Goal: Information Seeking & Learning: Understand process/instructions

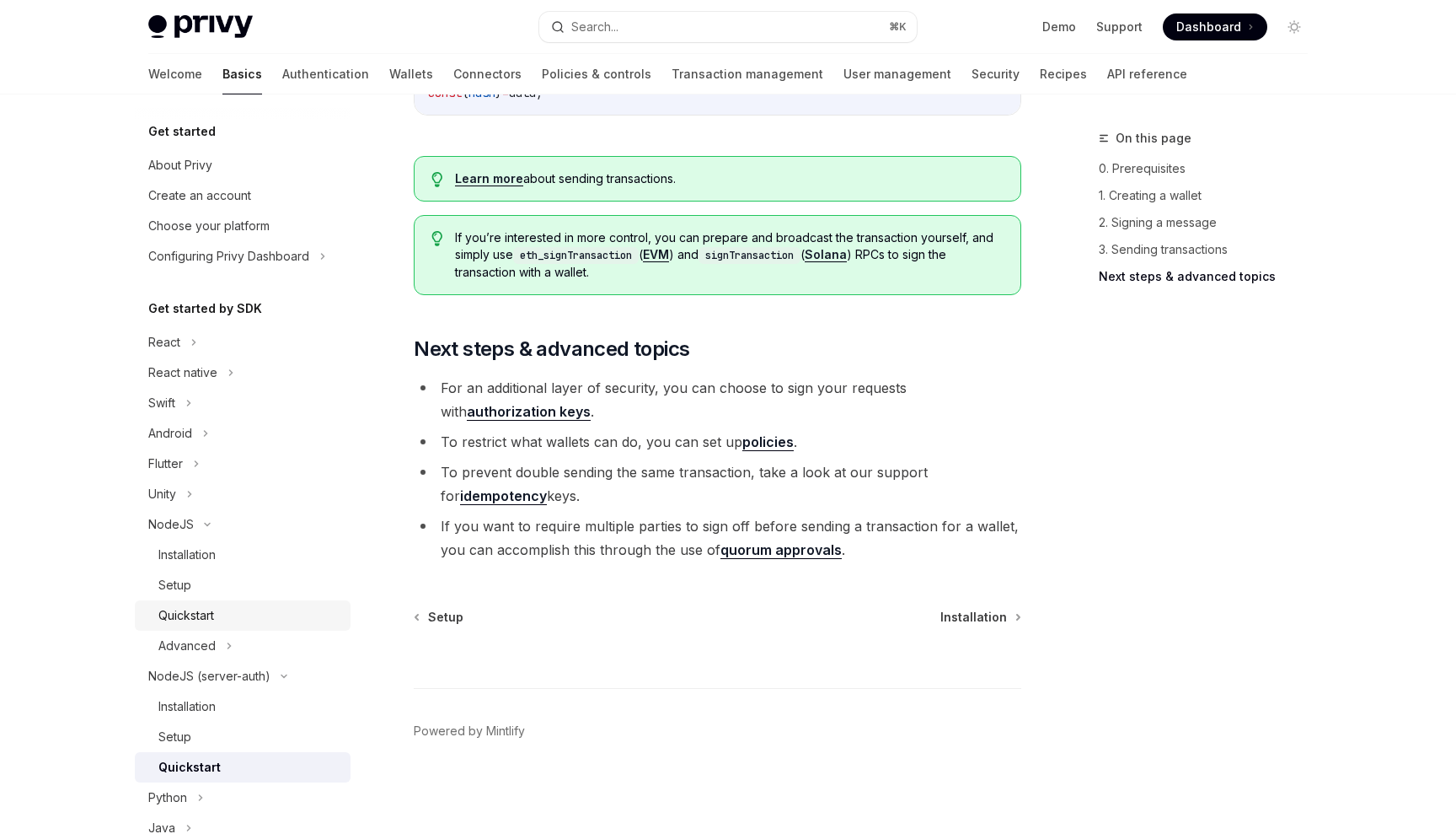
click at [242, 609] on div "Quickstart" at bounding box center [249, 615] width 182 height 20
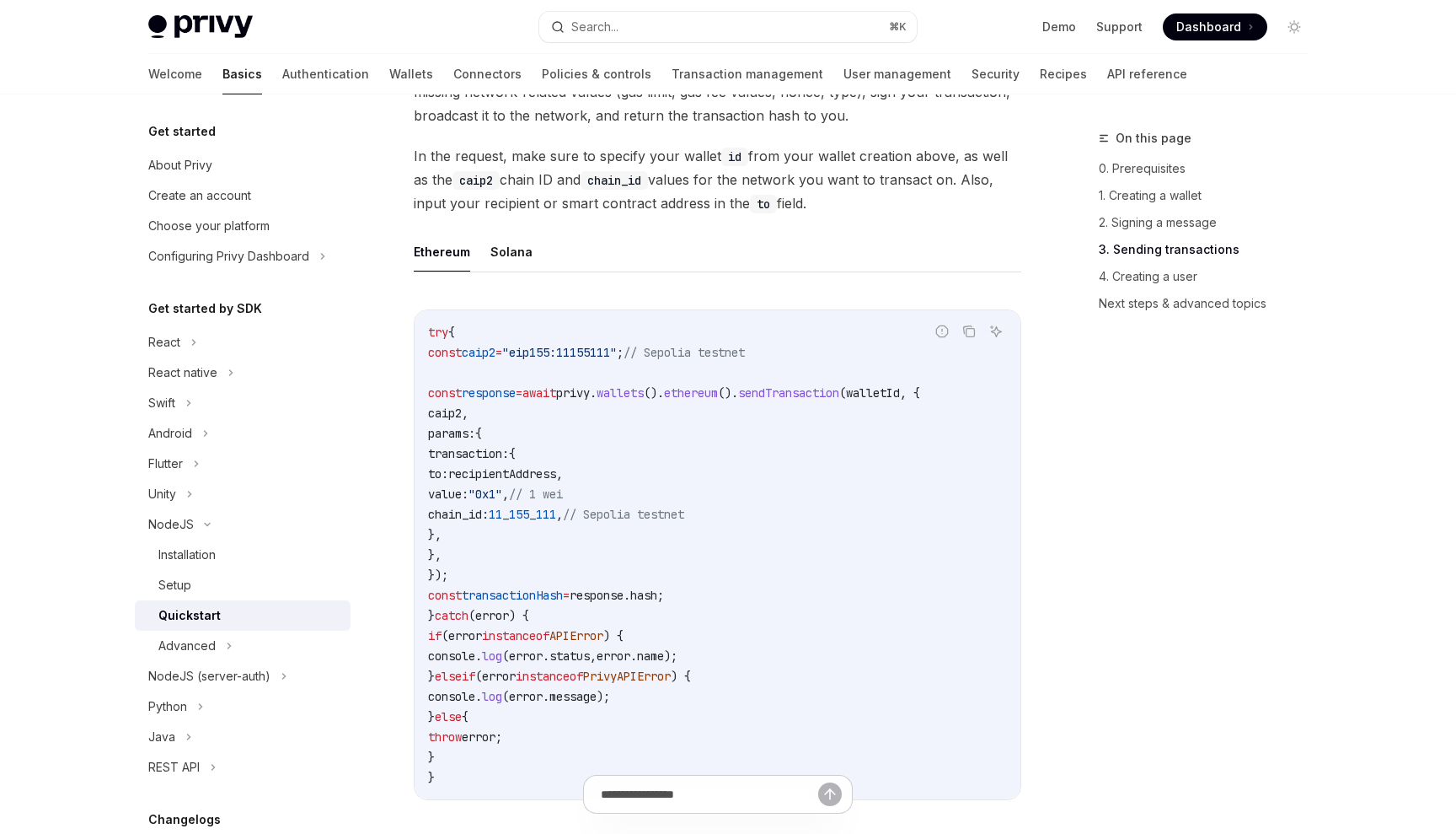
scroll to position [2075, 0]
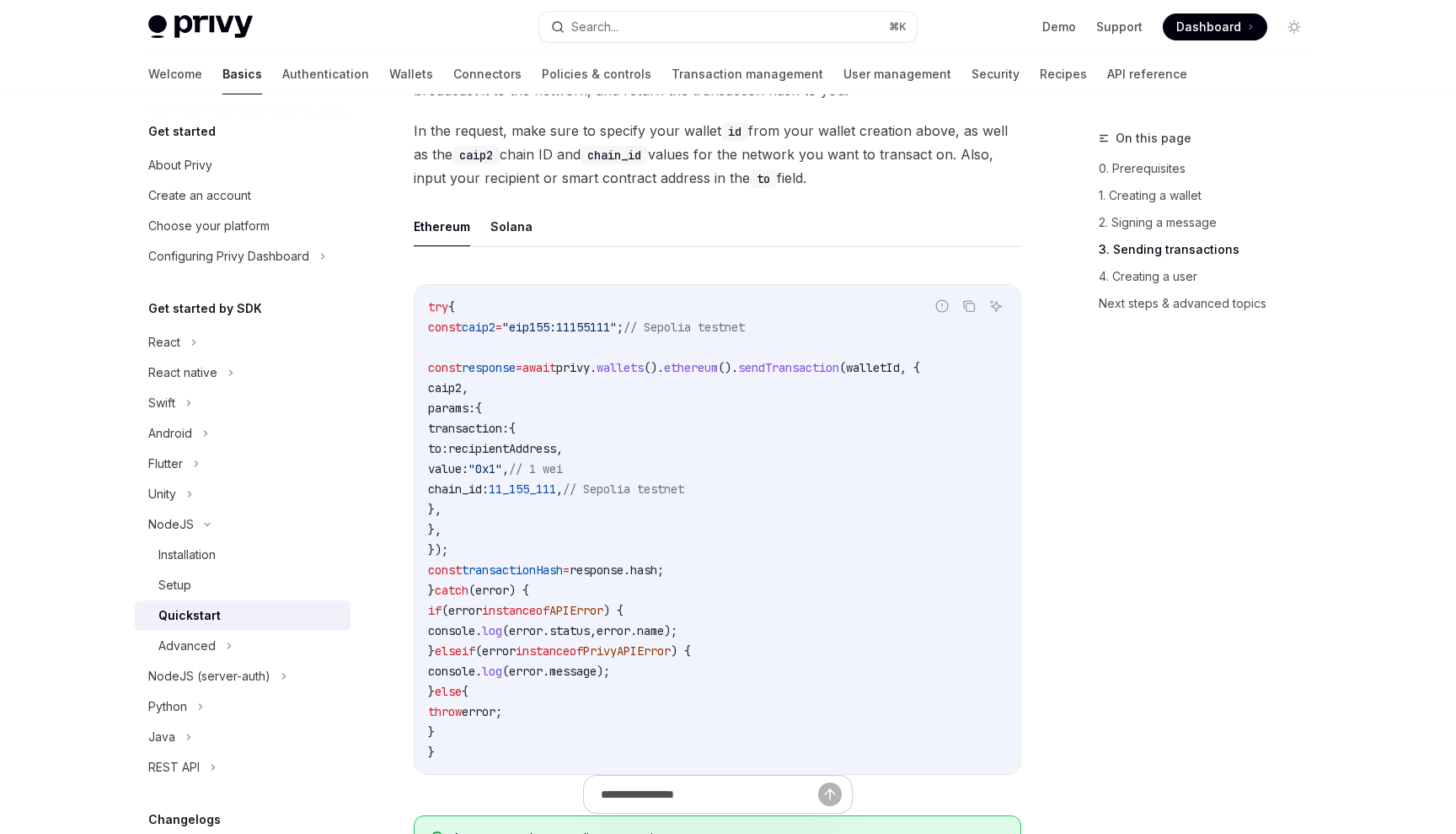
click at [528, 229] on ul "Ethereum Solana" at bounding box center [718, 227] width 608 height 41
click at [522, 238] on button "Solana" at bounding box center [512, 227] width 42 height 40
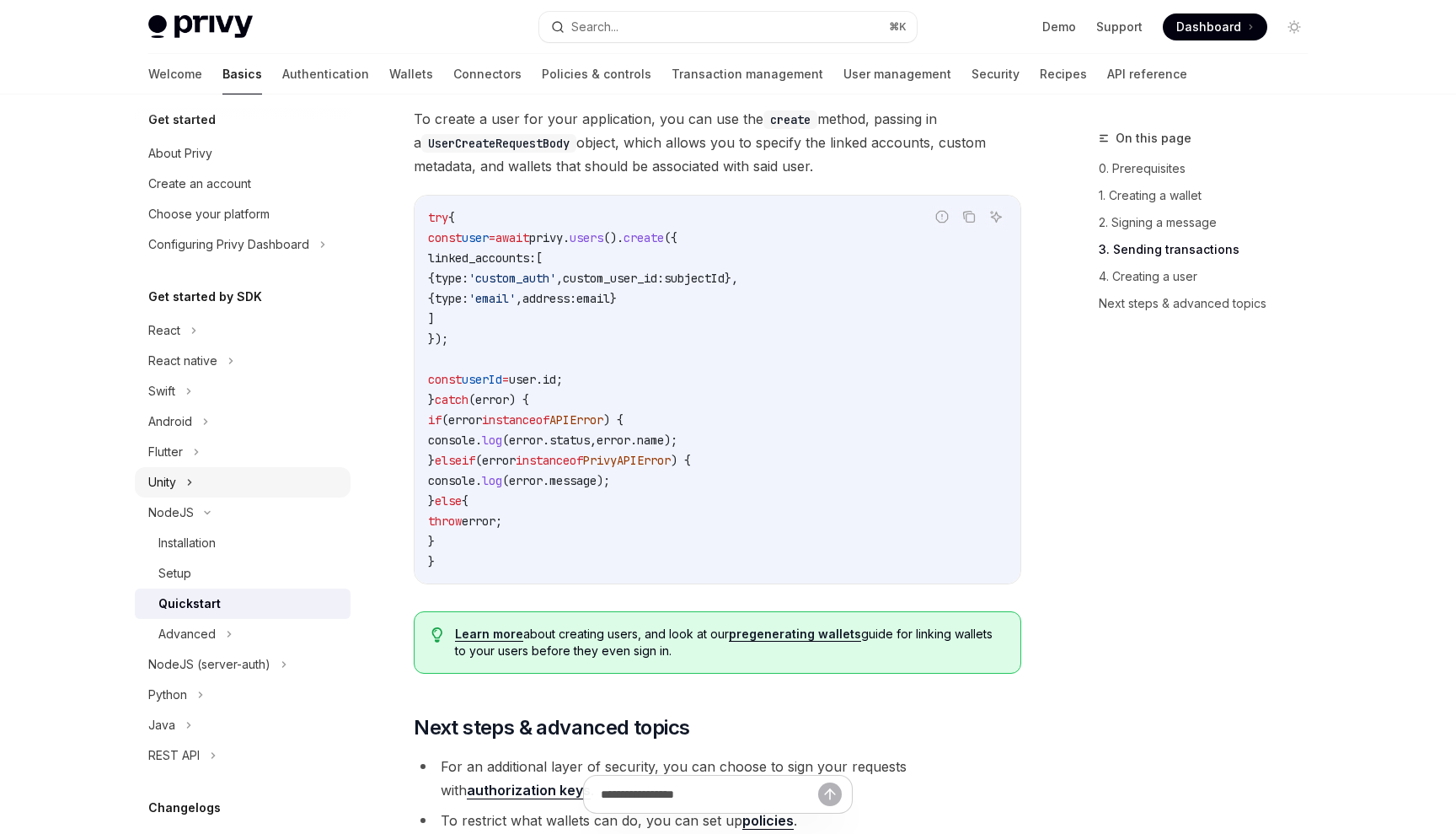
scroll to position [14, 0]
click at [241, 660] on div "NodeJS (server-auth)" at bounding box center [210, 662] width 122 height 20
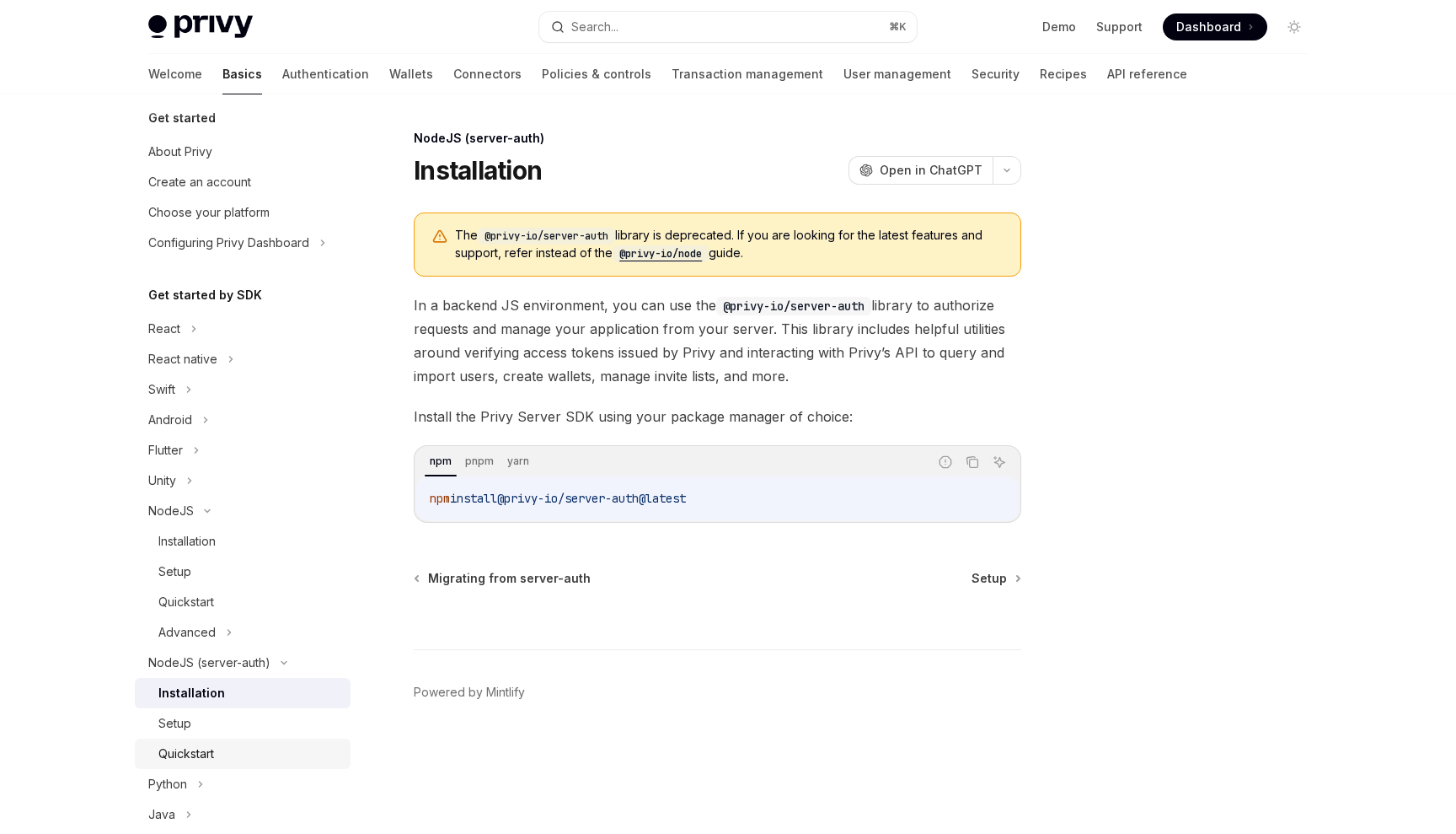
click at [231, 748] on div "Quickstart" at bounding box center [249, 753] width 182 height 20
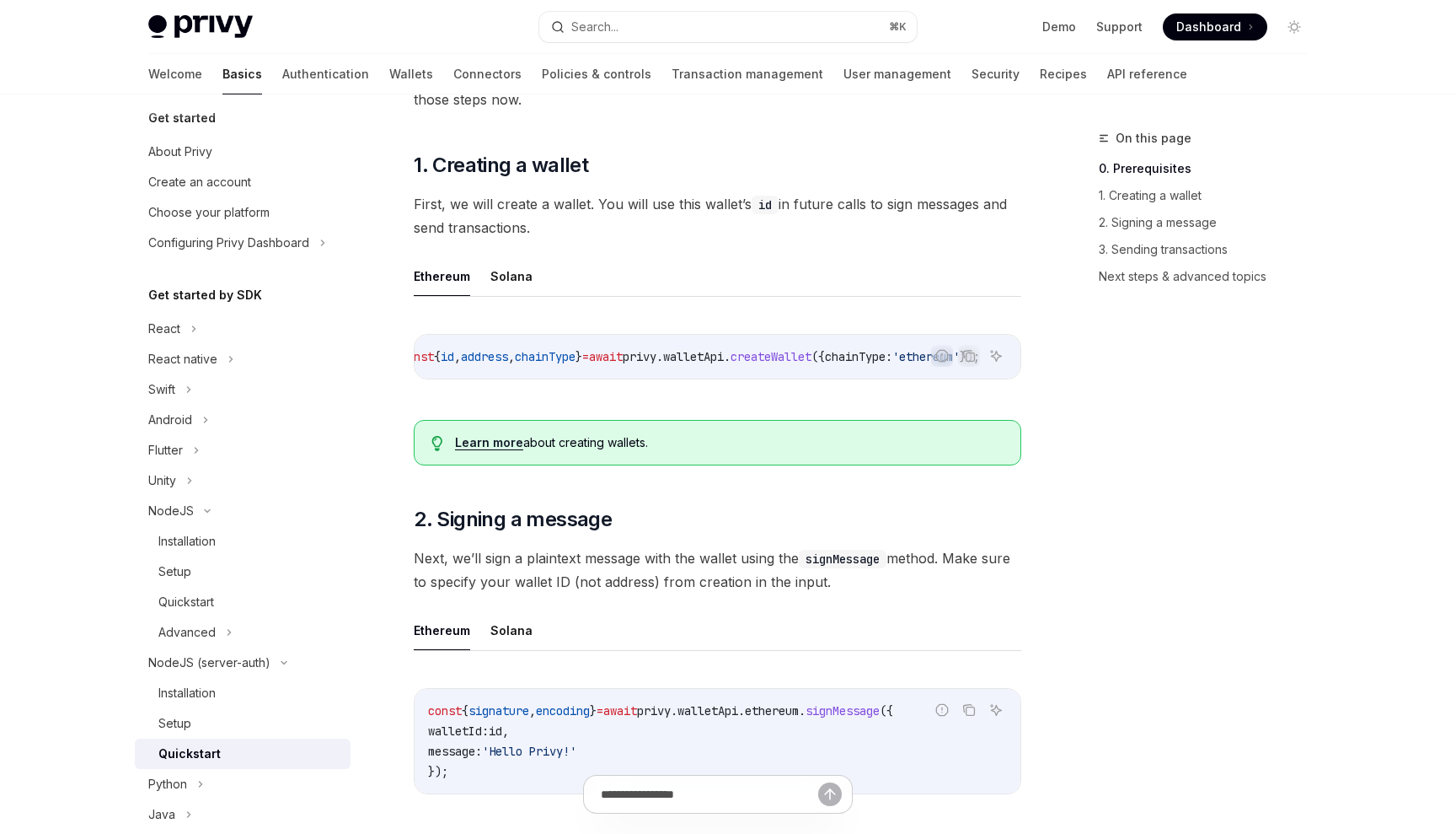
scroll to position [377, 0]
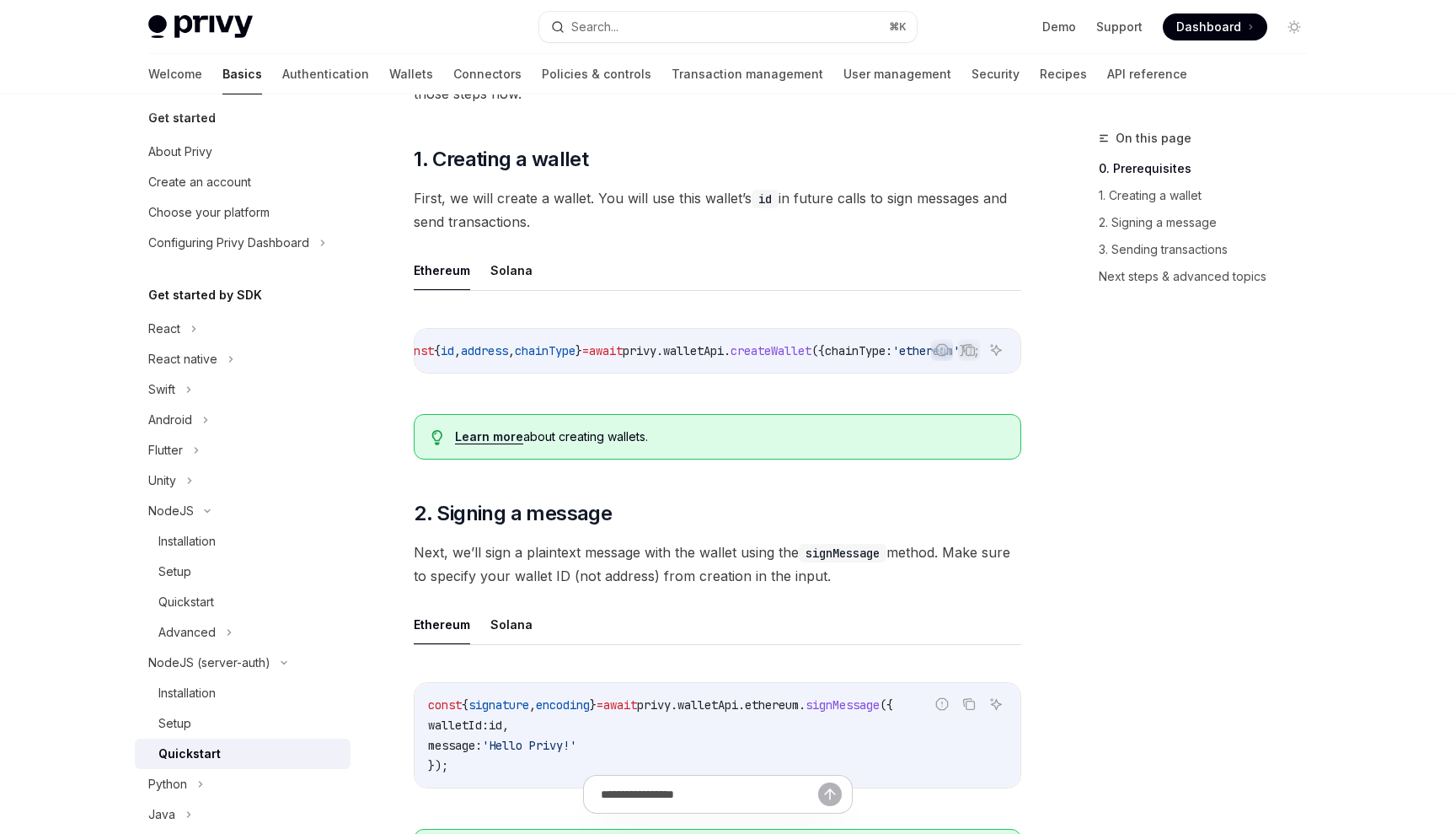
click at [529, 276] on ul "Ethereum Solana" at bounding box center [718, 270] width 608 height 41
click at [511, 283] on button "Solana" at bounding box center [512, 270] width 42 height 40
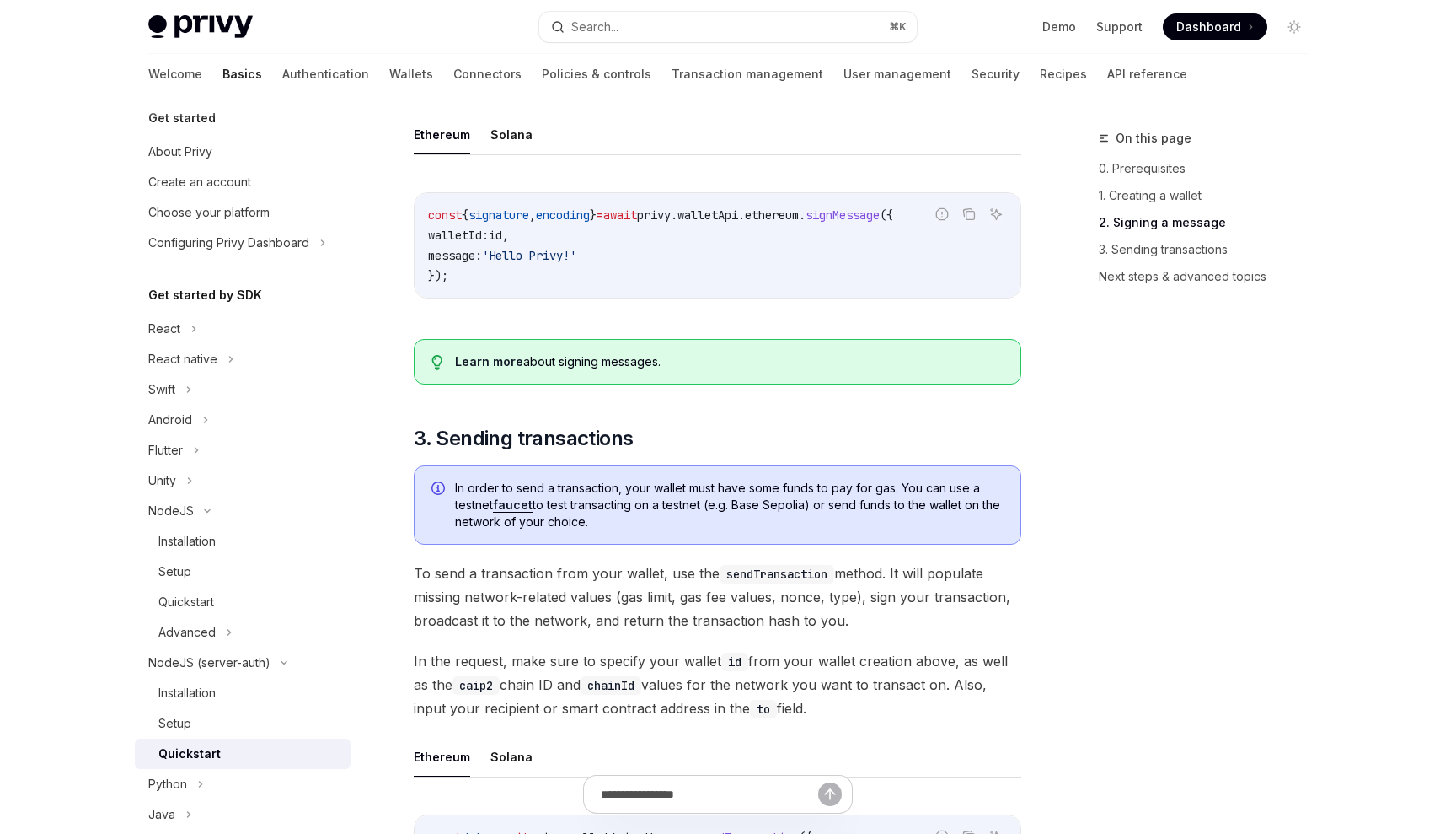
scroll to position [873, 0]
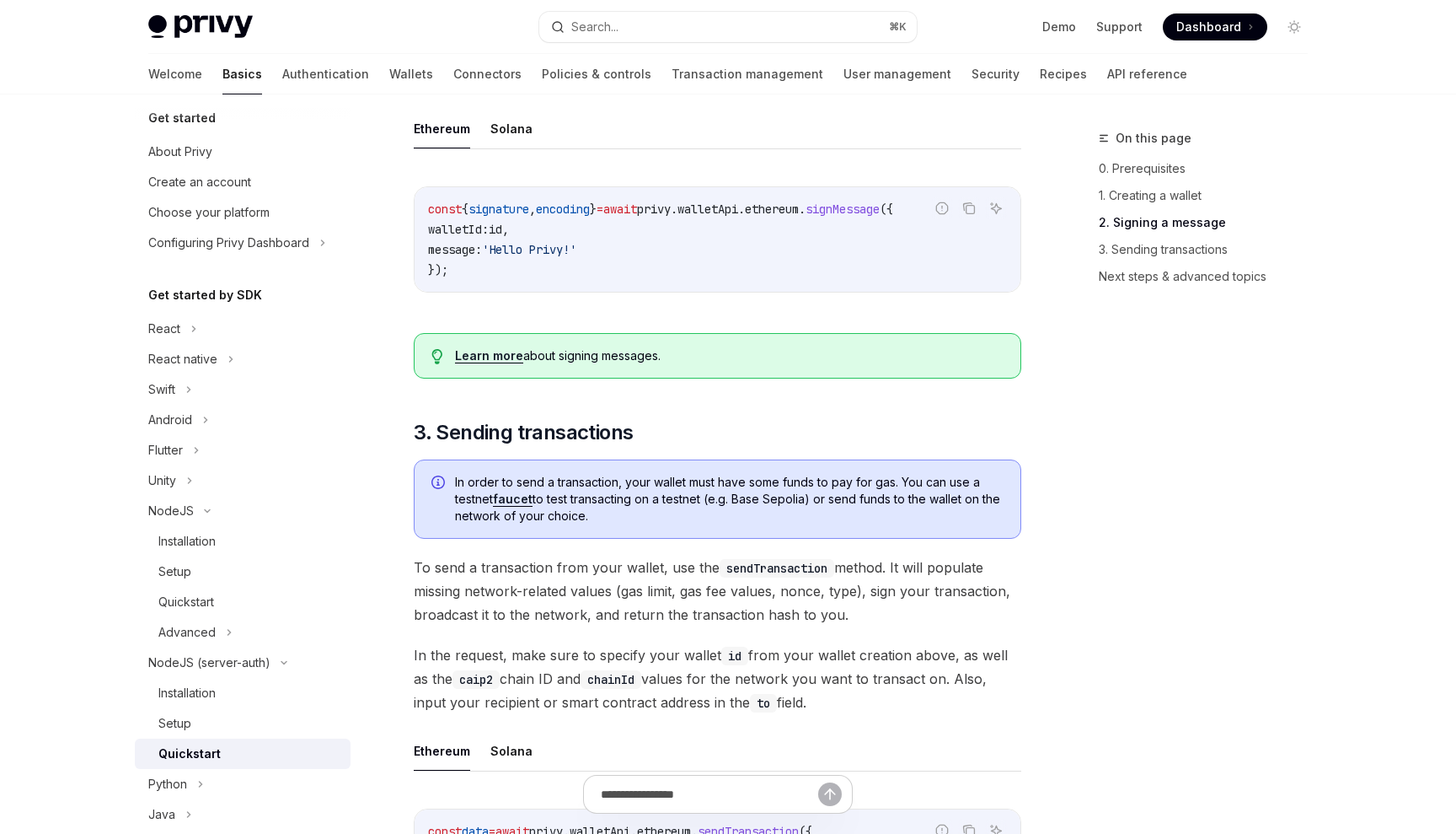
scroll to position [377, 0]
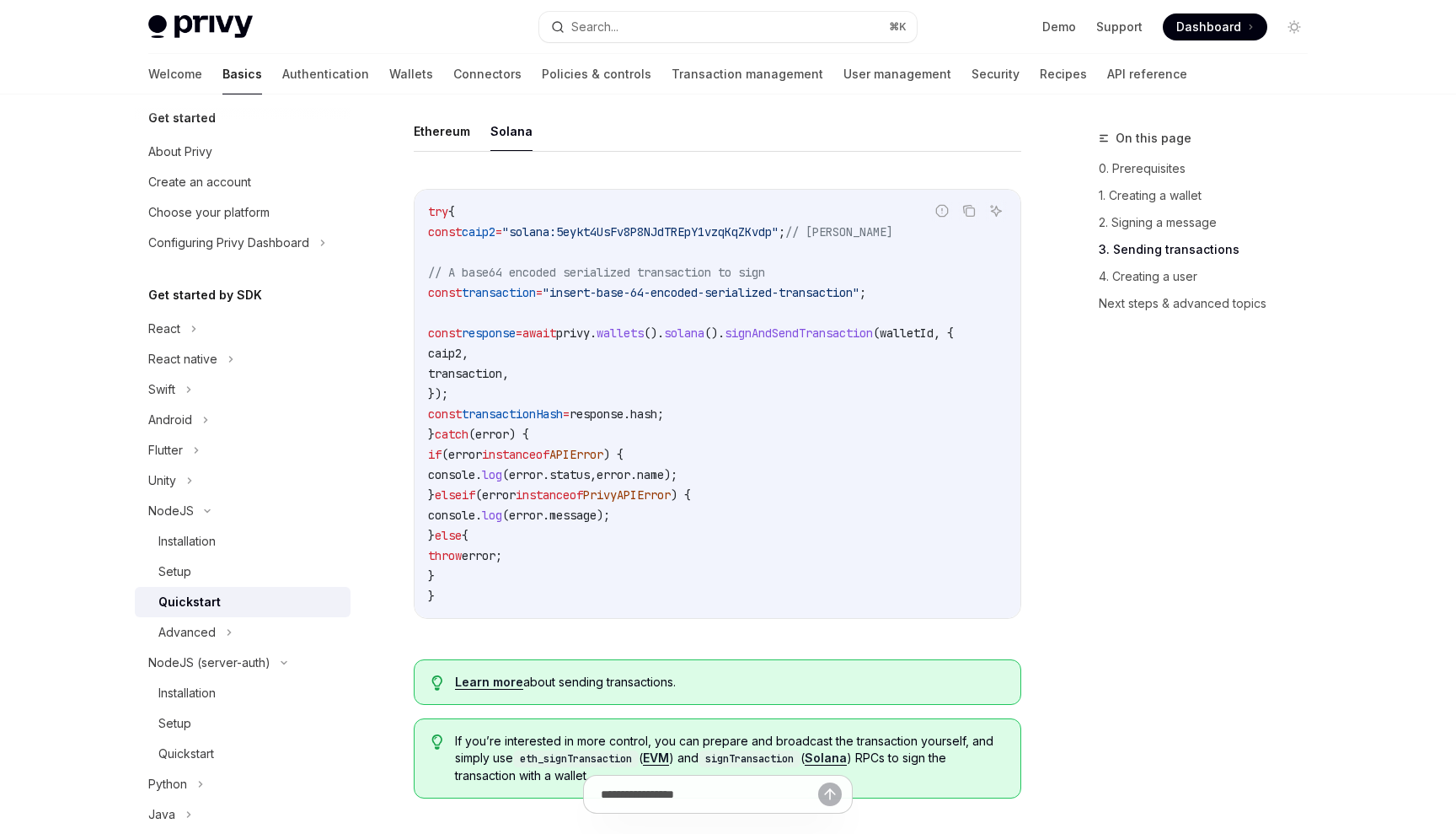
type textarea "*"
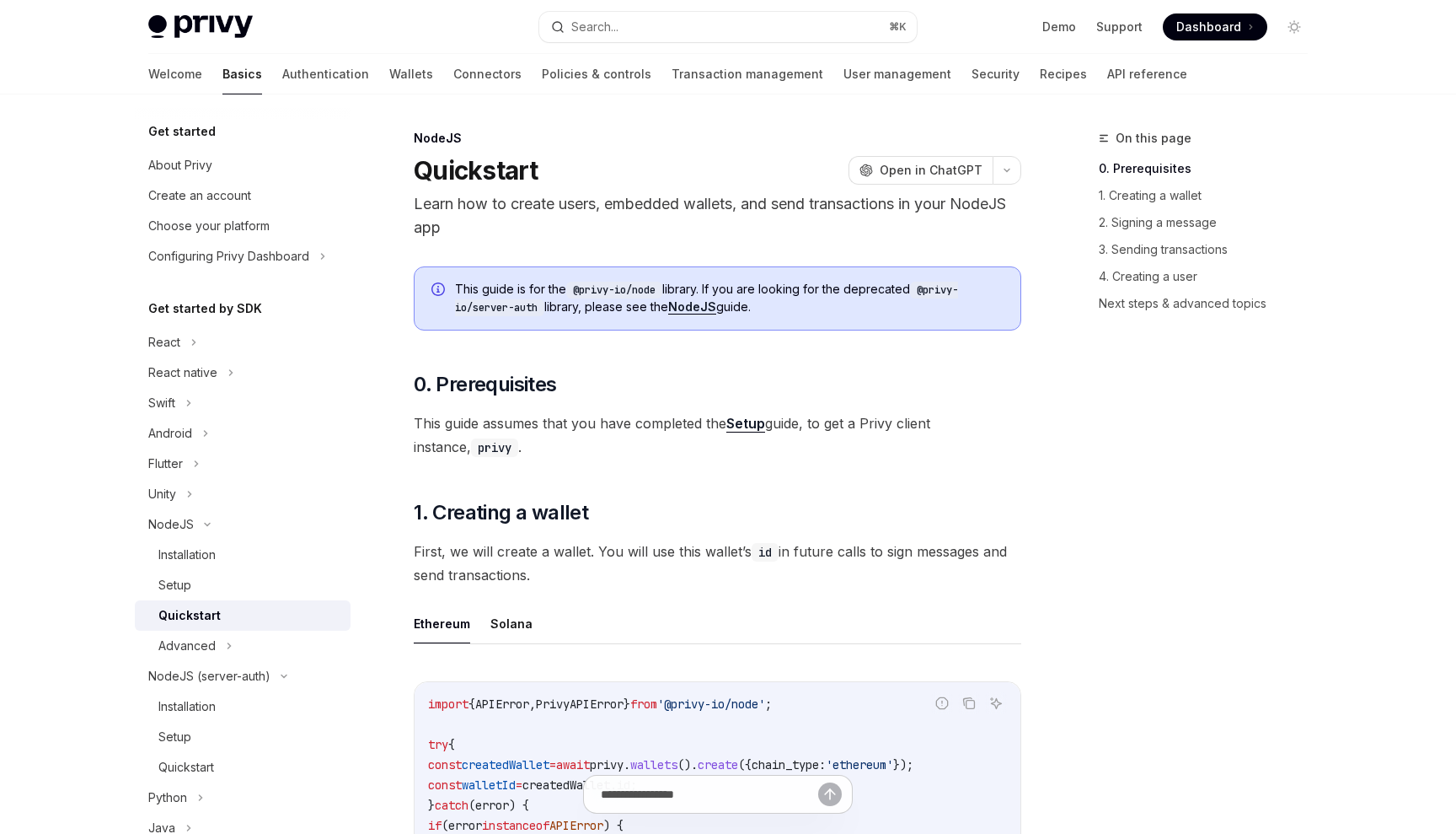
type textarea "*"
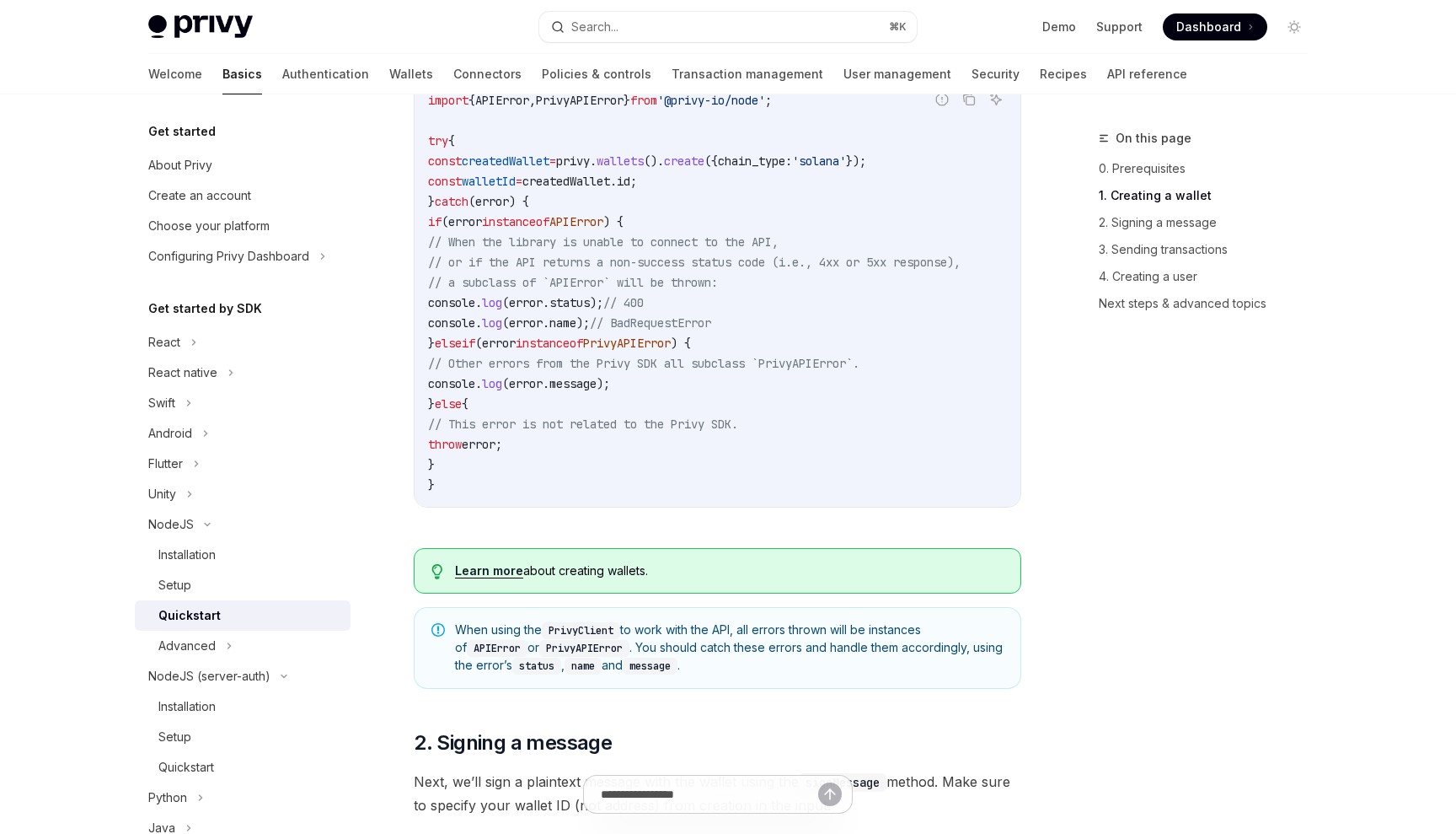
scroll to position [493, 0]
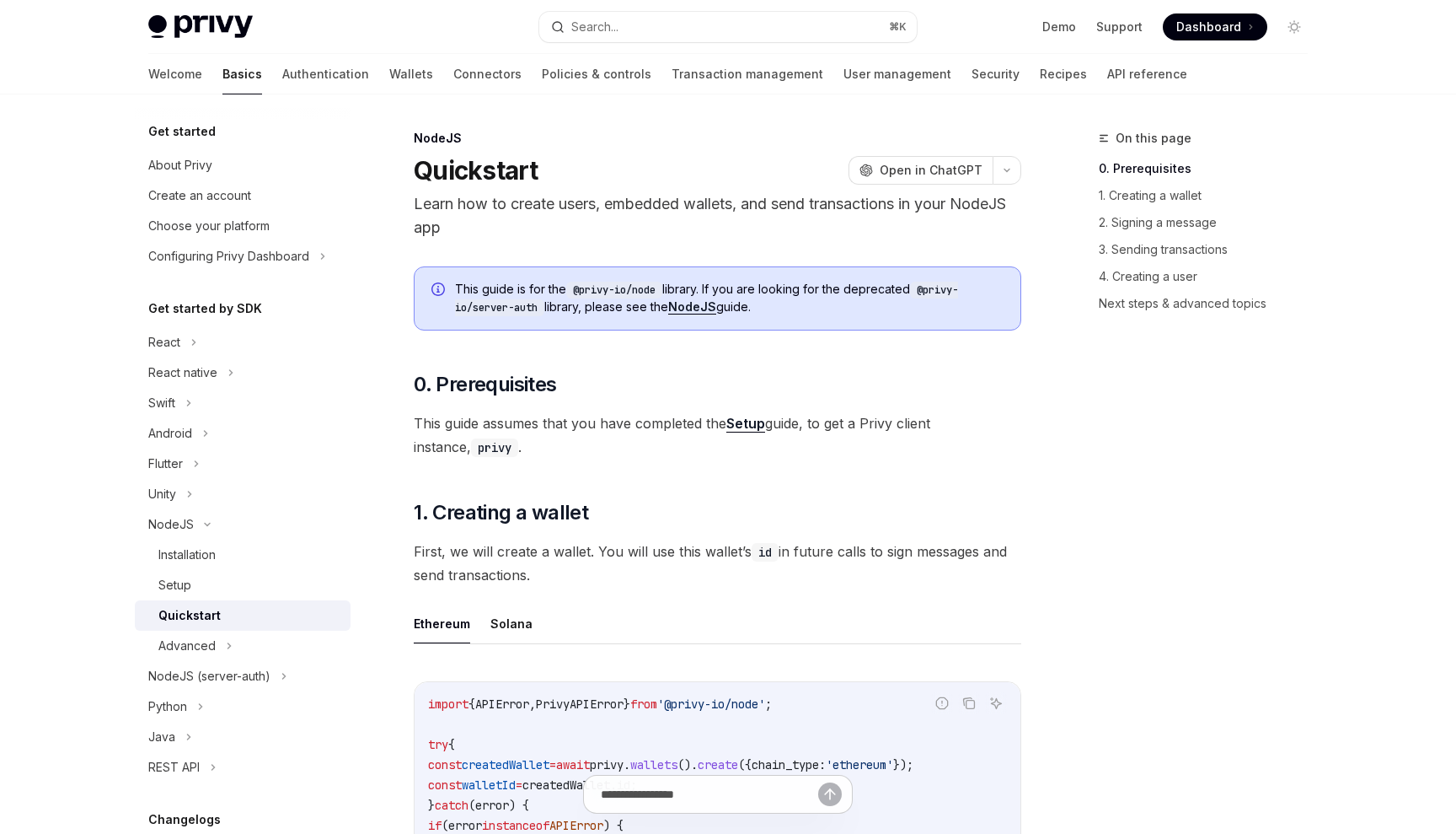
scroll to position [575, 0]
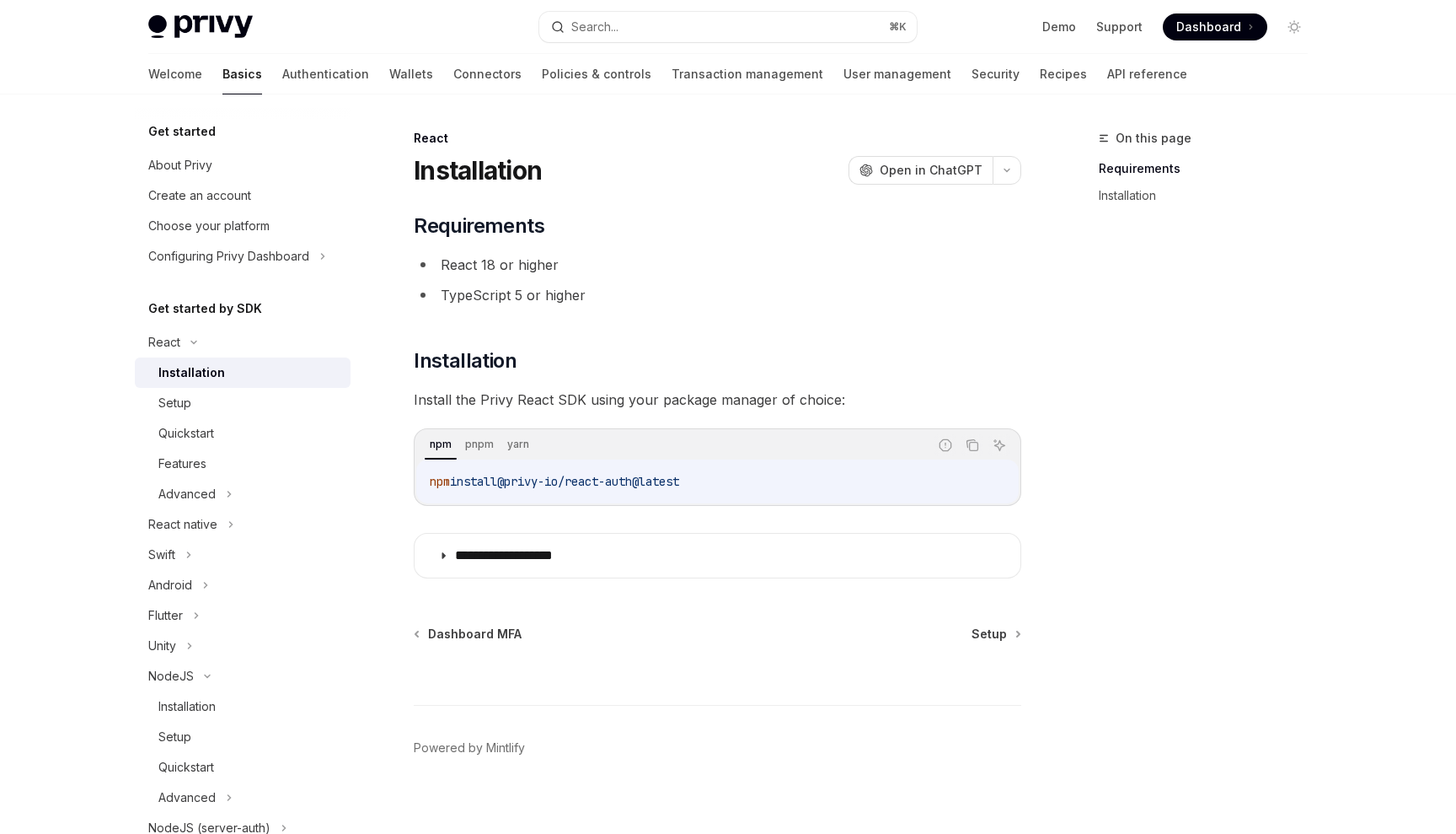
scroll to position [4, 0]
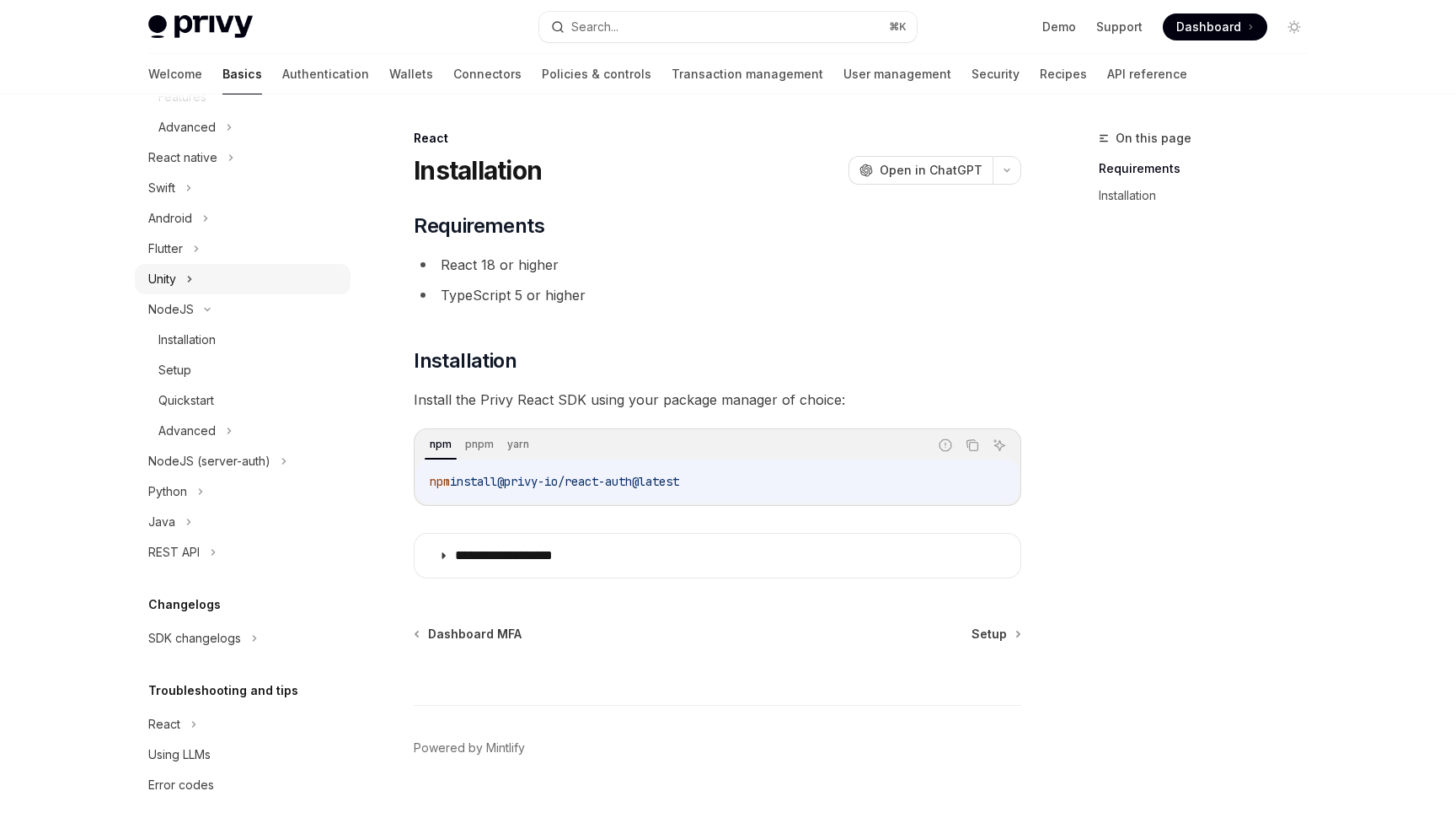
scroll to position [367, 0]
click at [192, 547] on div "REST API" at bounding box center [174, 552] width 52 height 20
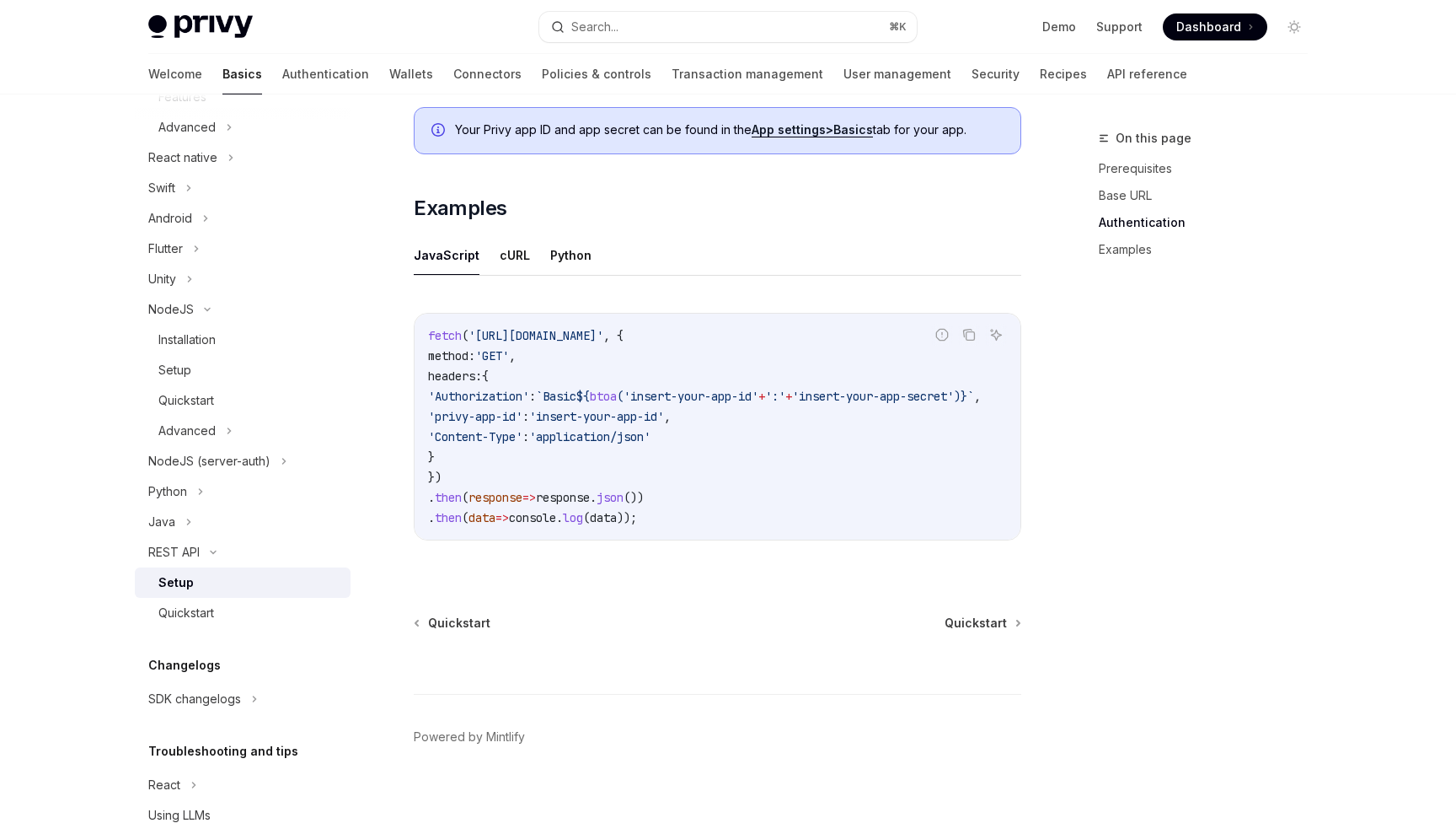
scroll to position [788, 0]
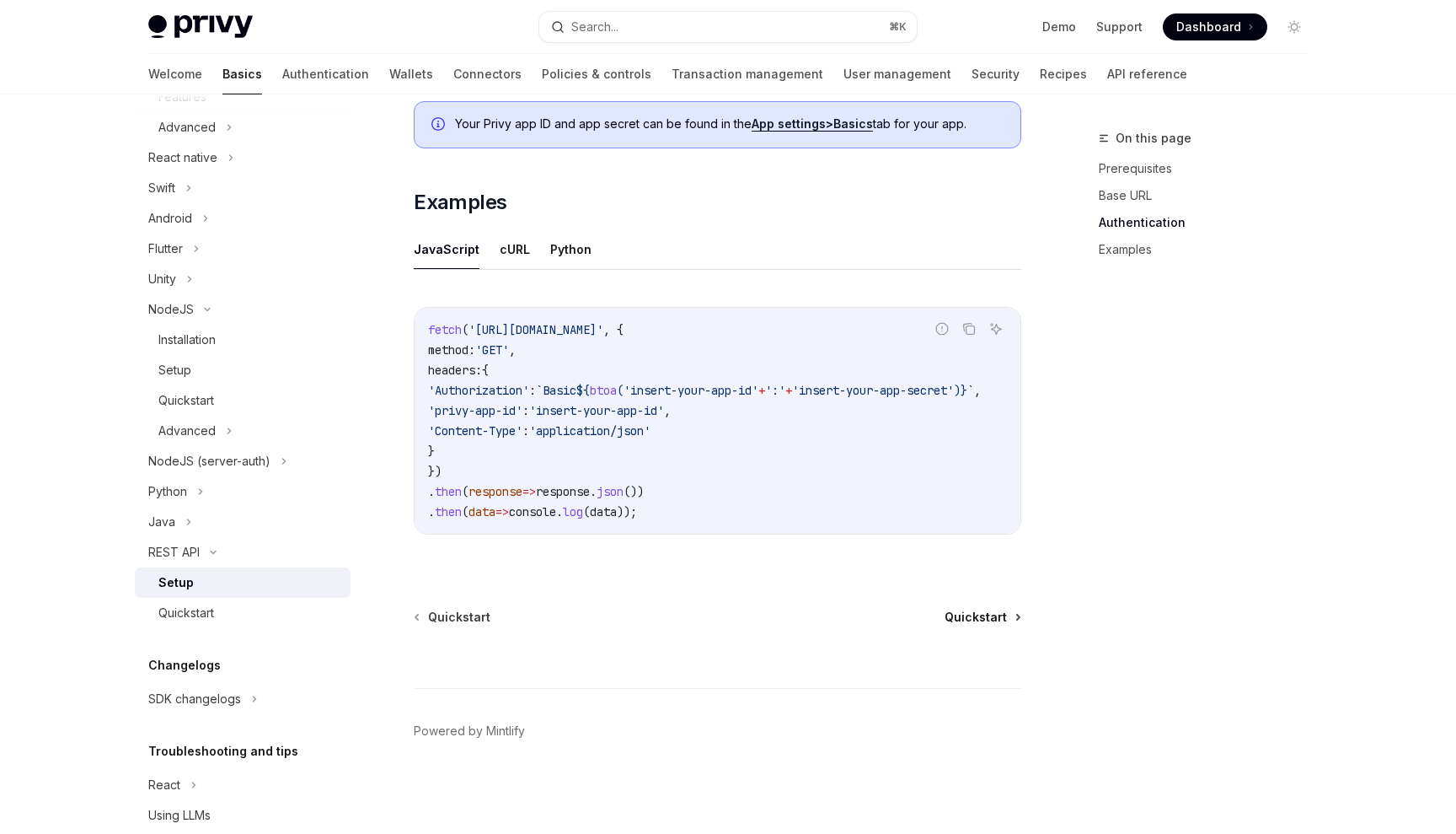
click at [955, 621] on span "Quickstart" at bounding box center [975, 617] width 63 height 17
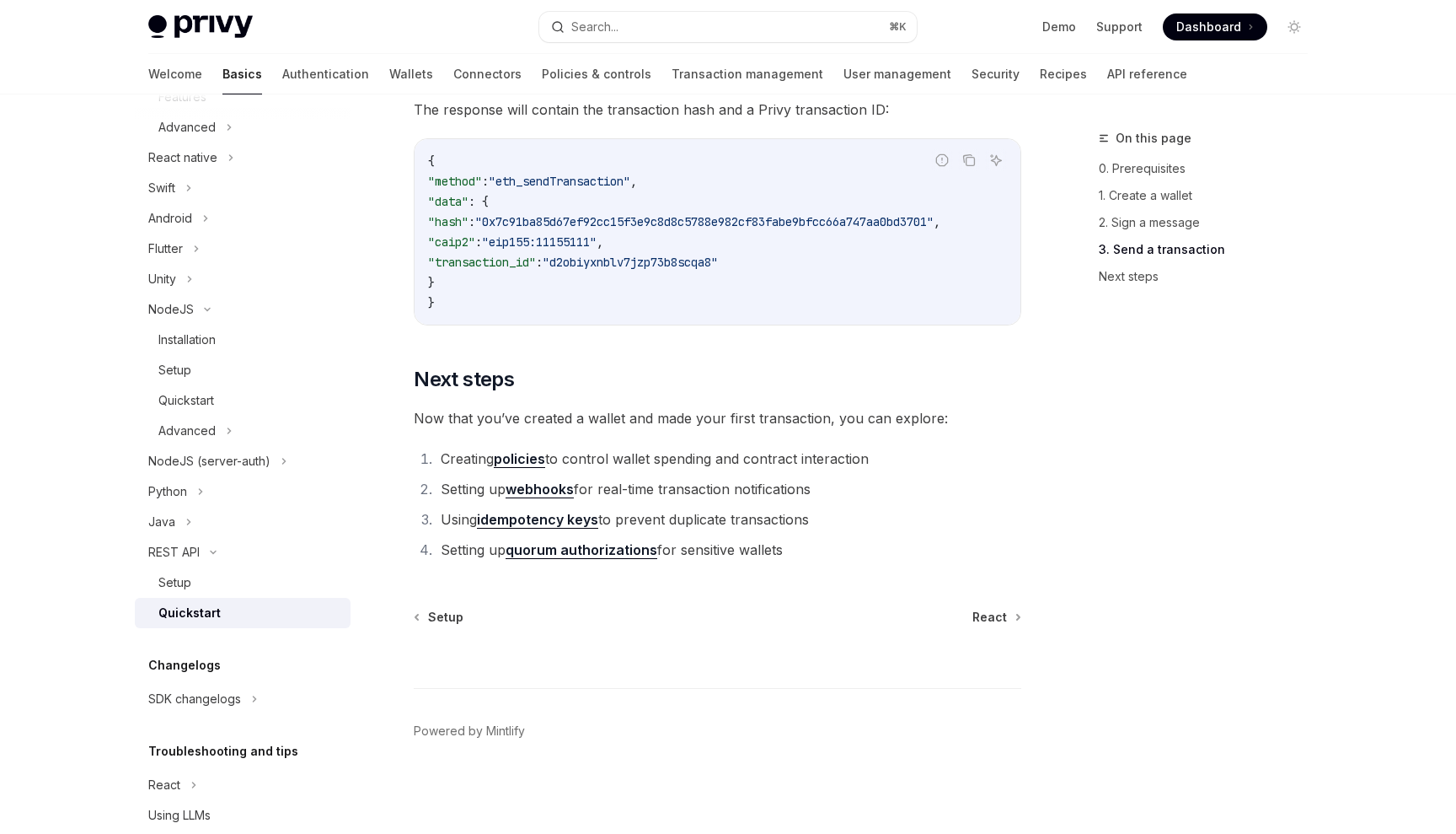
scroll to position [2165, 0]
click at [1012, 610] on link "React" at bounding box center [996, 617] width 47 height 17
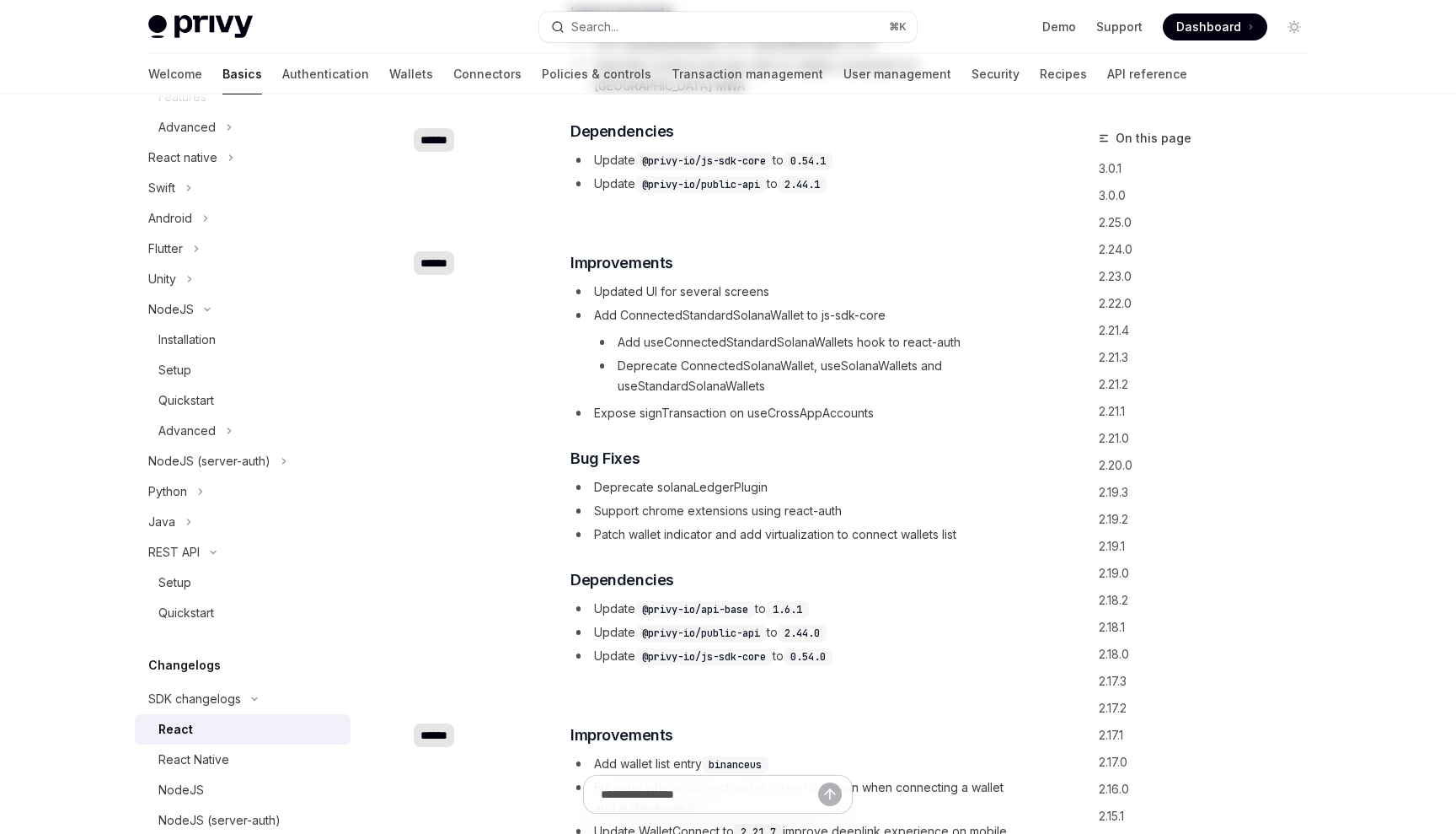
type textarea "*"
click at [743, 18] on button "Search... ⌘ K" at bounding box center [728, 26] width 377 height 30
type input "**"
click at [743, 21] on div "Recent searches Configuring EVM networks viem- Supported Networks viem- Support…" at bounding box center [728, 417] width 1456 height 834
type input "**"
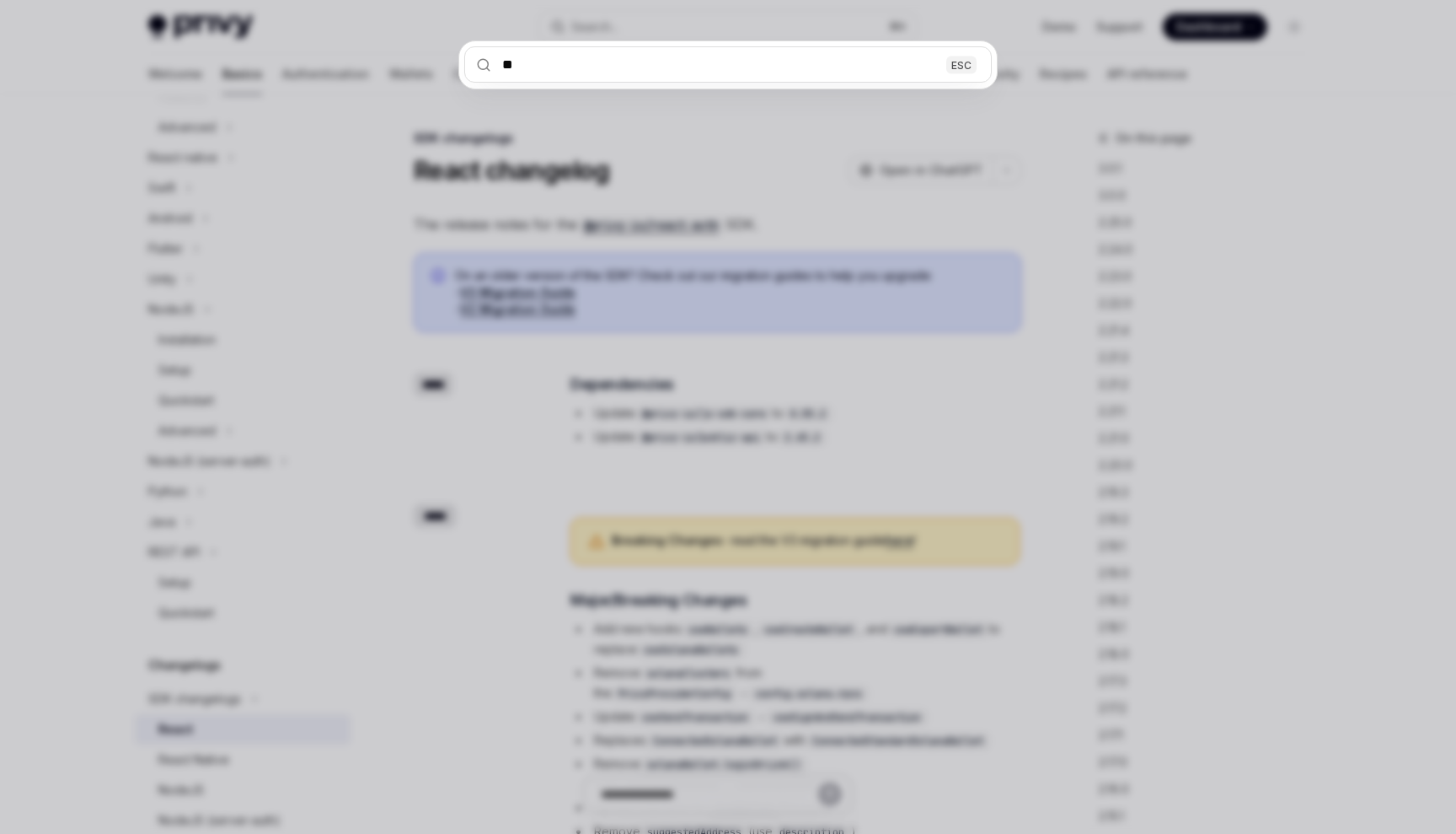
click at [719, 34] on div "** ESC" at bounding box center [728, 417] width 1456 height 834
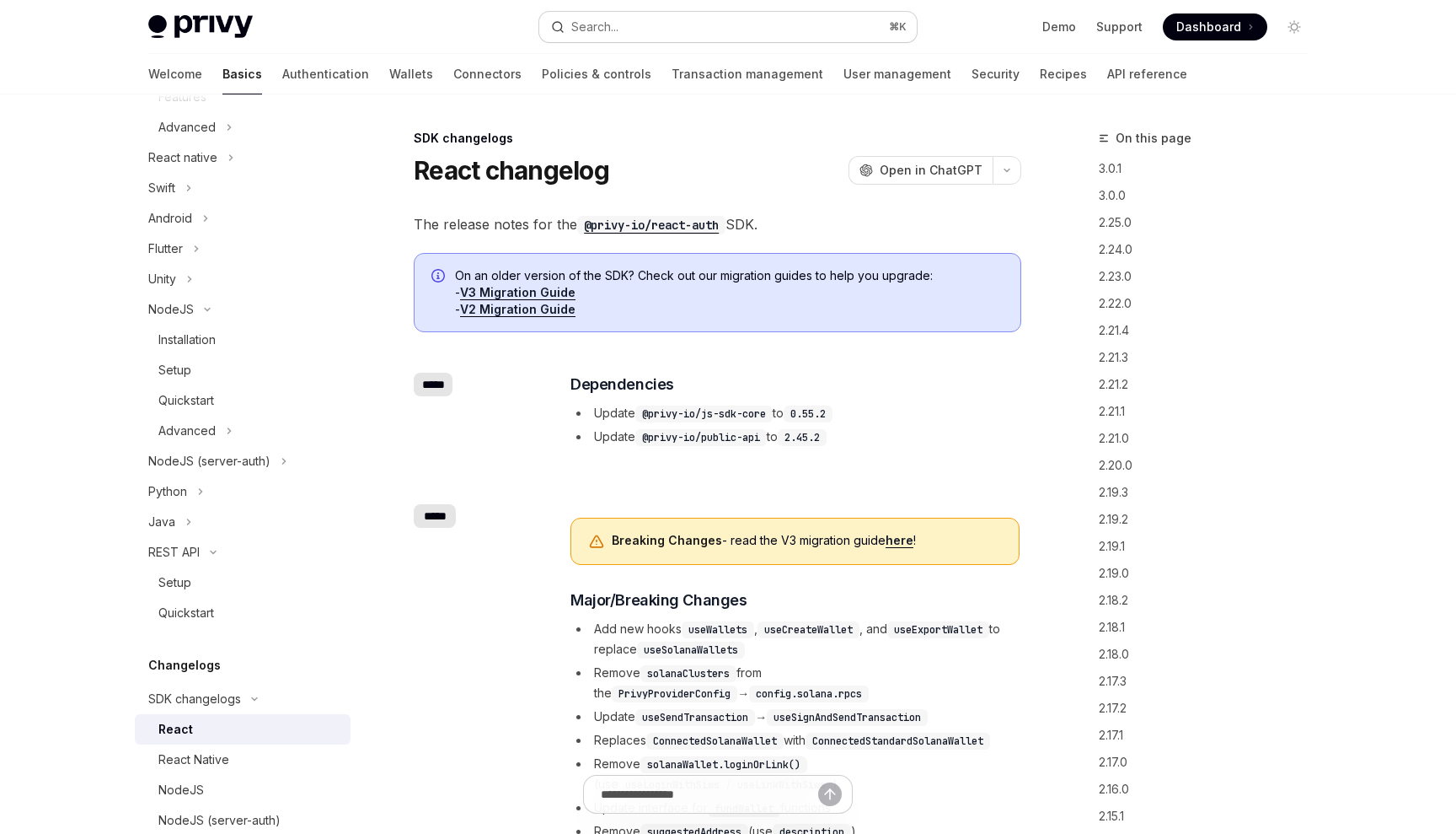
click at [679, 20] on button "Search... ⌘ K" at bounding box center [728, 26] width 377 height 30
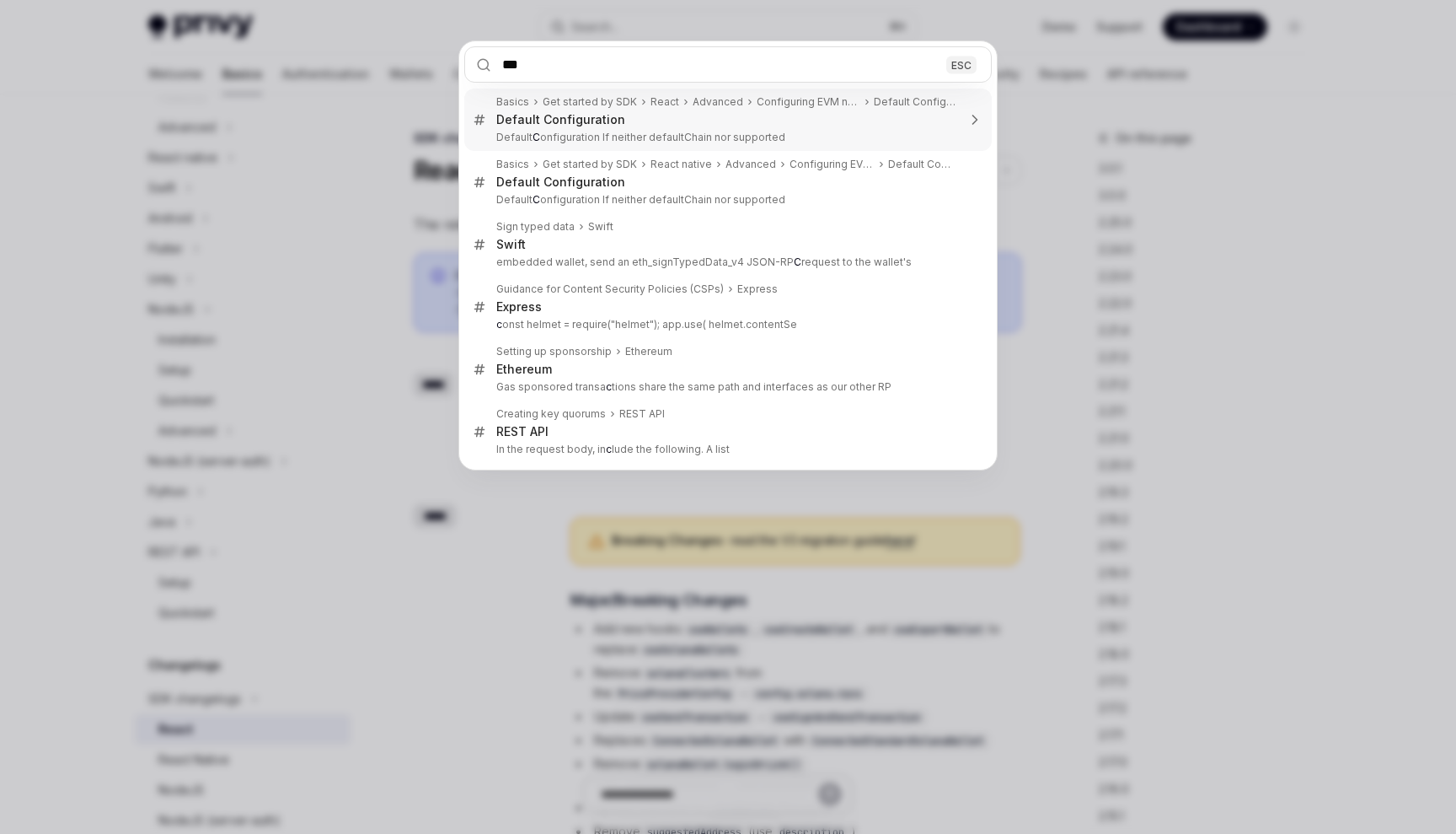
type input "****"
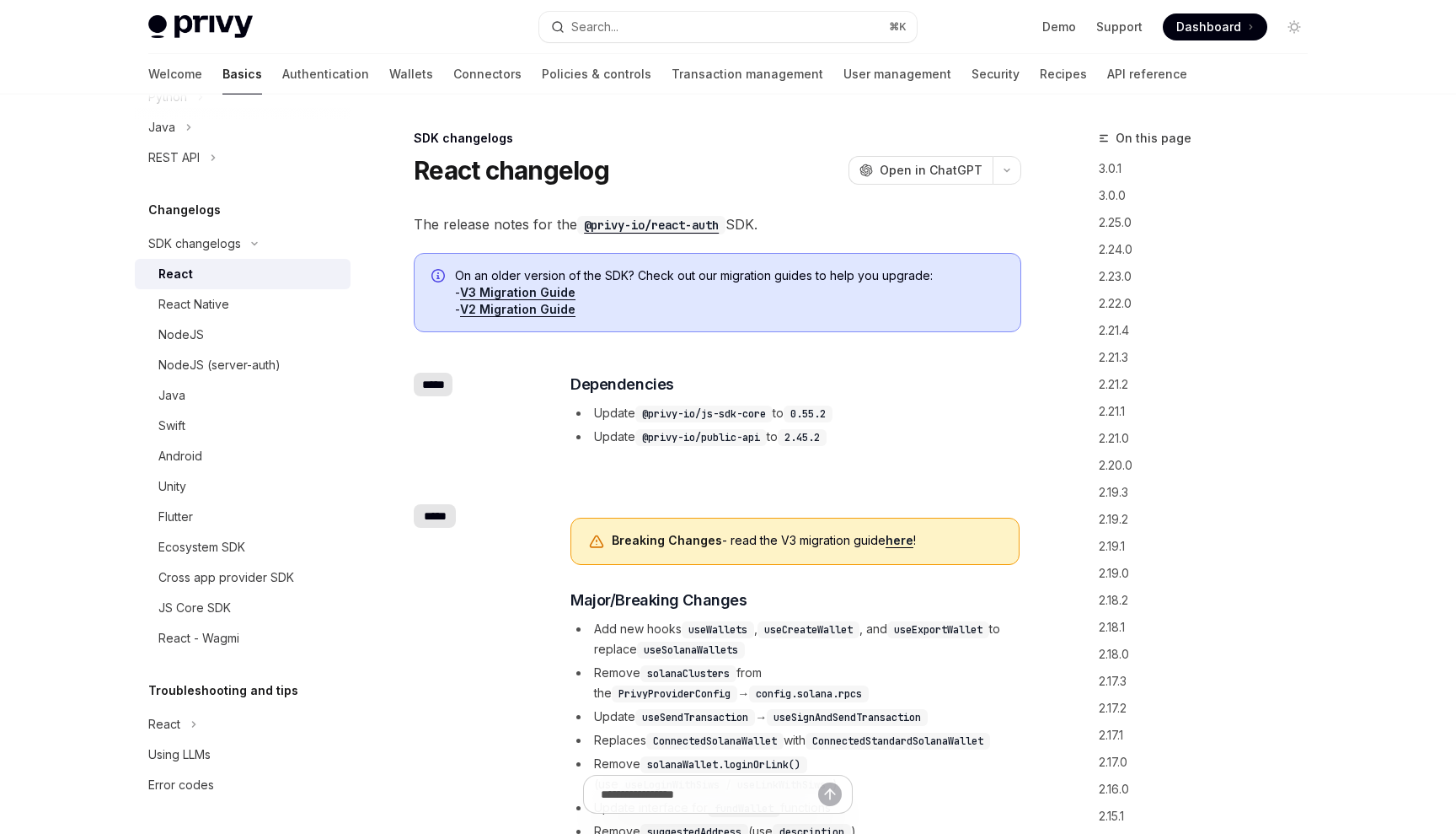
scroll to position [488, 0]
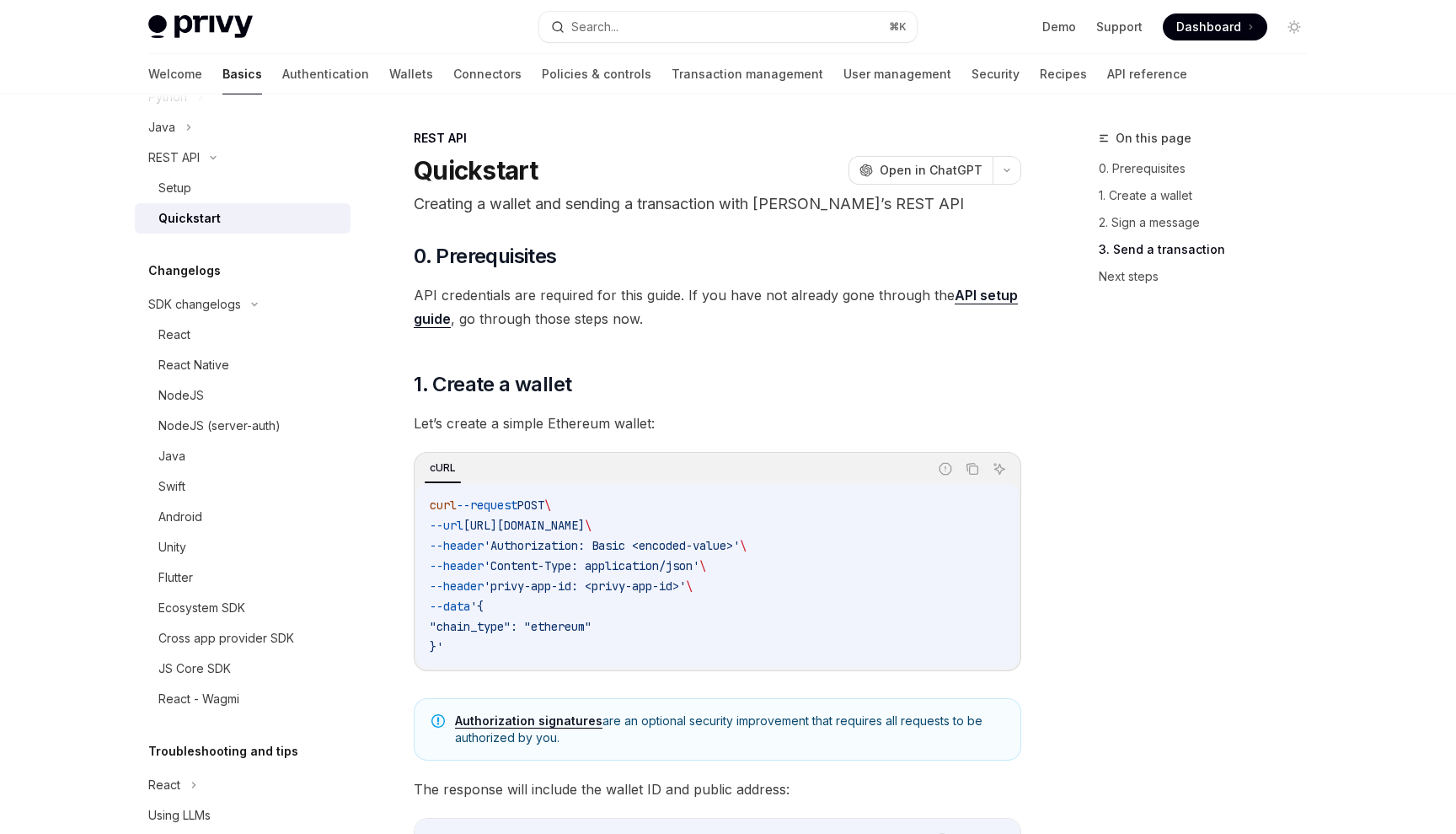
scroll to position [2152, 0]
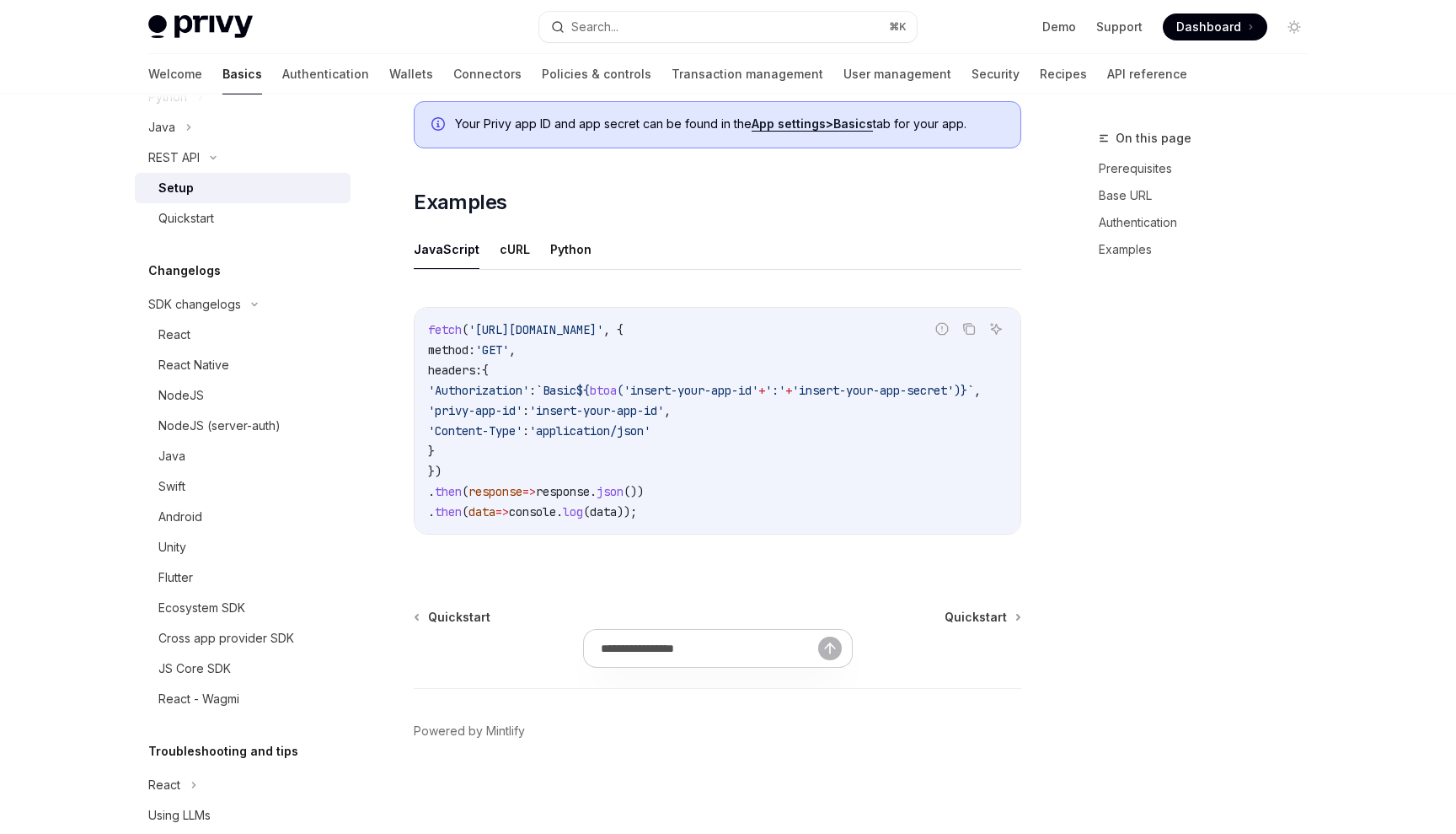
scroll to position [788, 0]
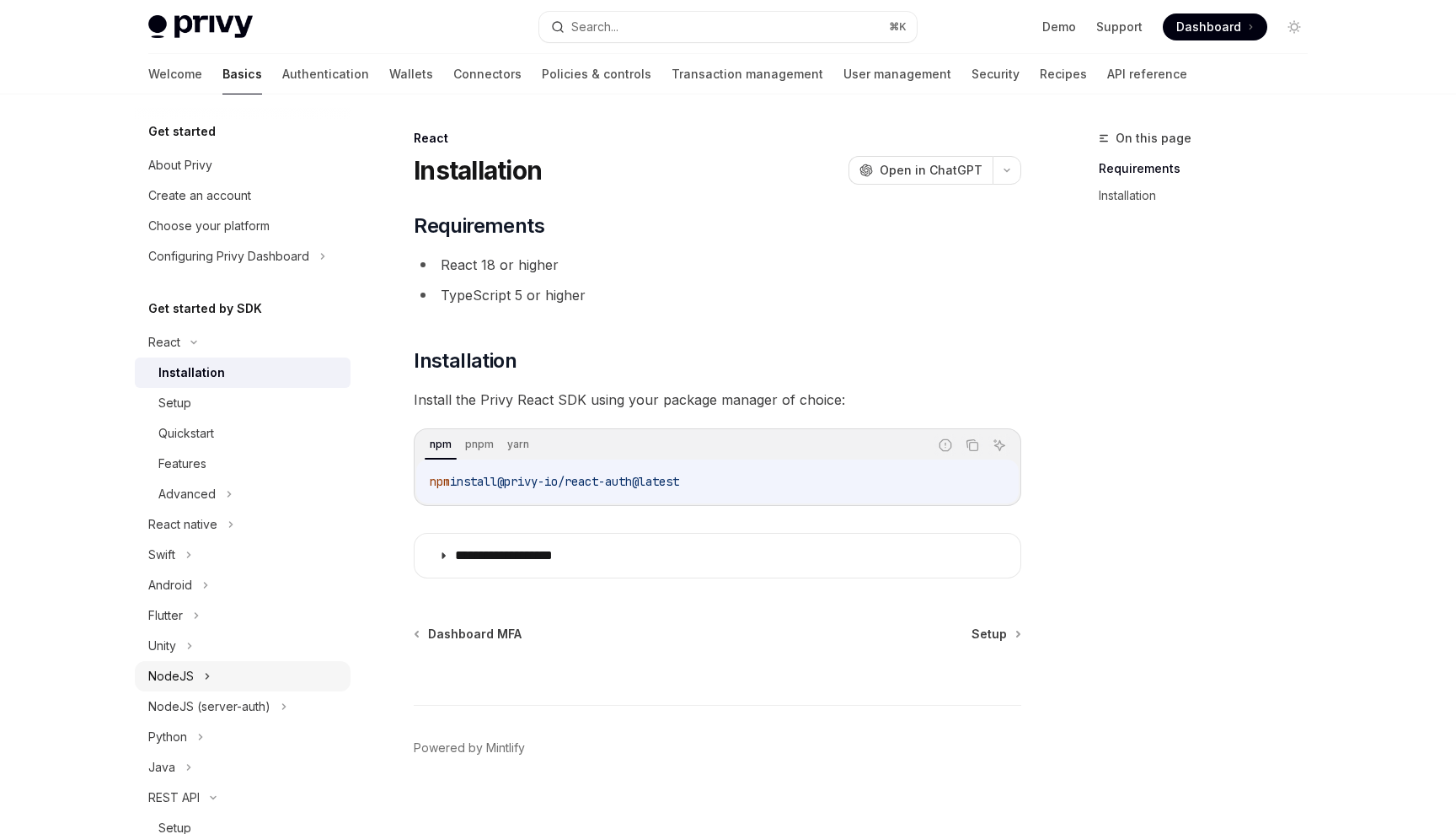
click at [186, 682] on div "NodeJS" at bounding box center [171, 676] width 45 height 20
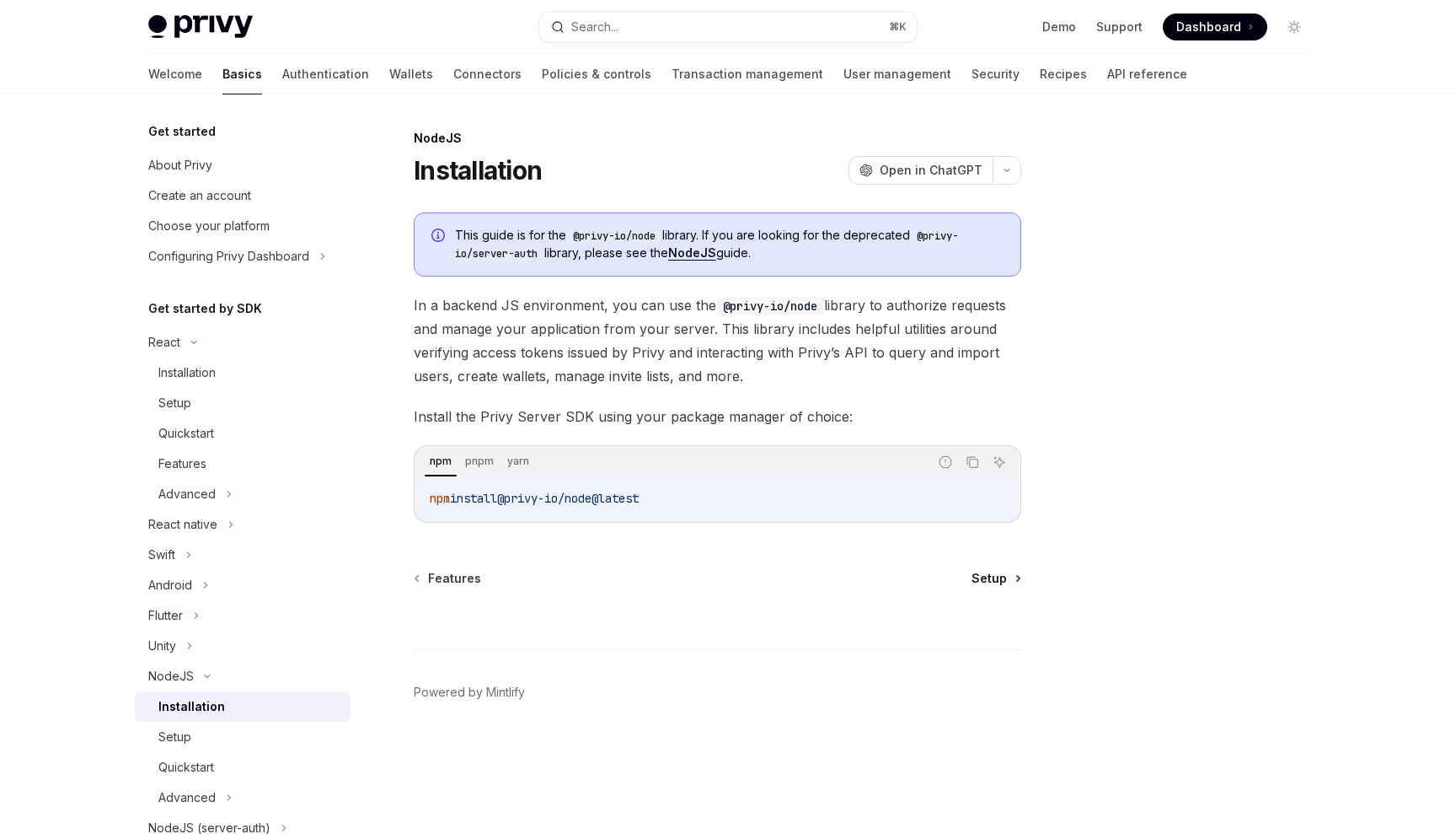
click at [981, 579] on span "Setup" at bounding box center [989, 578] width 35 height 17
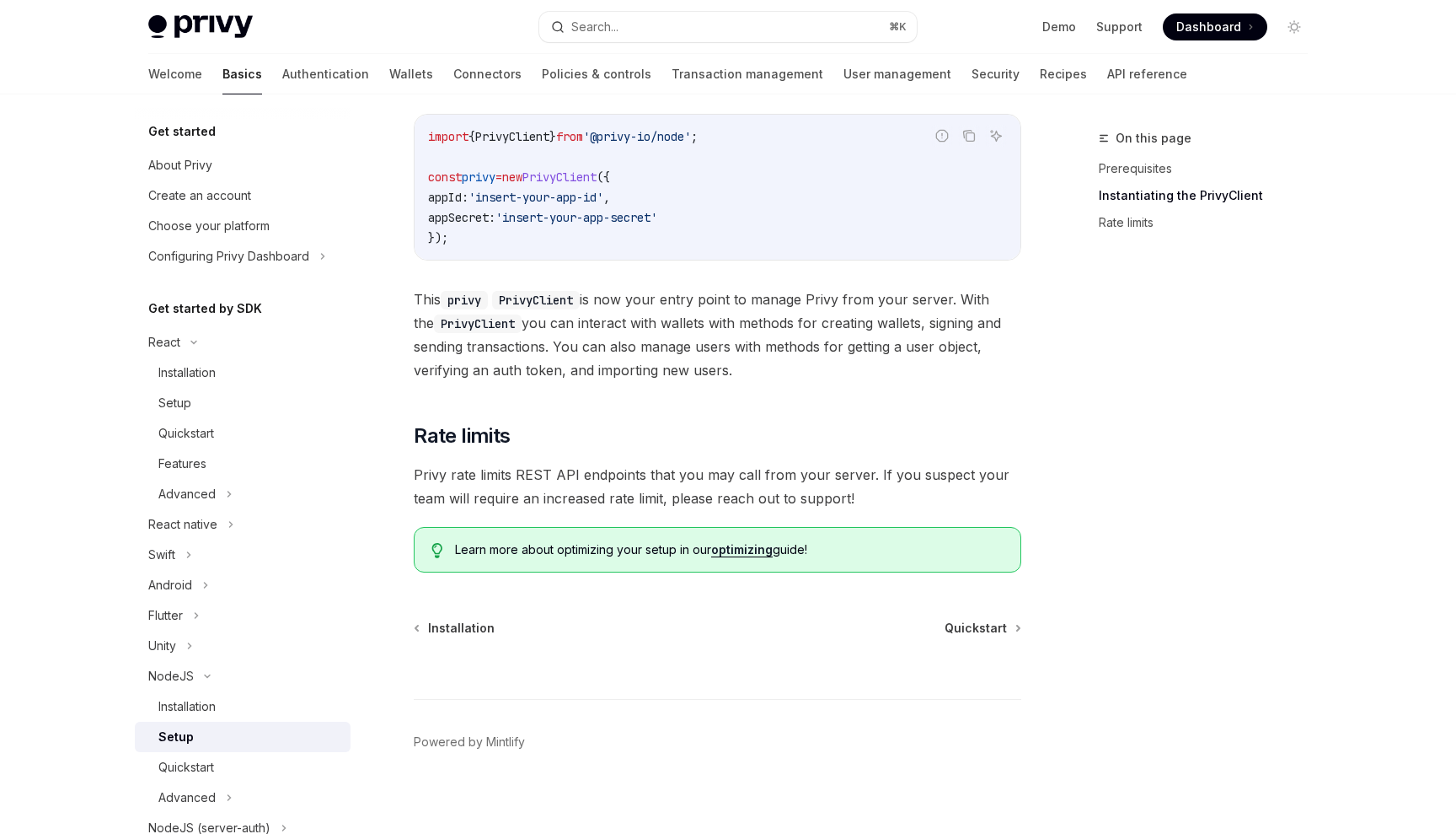
scroll to position [575, 0]
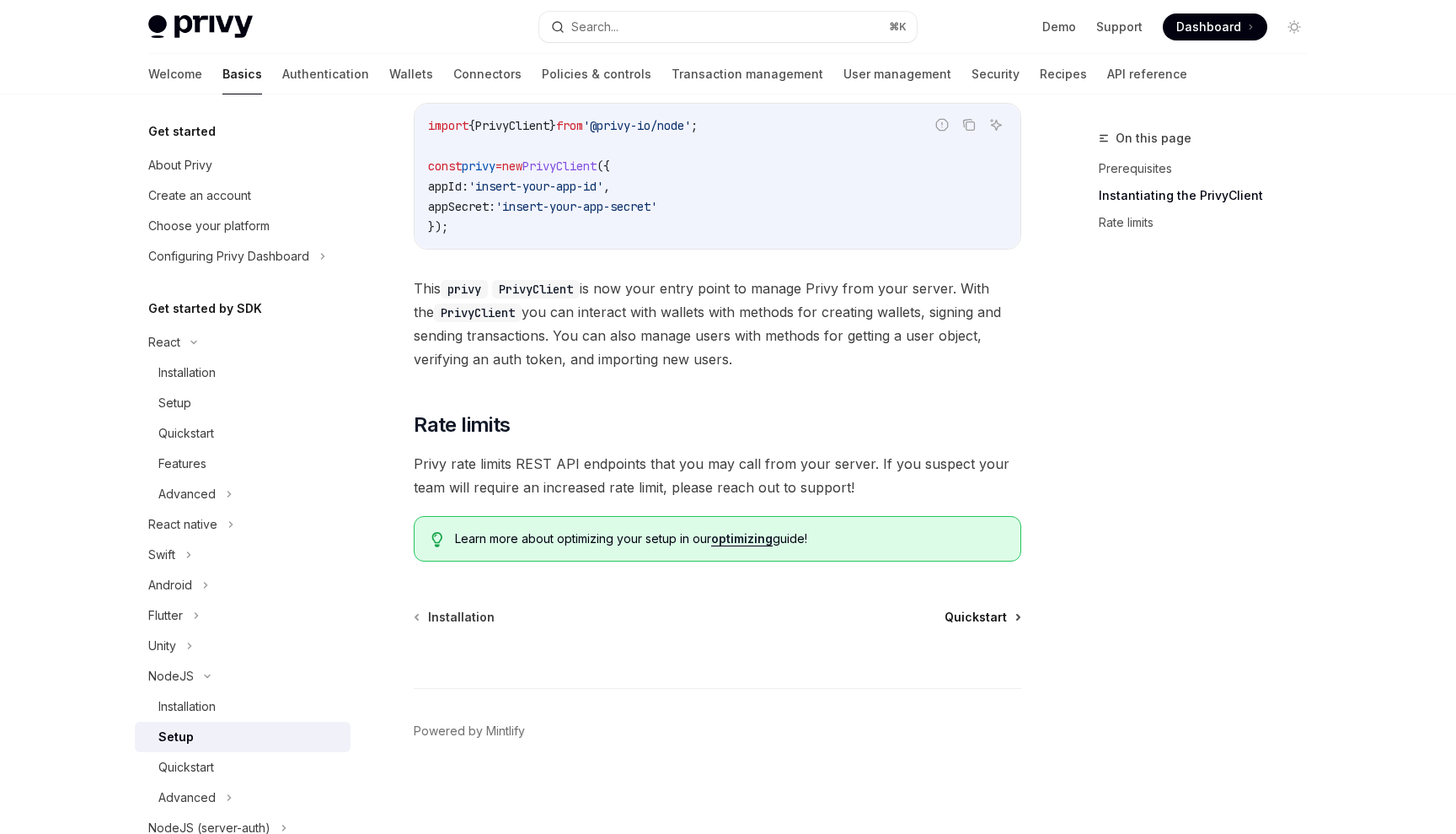
click at [965, 613] on span "Quickstart" at bounding box center [975, 617] width 63 height 17
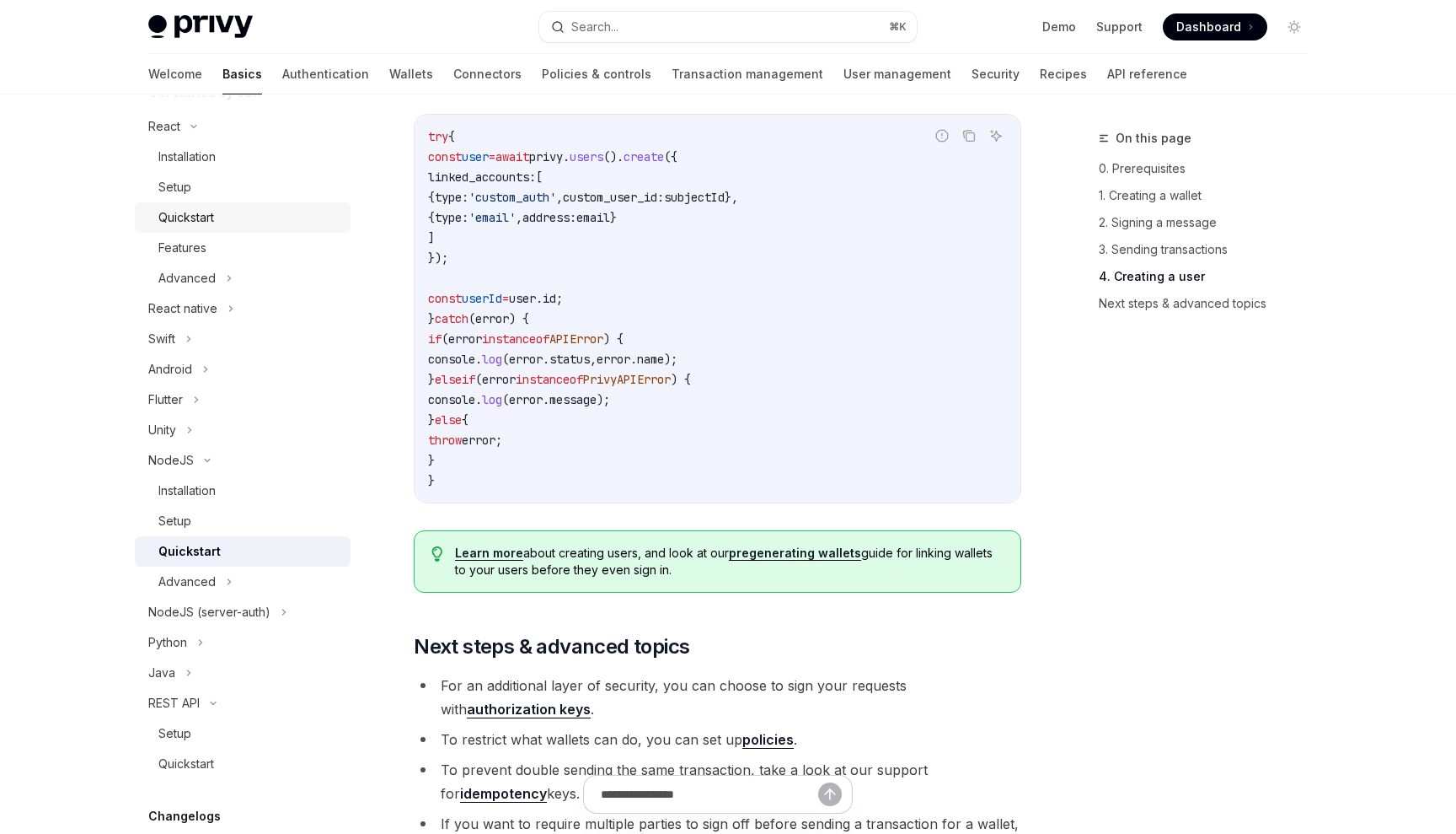
scroll to position [250, 0]
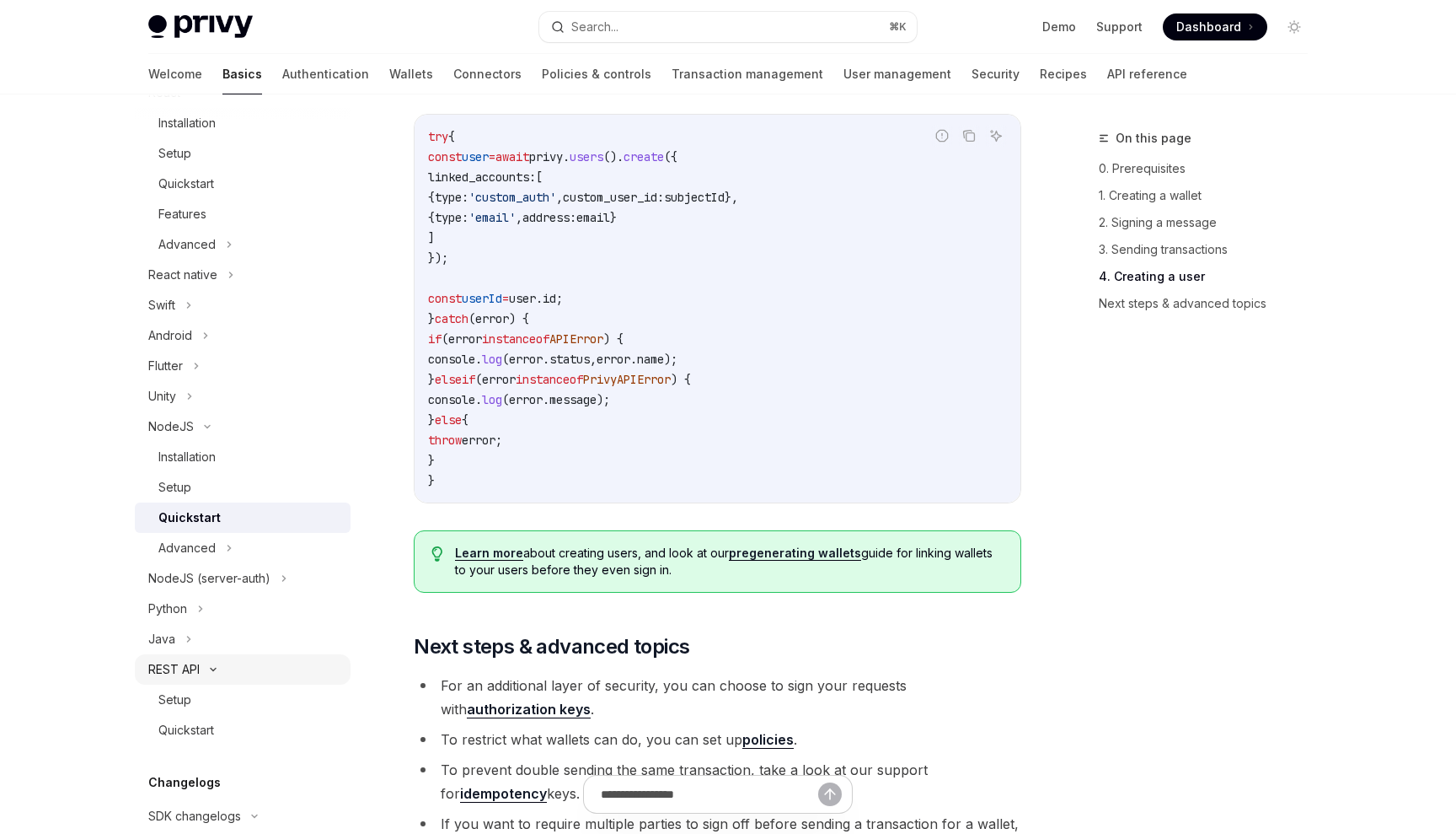
click at [206, 671] on icon at bounding box center [213, 669] width 20 height 6
click at [204, 666] on div "REST API" at bounding box center [243, 669] width 216 height 30
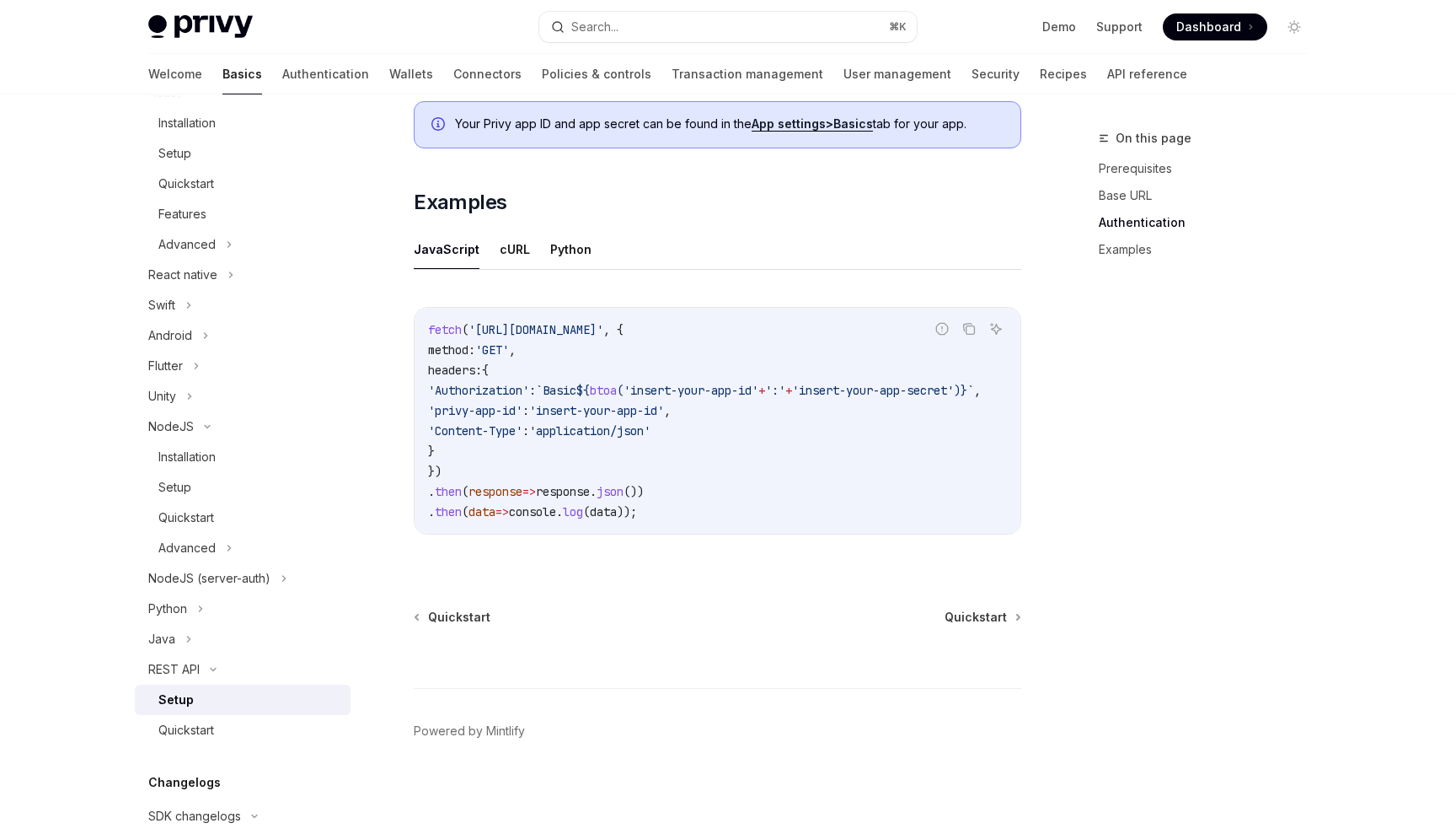
scroll to position [791, 0]
click at [1012, 613] on link "Quickstart" at bounding box center [982, 617] width 75 height 17
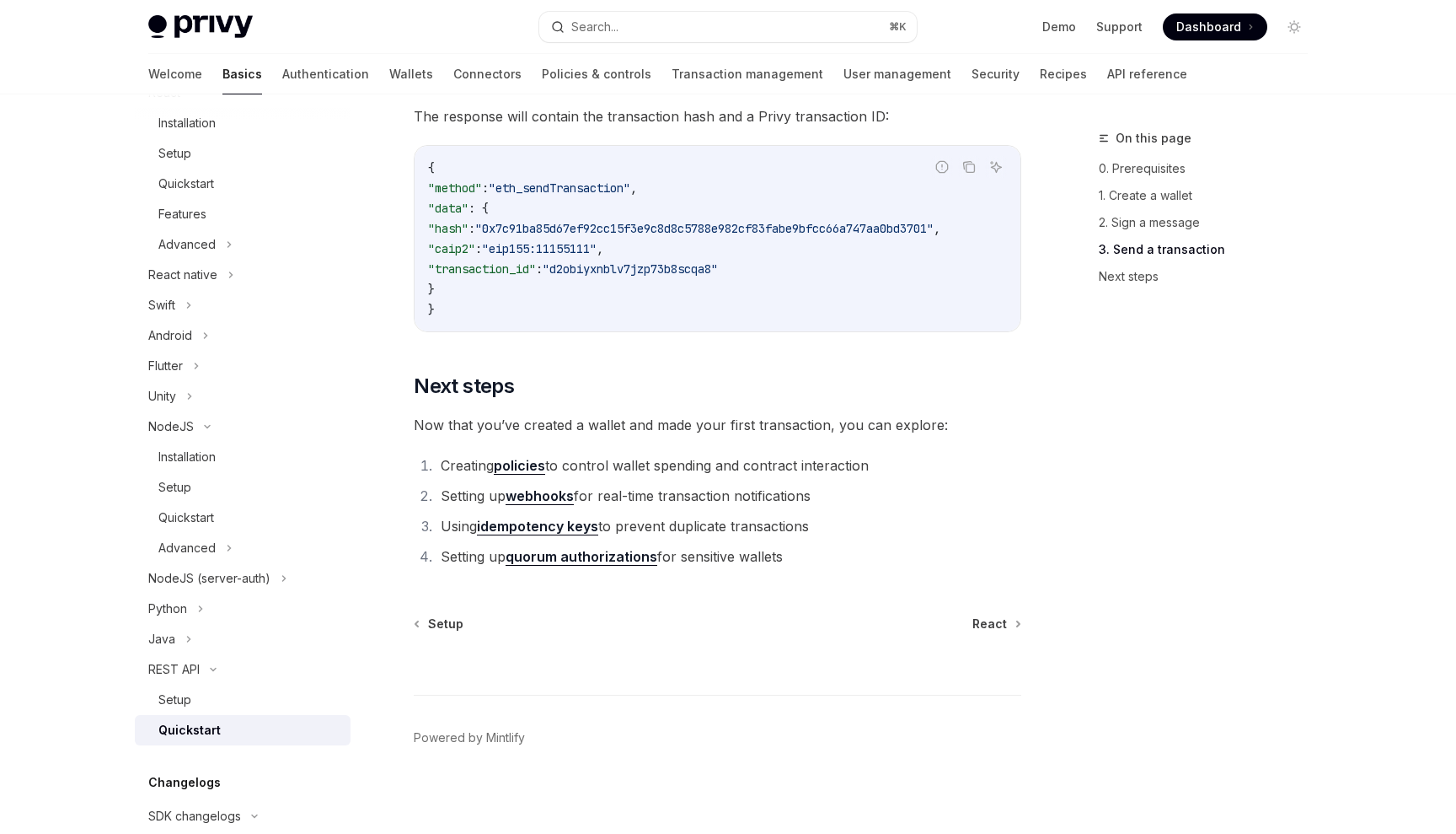
scroll to position [2149, 0]
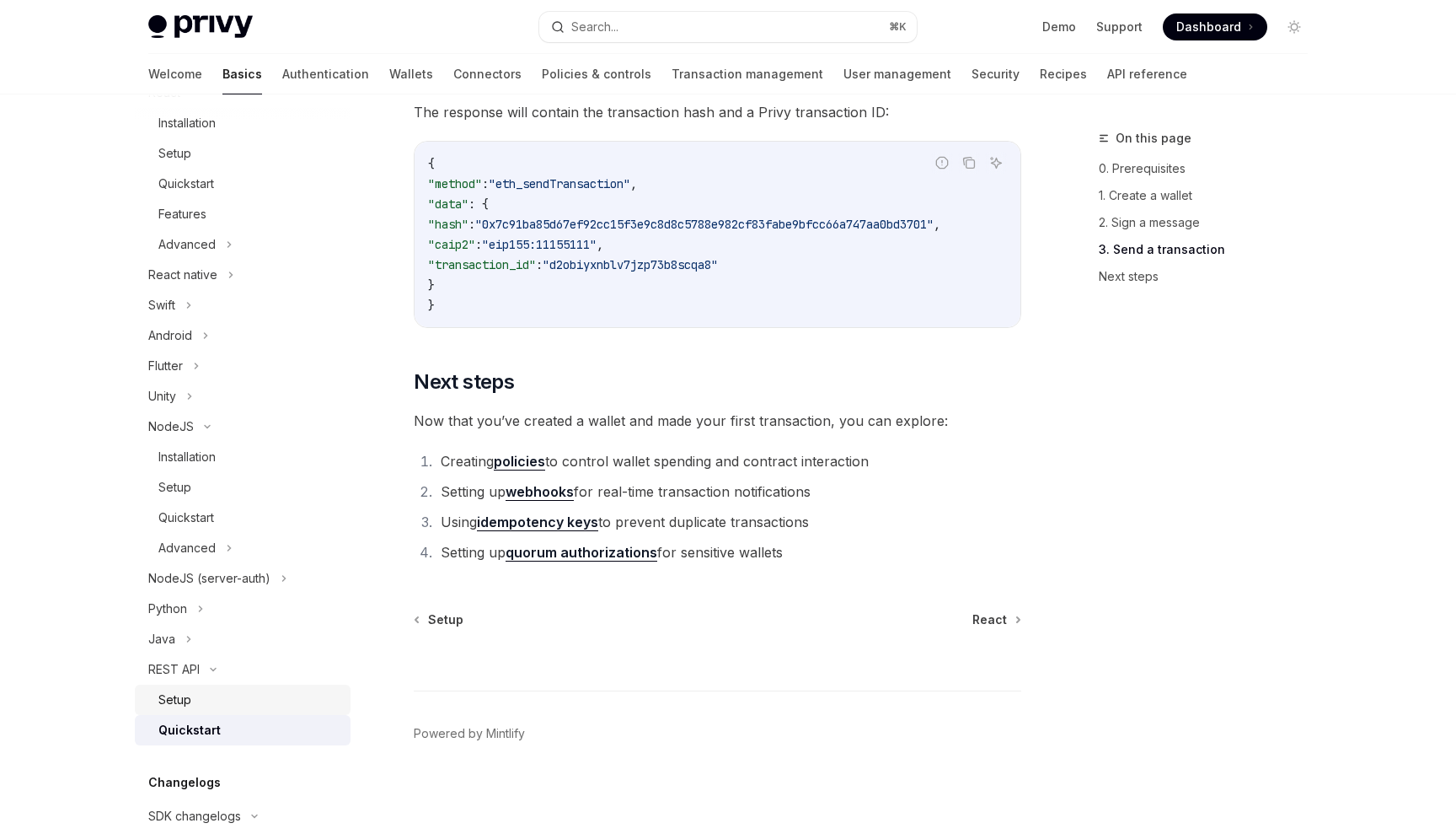
click at [203, 707] on div "Setup" at bounding box center [249, 700] width 182 height 20
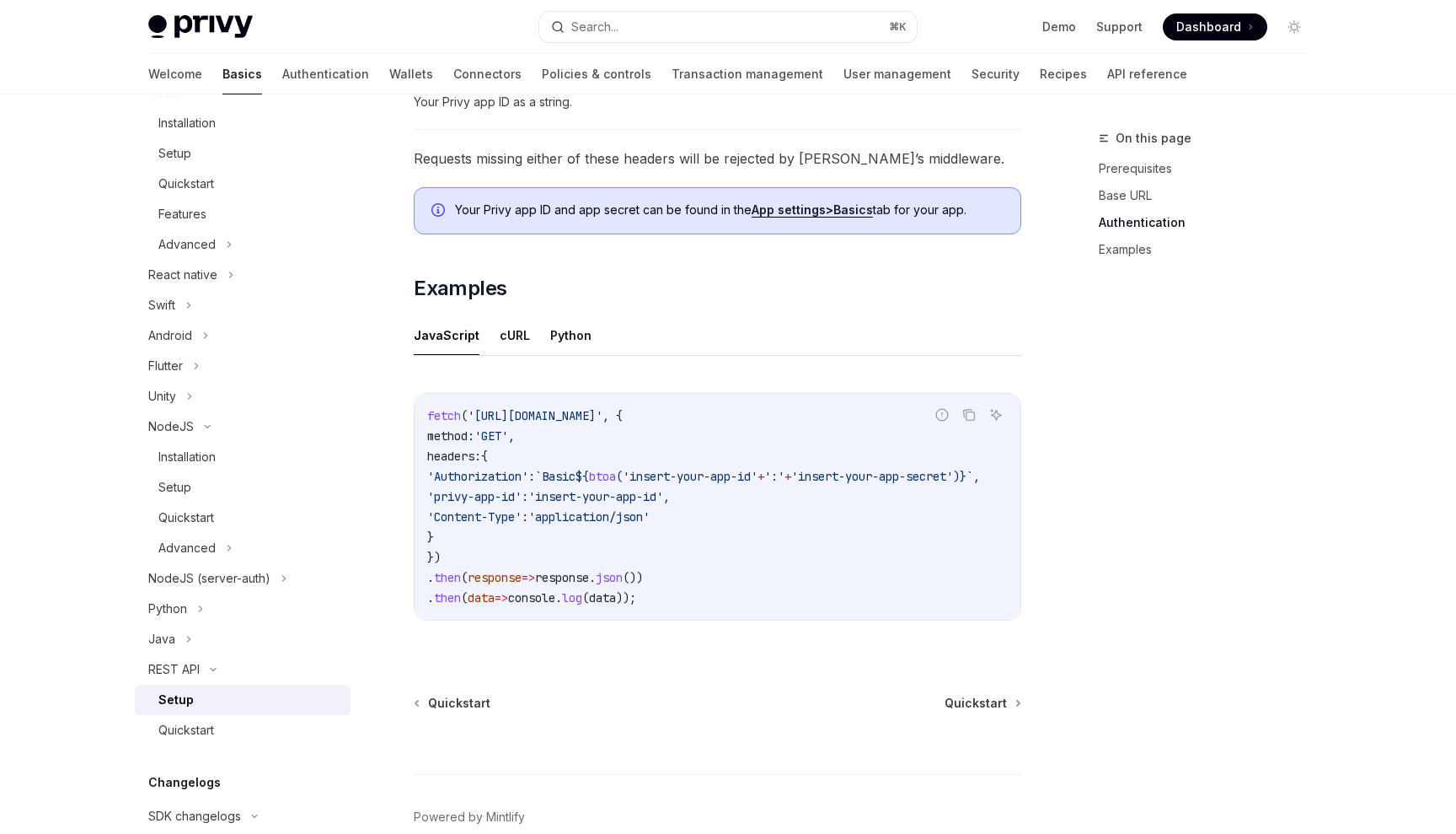
scroll to position [0, 100]
click at [962, 707] on span "Quickstart" at bounding box center [975, 703] width 63 height 17
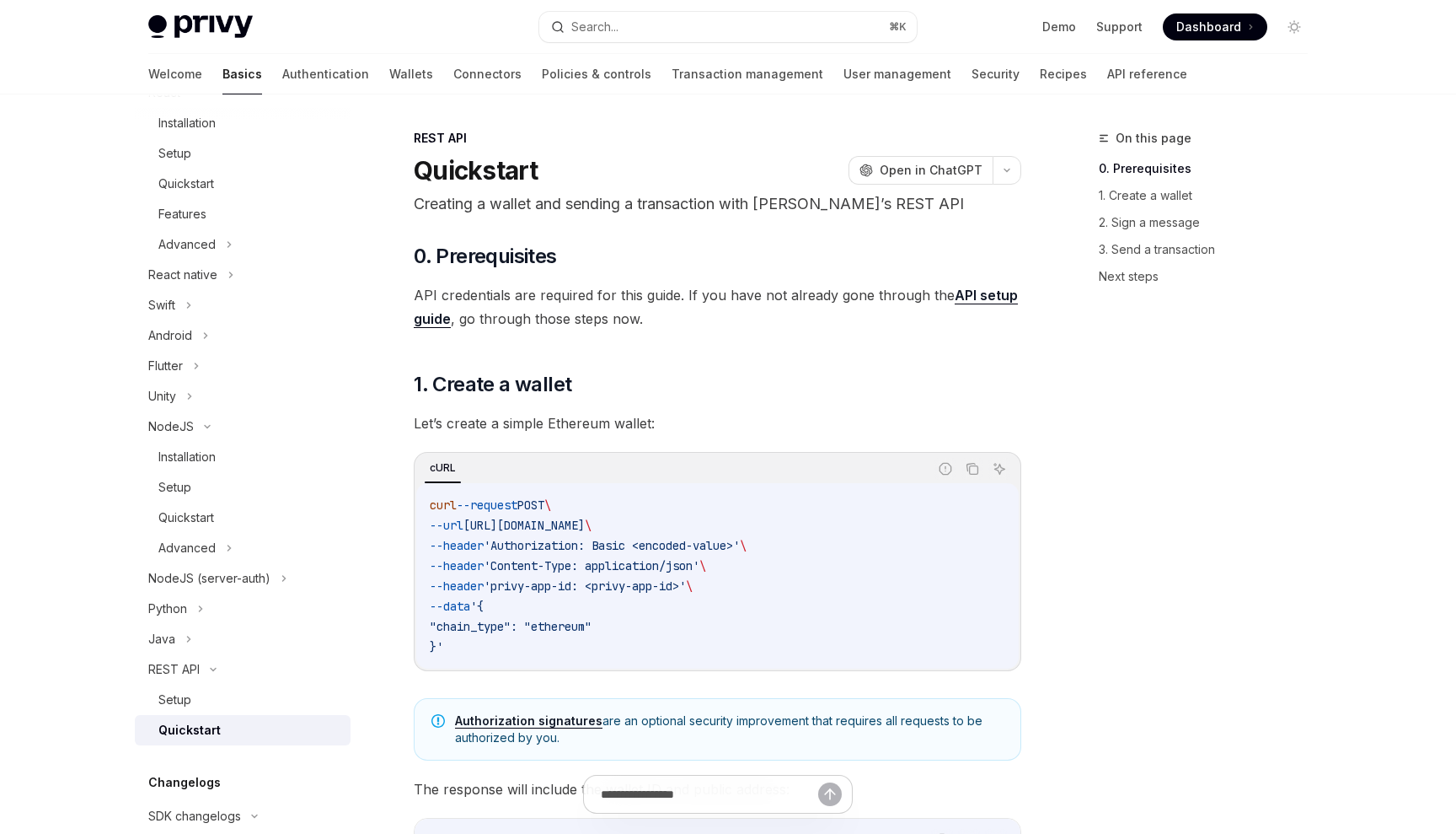
click at [996, 299] on link "API setup guide" at bounding box center [716, 308] width 604 height 42
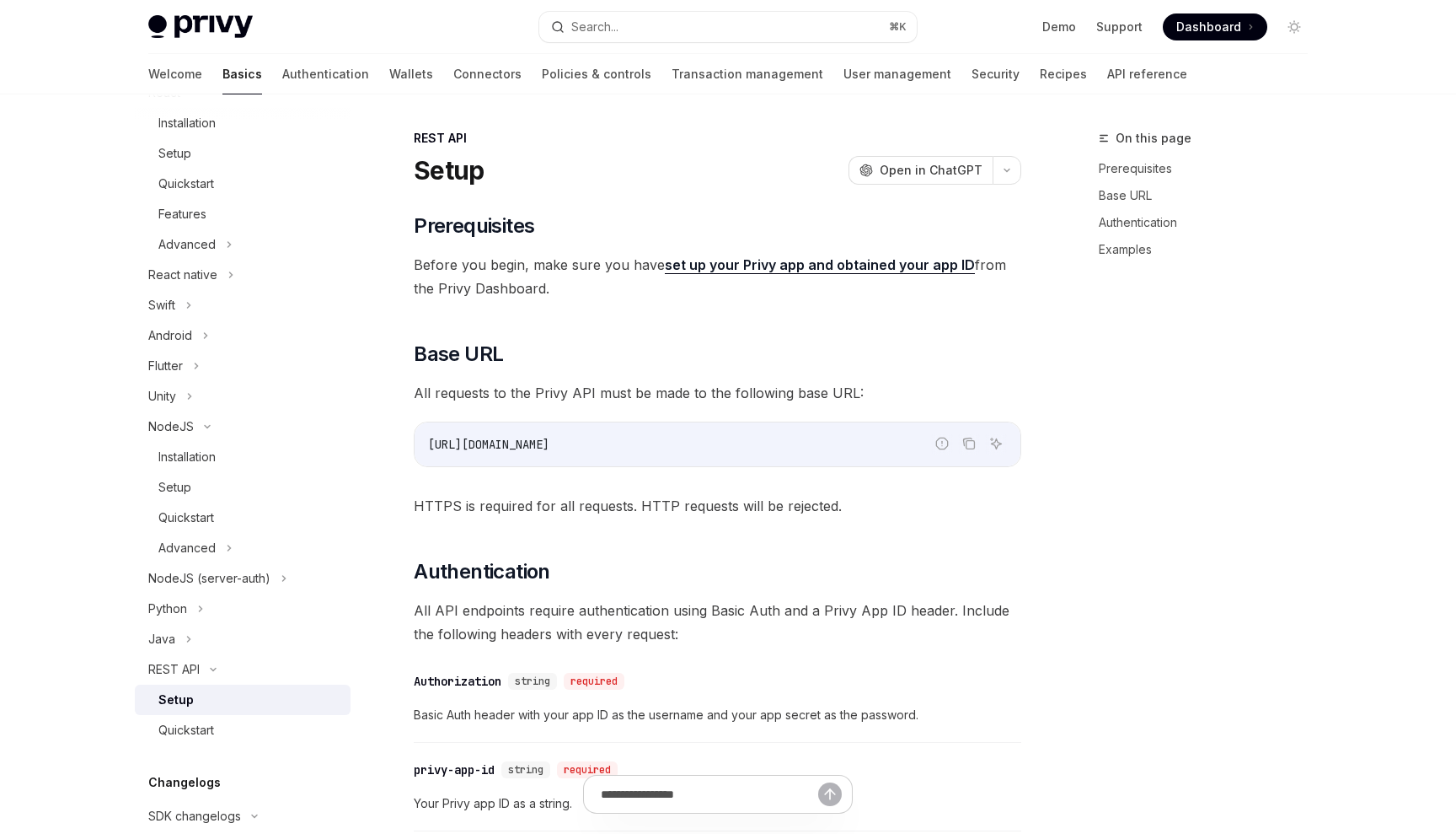
type textarea "*"
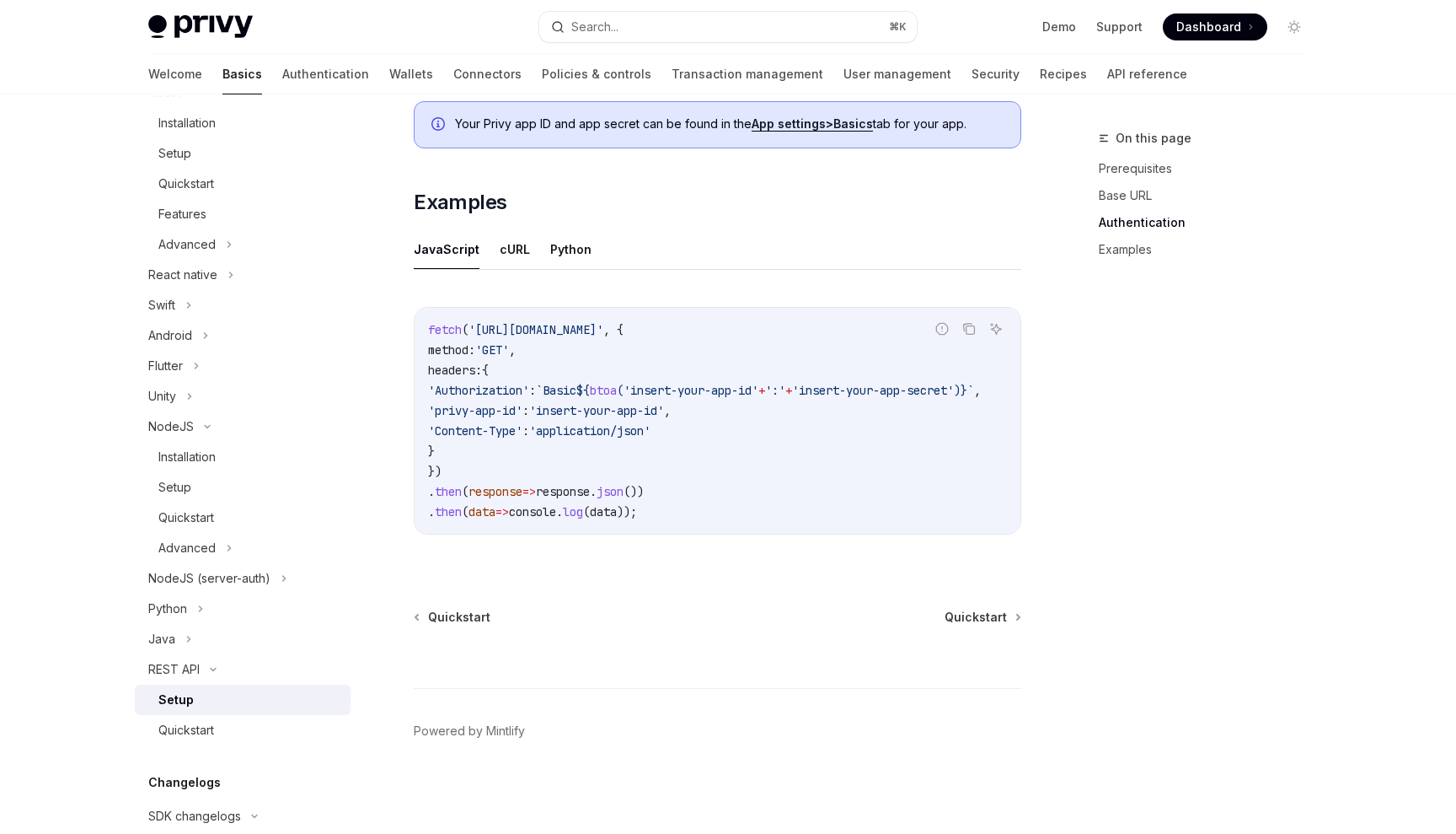
scroll to position [794, 0]
click at [1132, 247] on link "Examples" at bounding box center [1209, 250] width 222 height 27
click at [675, 33] on button "Search... ⌘ K" at bounding box center [728, 26] width 377 height 30
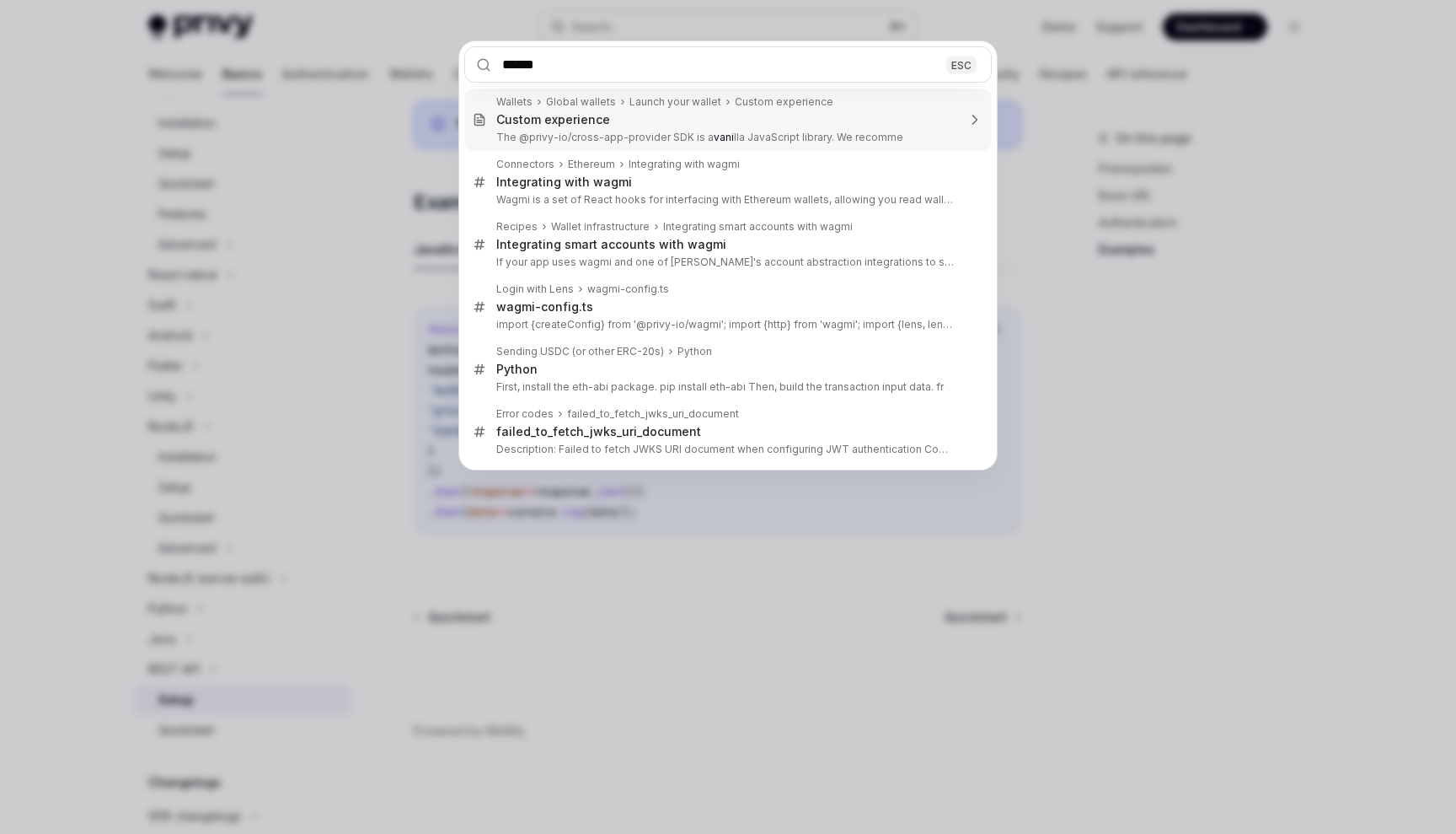
type input "*******"
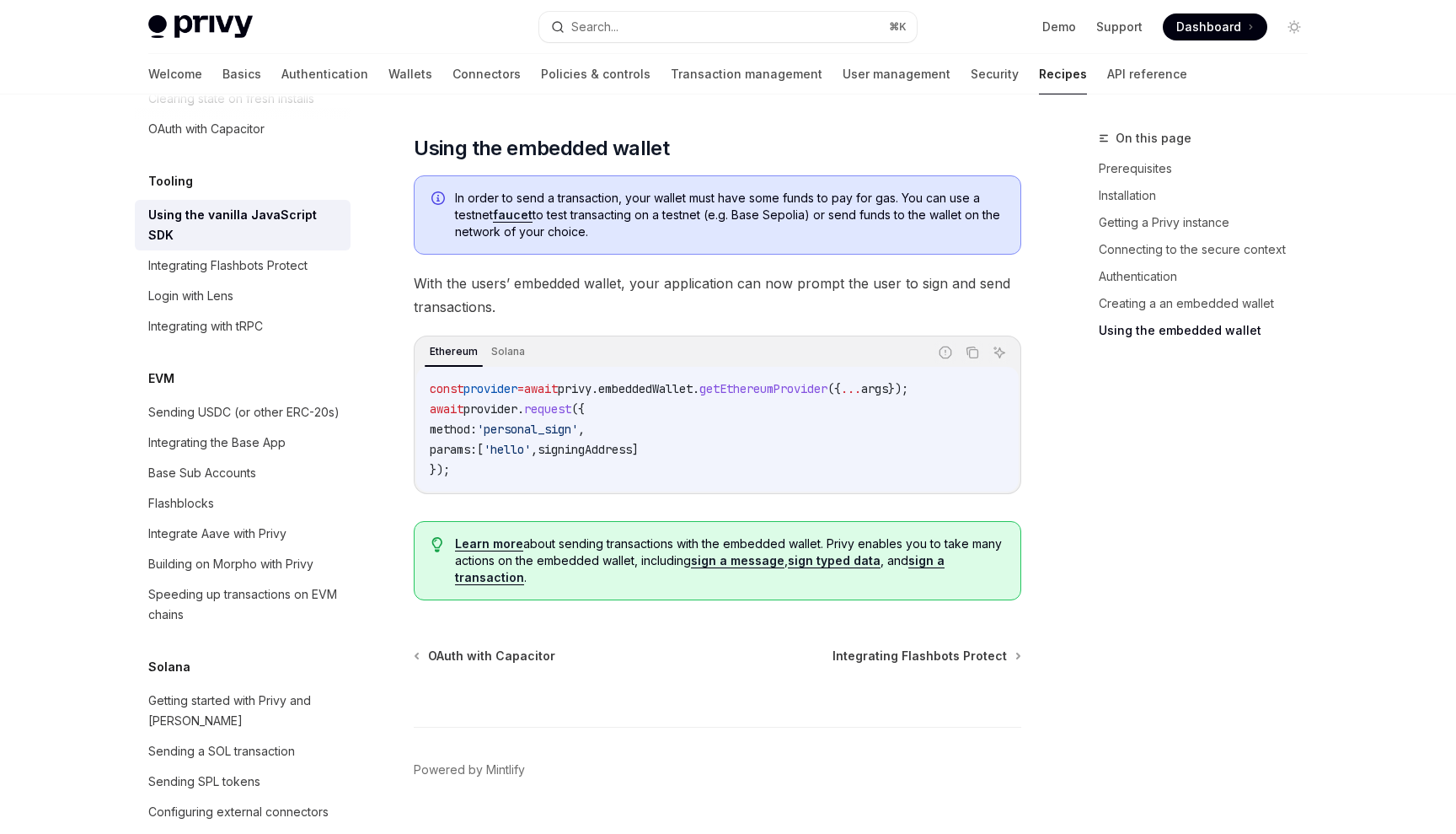
scroll to position [2298, 0]
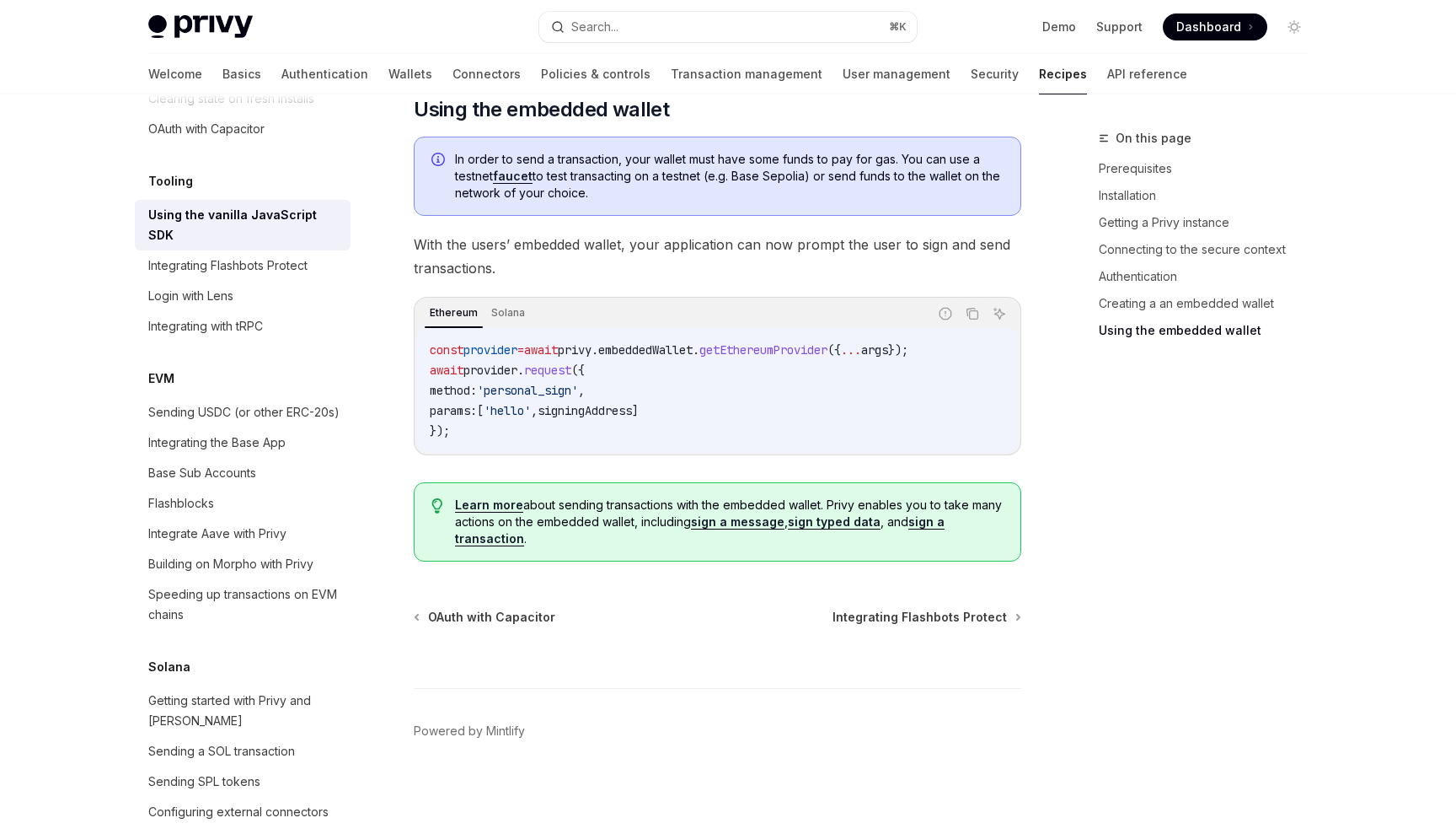
click at [969, 625] on div at bounding box center [718, 656] width 608 height 63
click at [972, 621] on span "Integrating Flashbots Protect" at bounding box center [920, 617] width 174 height 17
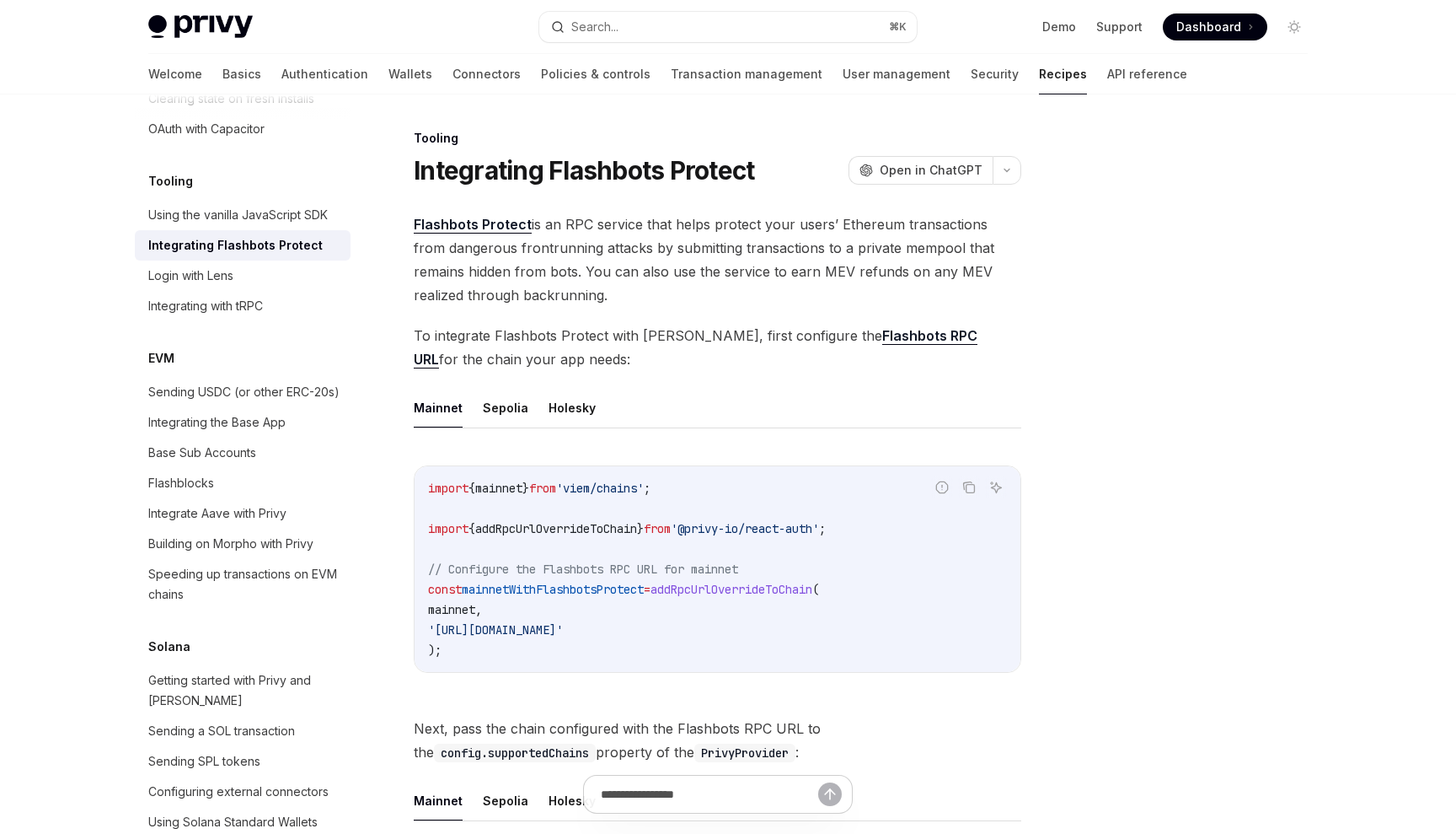
click at [1129, 364] on div at bounding box center [1193, 481] width 256 height 706
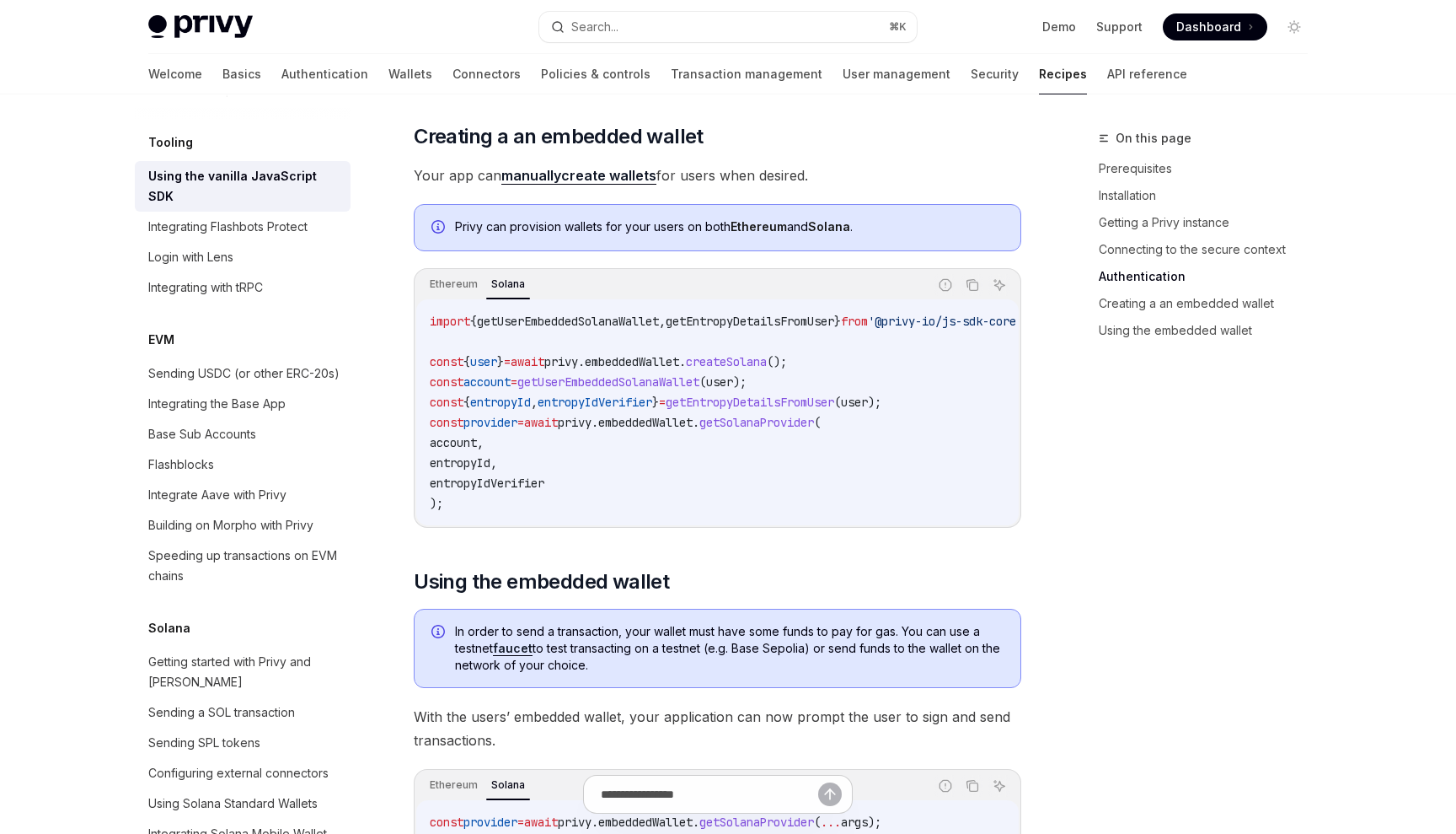
scroll to position [1811, 0]
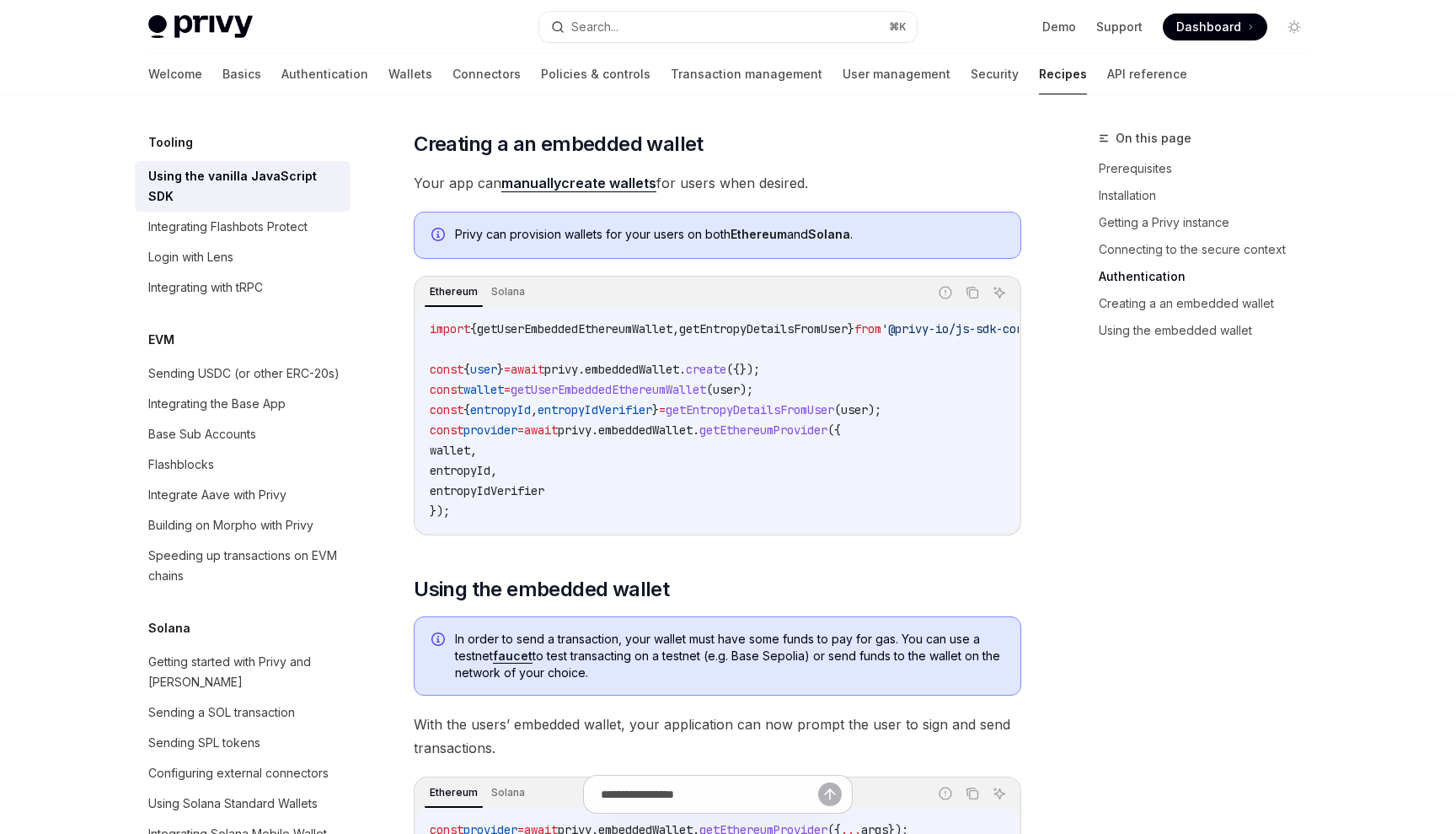
click at [632, 188] on link "manually create wallets" at bounding box center [579, 183] width 155 height 18
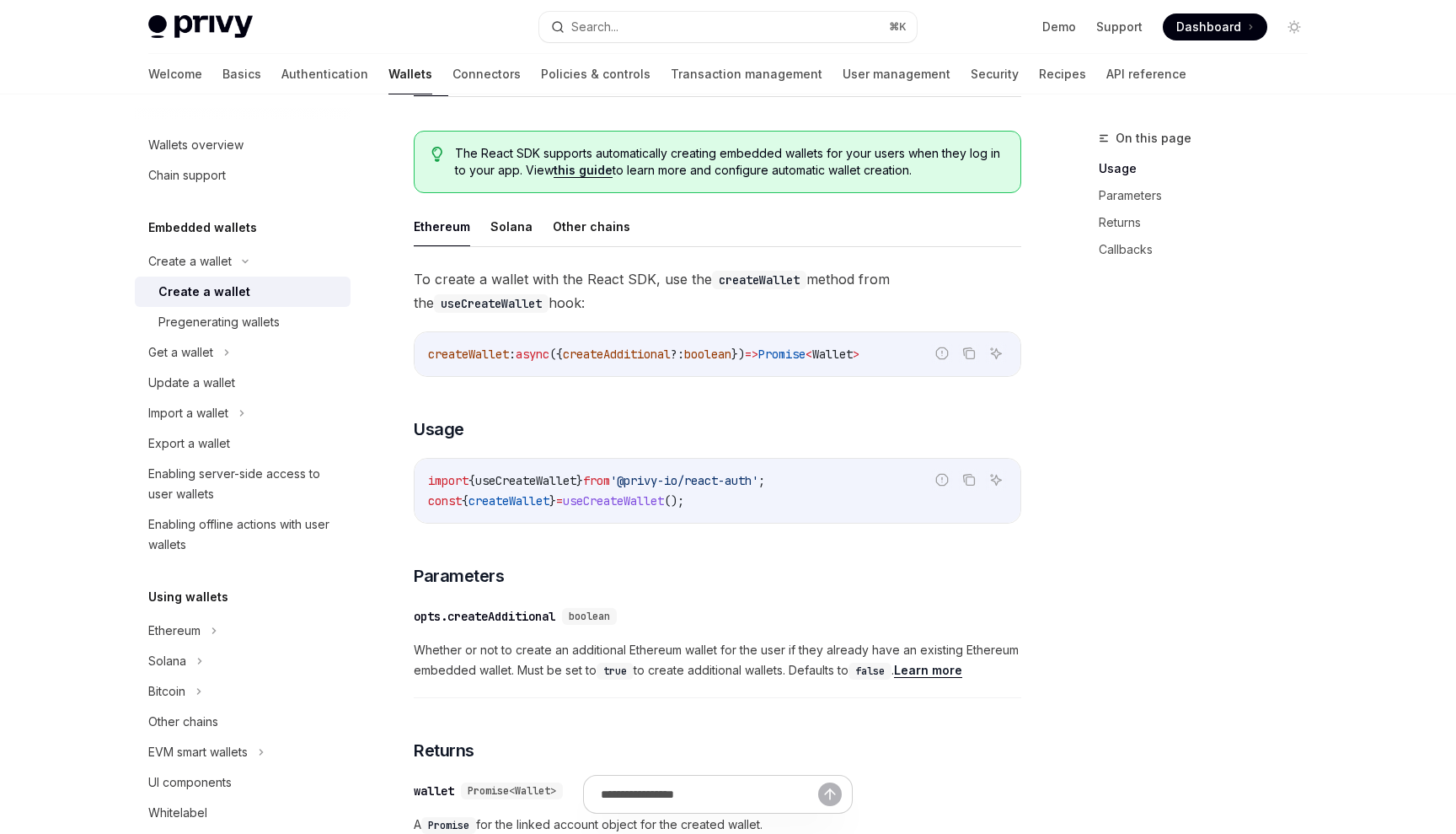
scroll to position [385, 0]
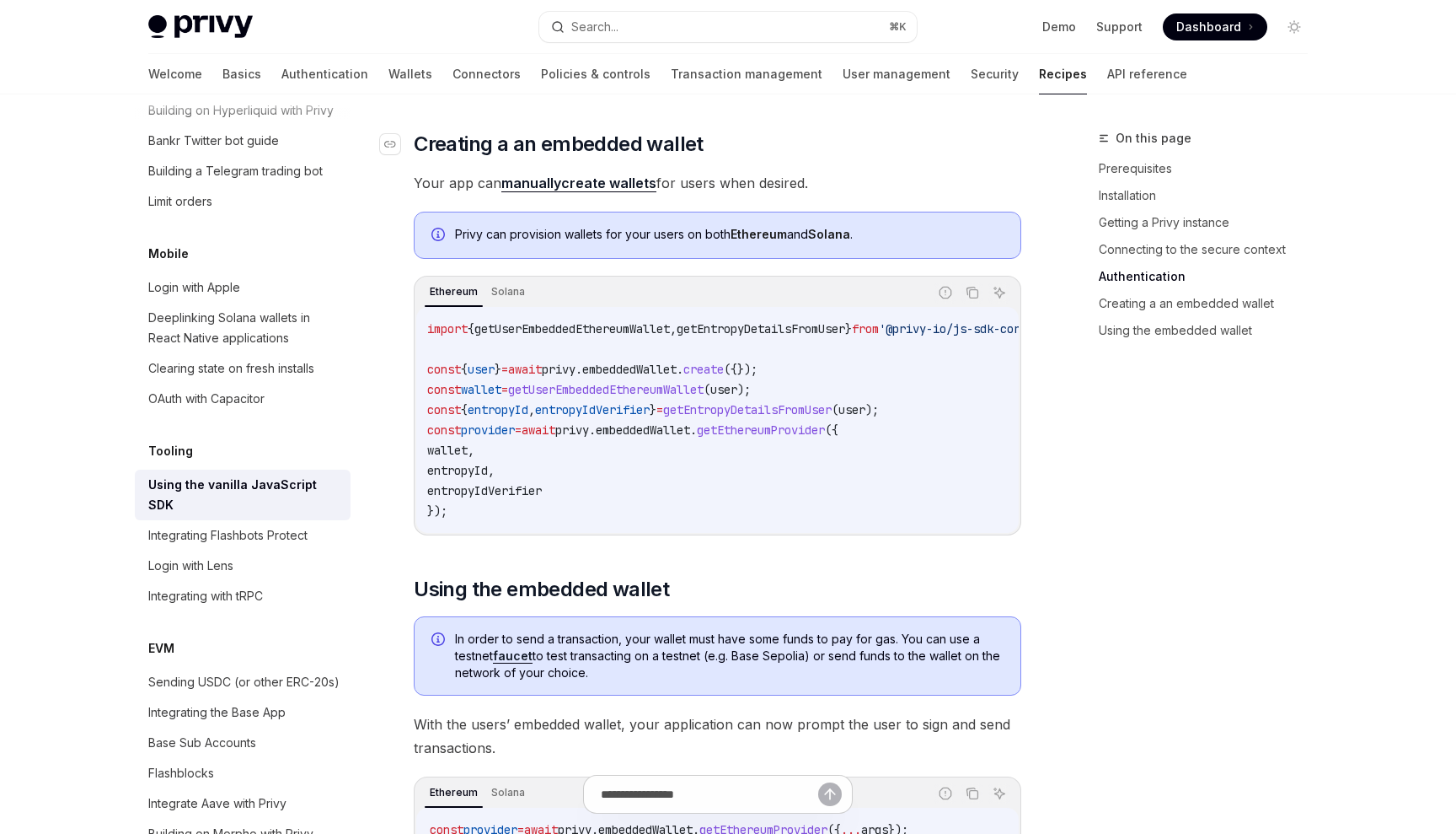
scroll to position [1811, 0]
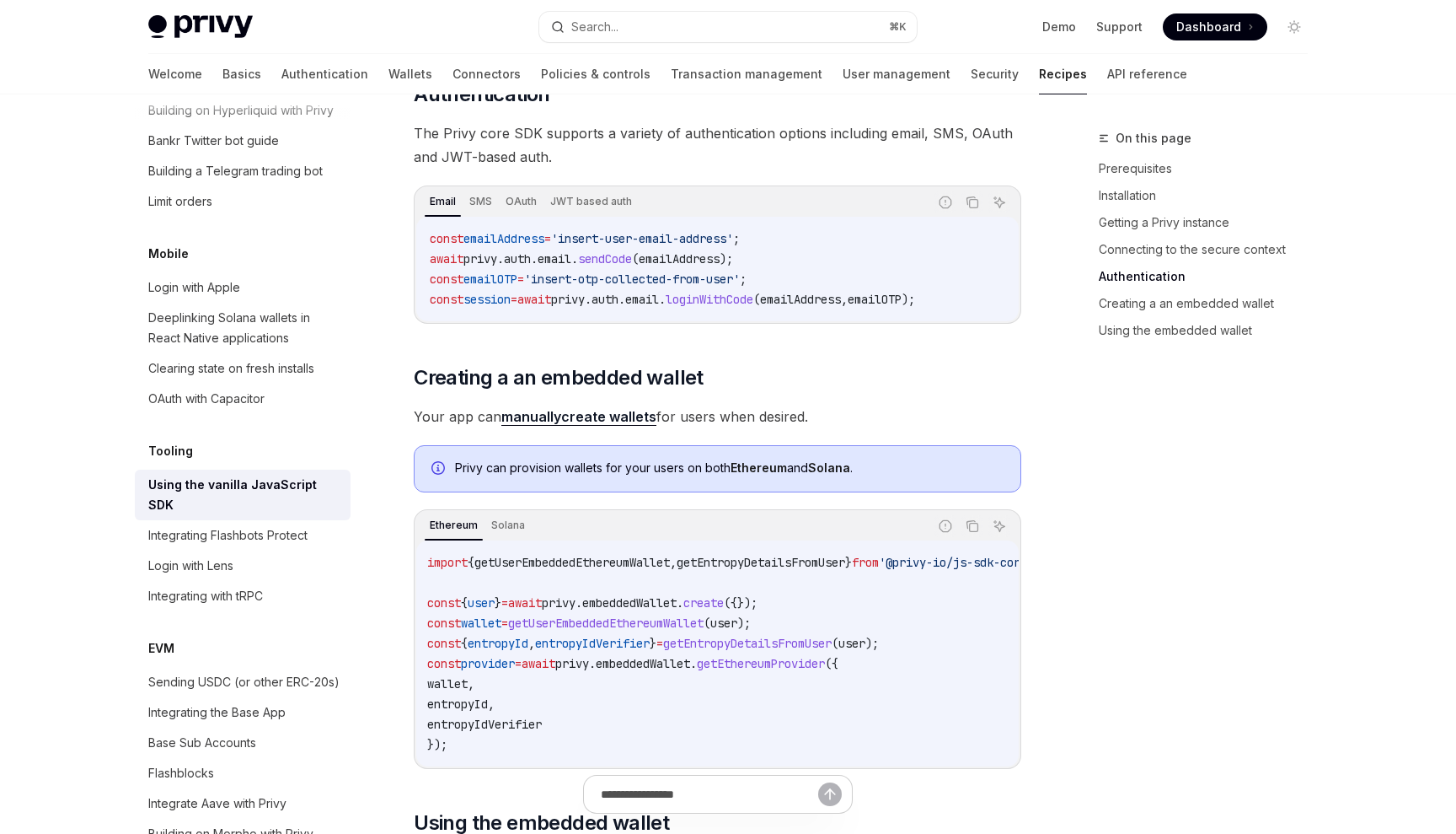
scroll to position [1587, 0]
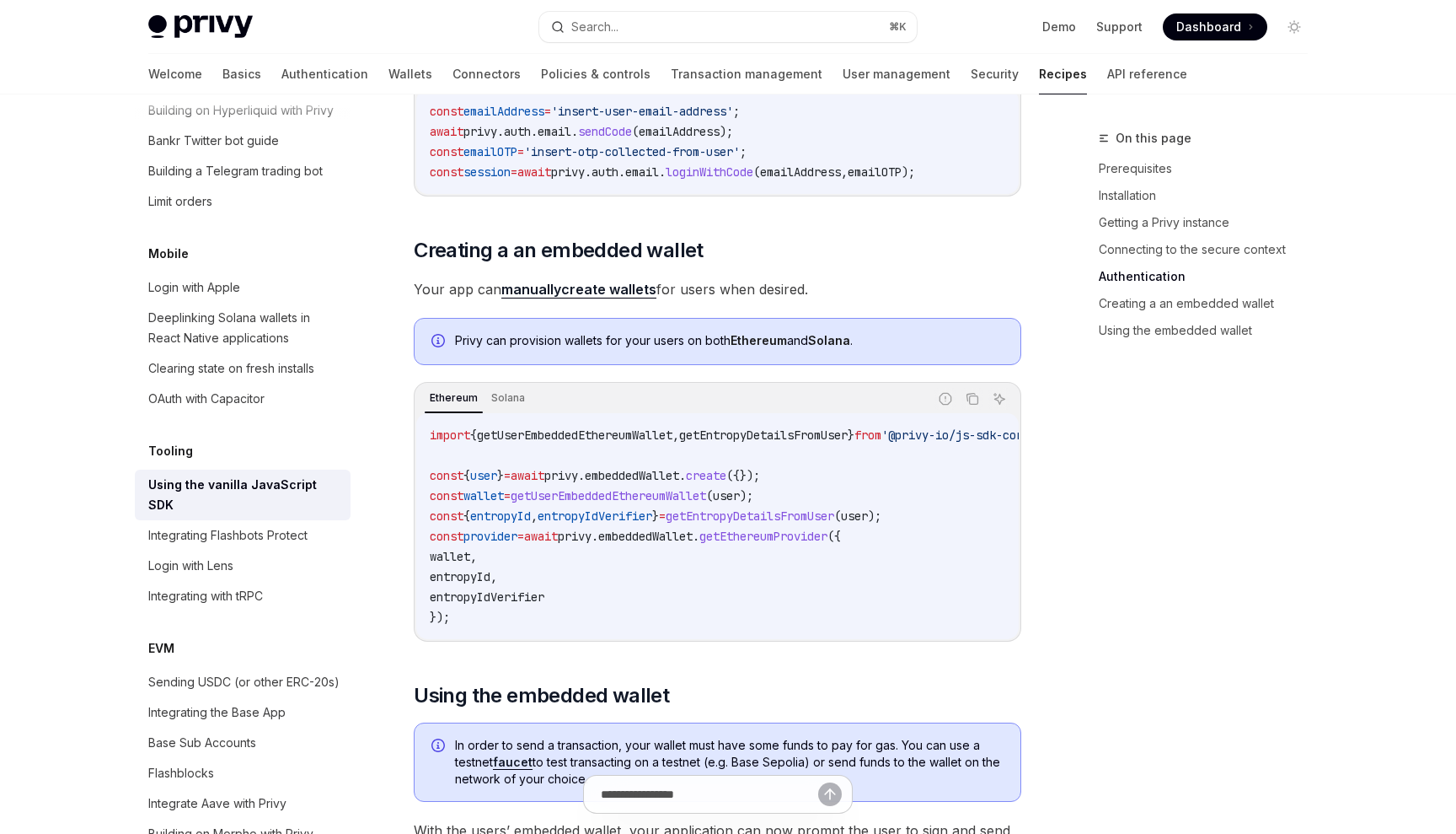
scroll to position [1693, 0]
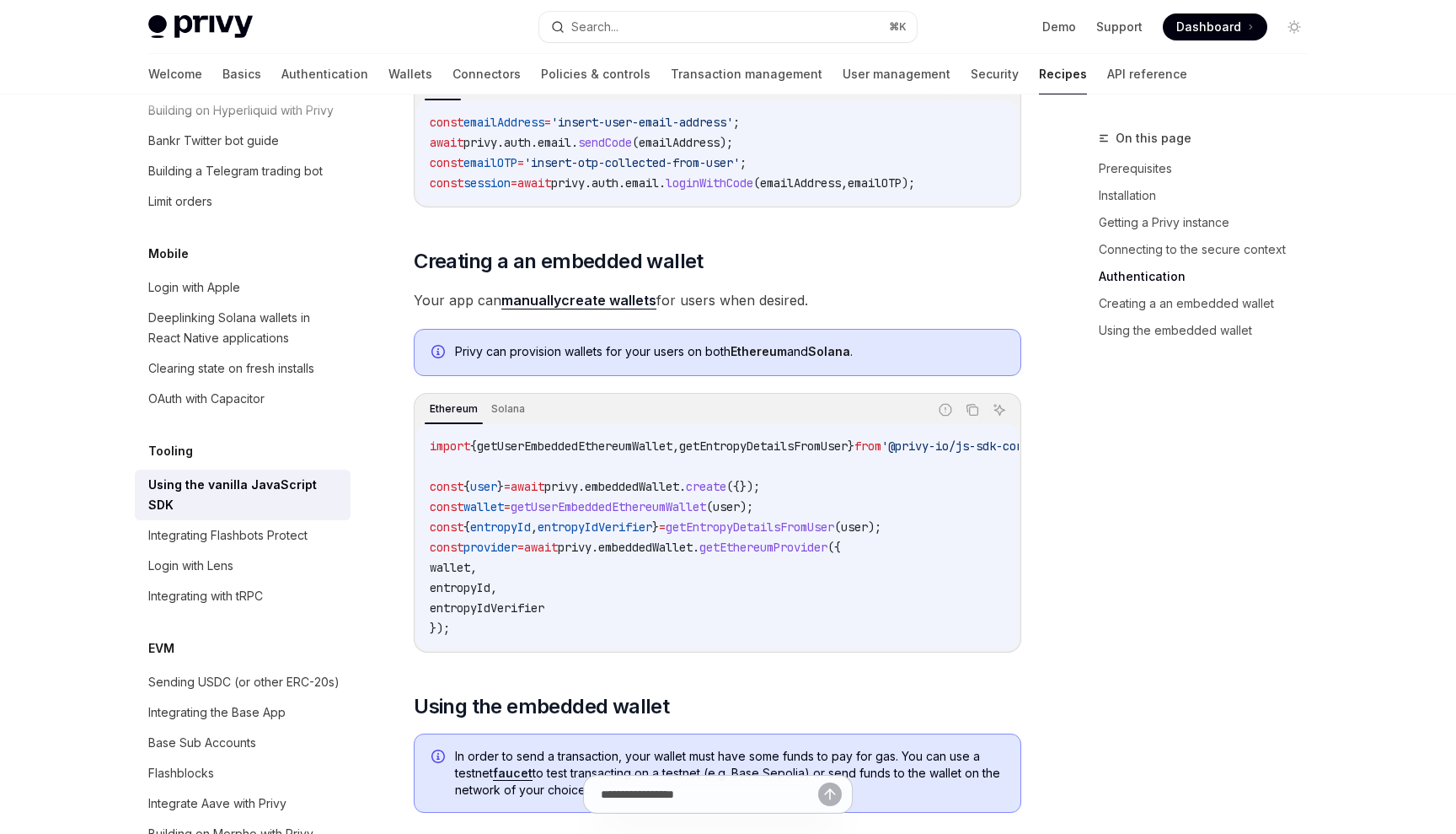
click at [443, 350] on icon "Info" at bounding box center [440, 353] width 17 height 17
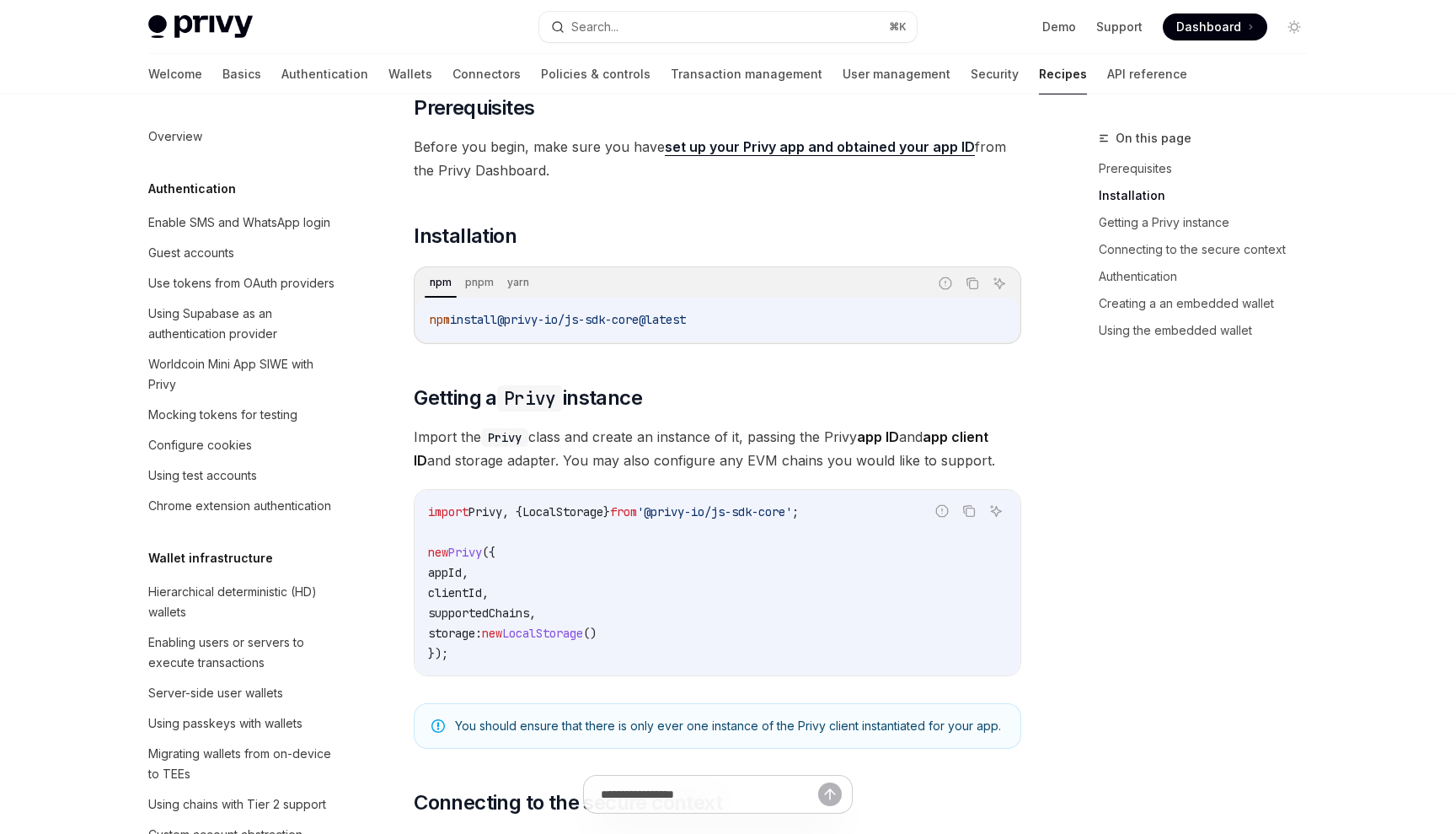
scroll to position [289, 0]
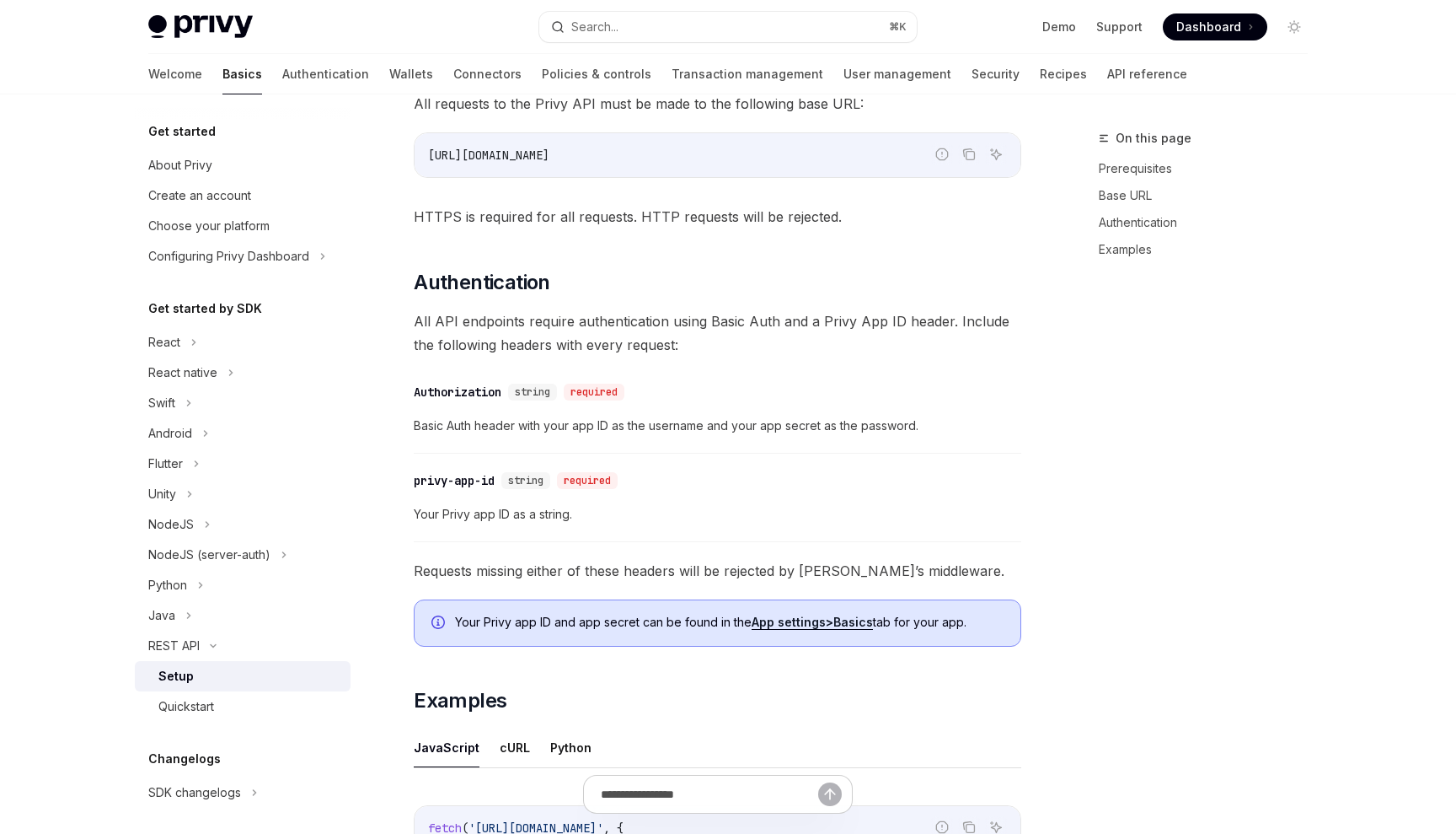
scroll to position [788, 0]
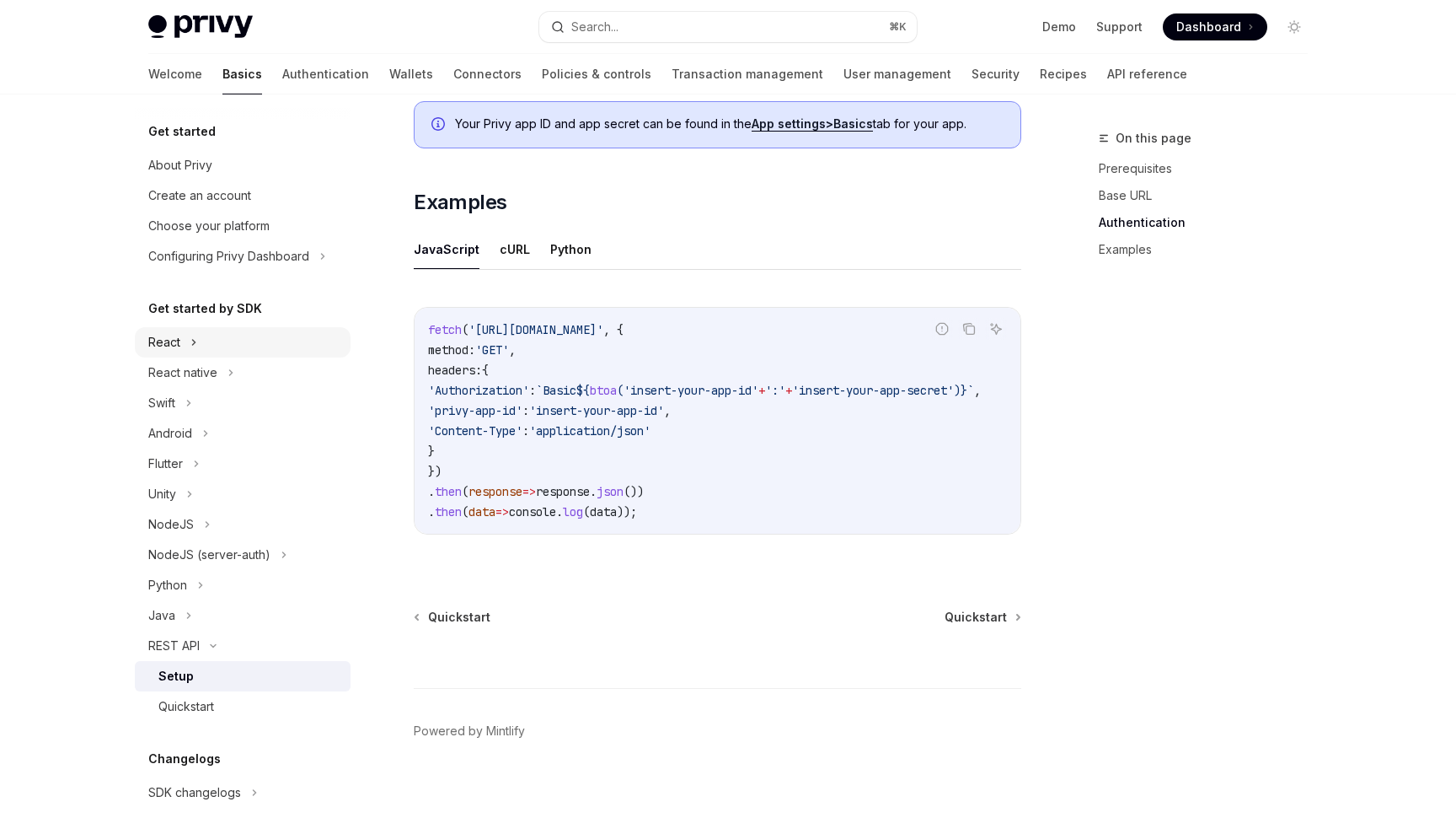
click at [181, 339] on div "React" at bounding box center [243, 341] width 216 height 30
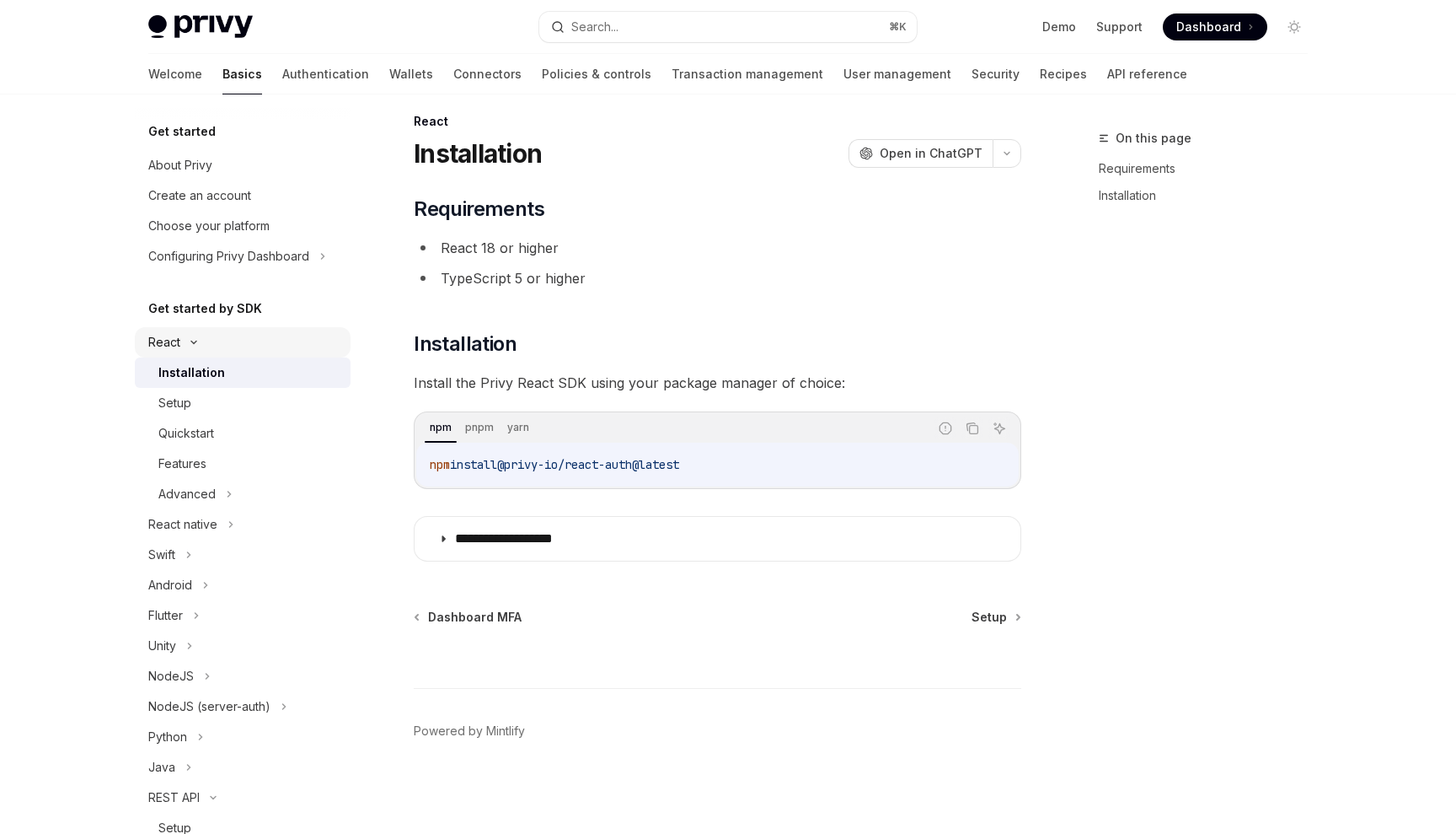
scroll to position [17, 0]
click at [988, 619] on span "Setup" at bounding box center [989, 617] width 35 height 17
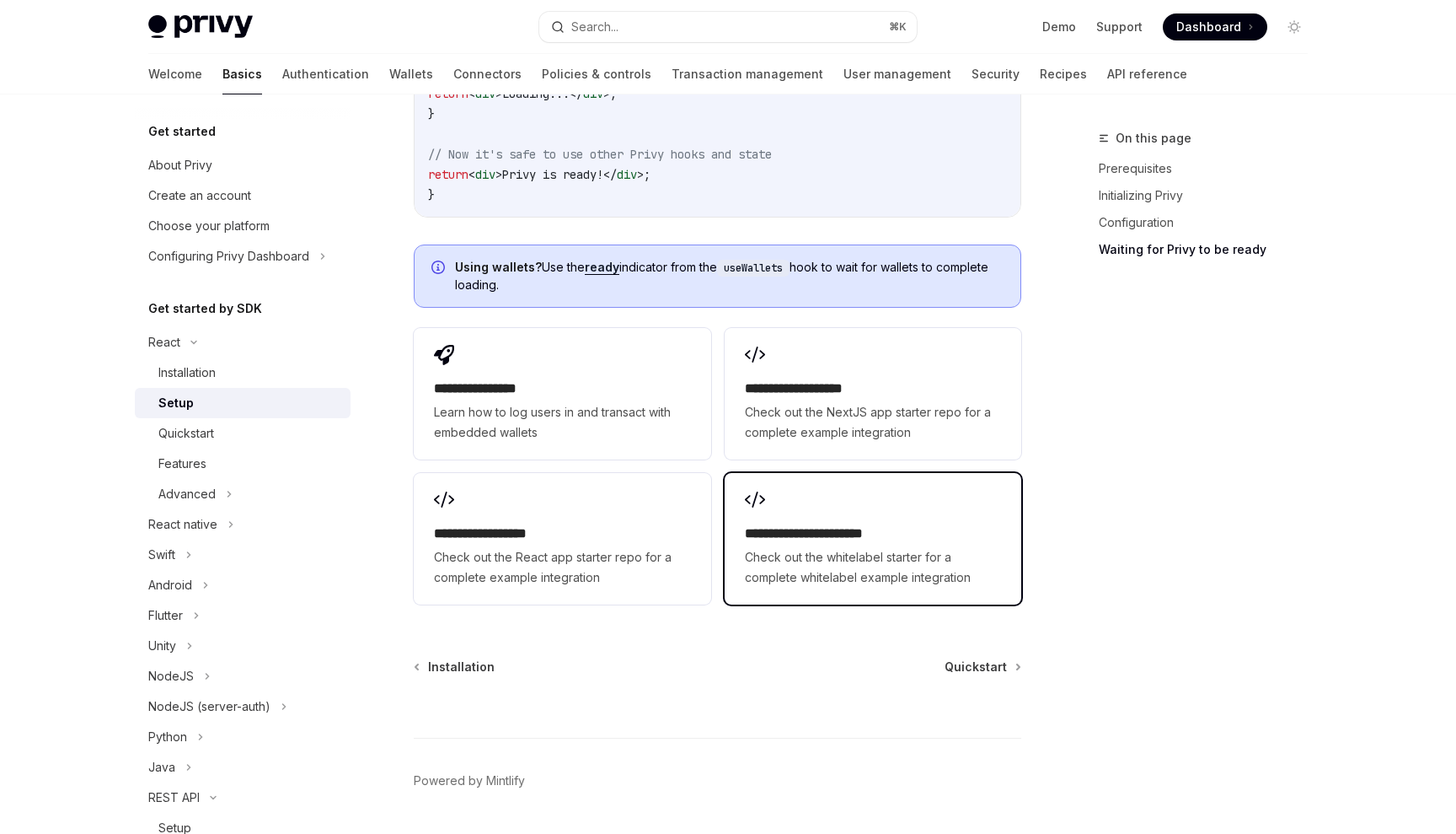
scroll to position [2090, 0]
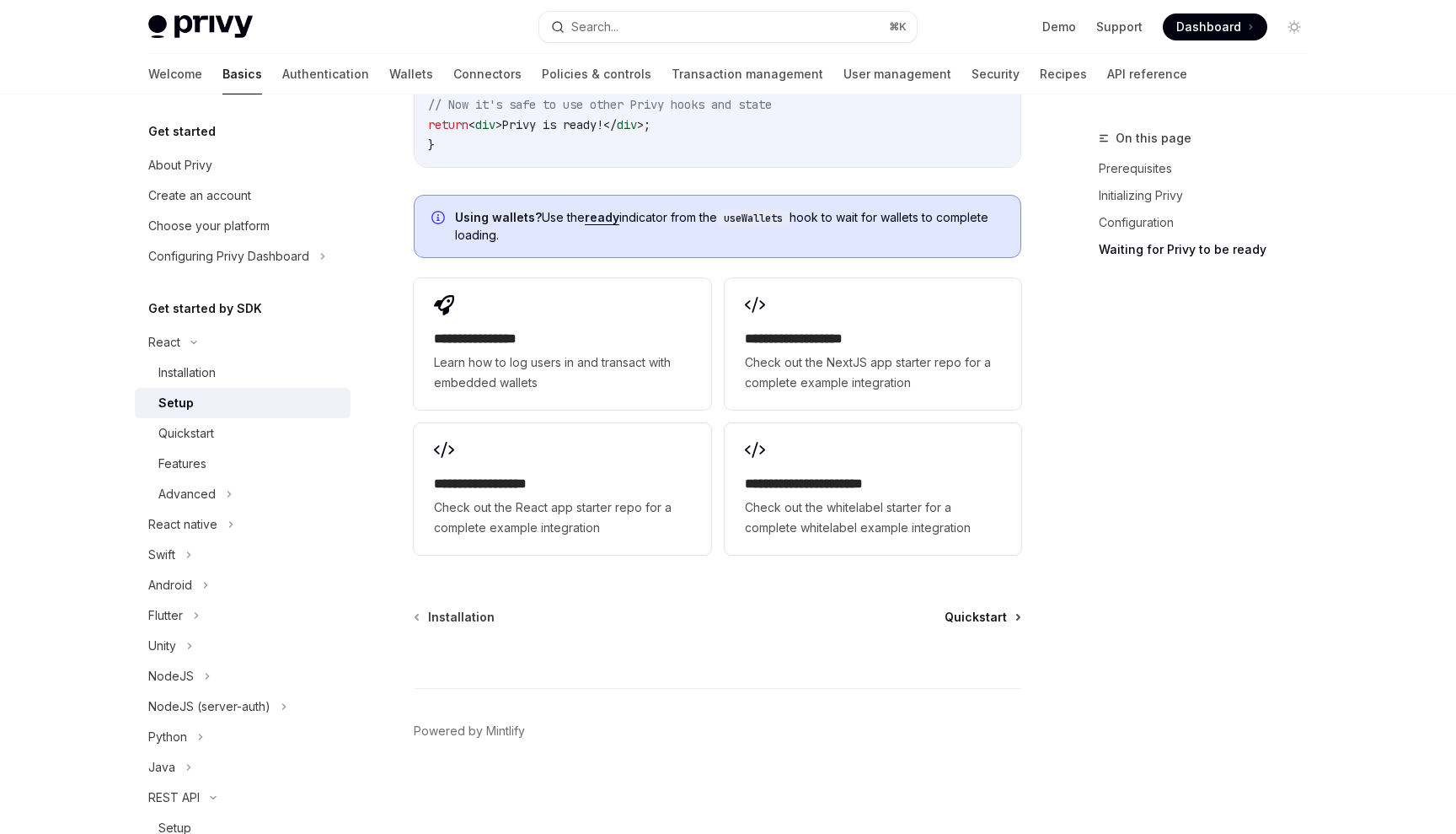
click at [988, 614] on span "Quickstart" at bounding box center [975, 617] width 63 height 17
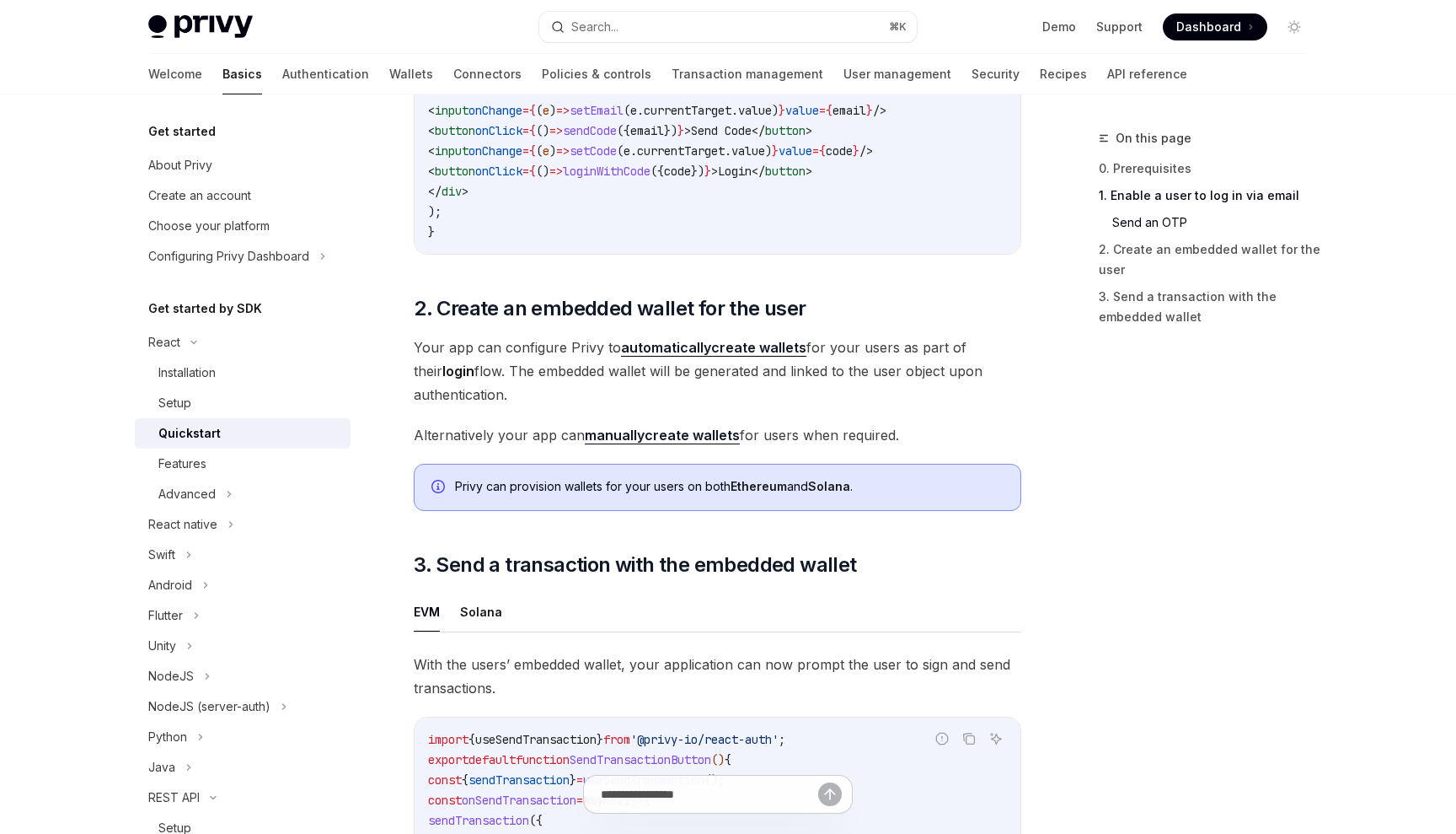
scroll to position [1025, 0]
click at [777, 358] on link "automatically create wallets" at bounding box center [714, 348] width 185 height 18
type textarea "*"
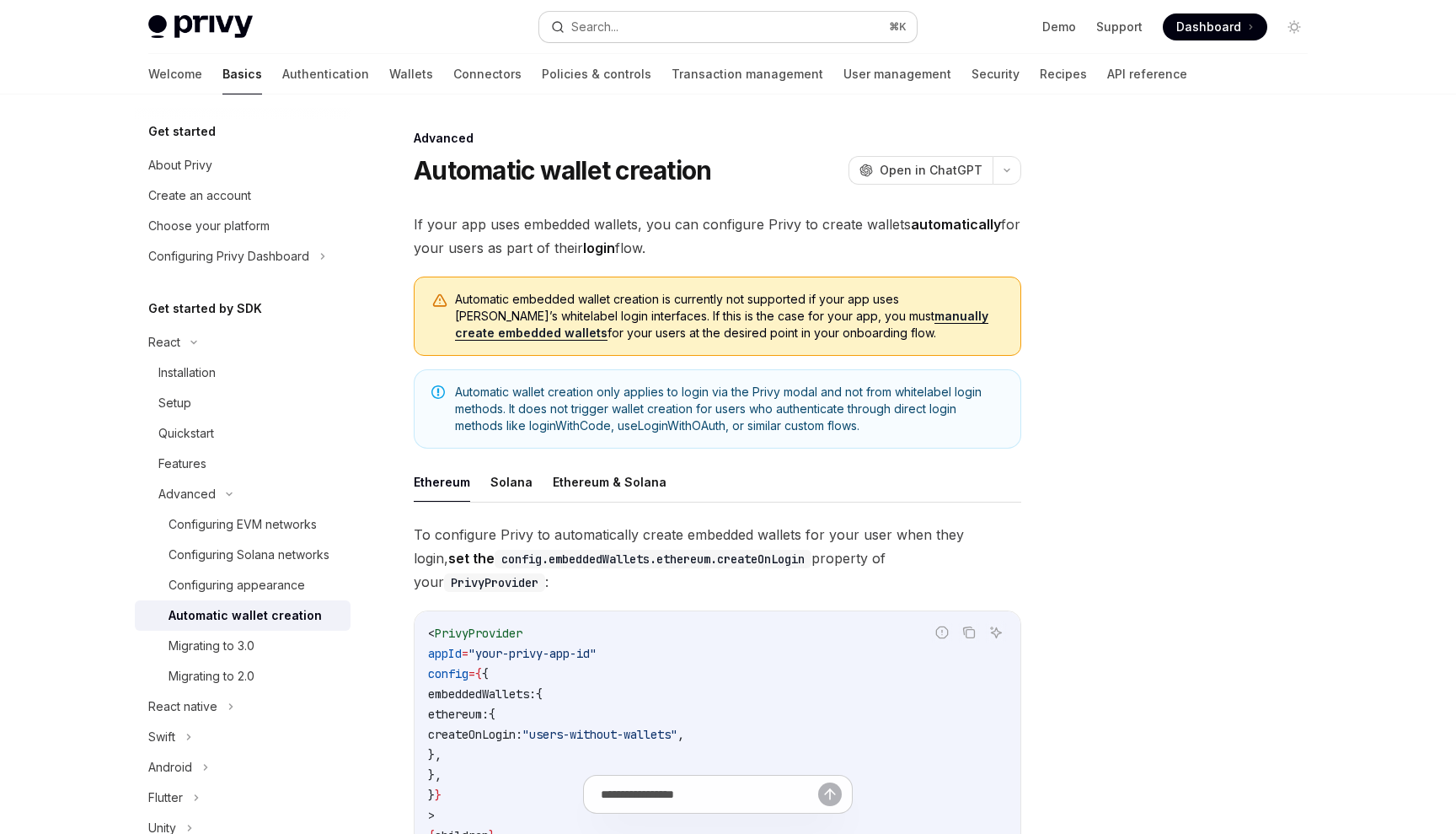
click at [789, 33] on button "Search... ⌘ K" at bounding box center [728, 26] width 377 height 30
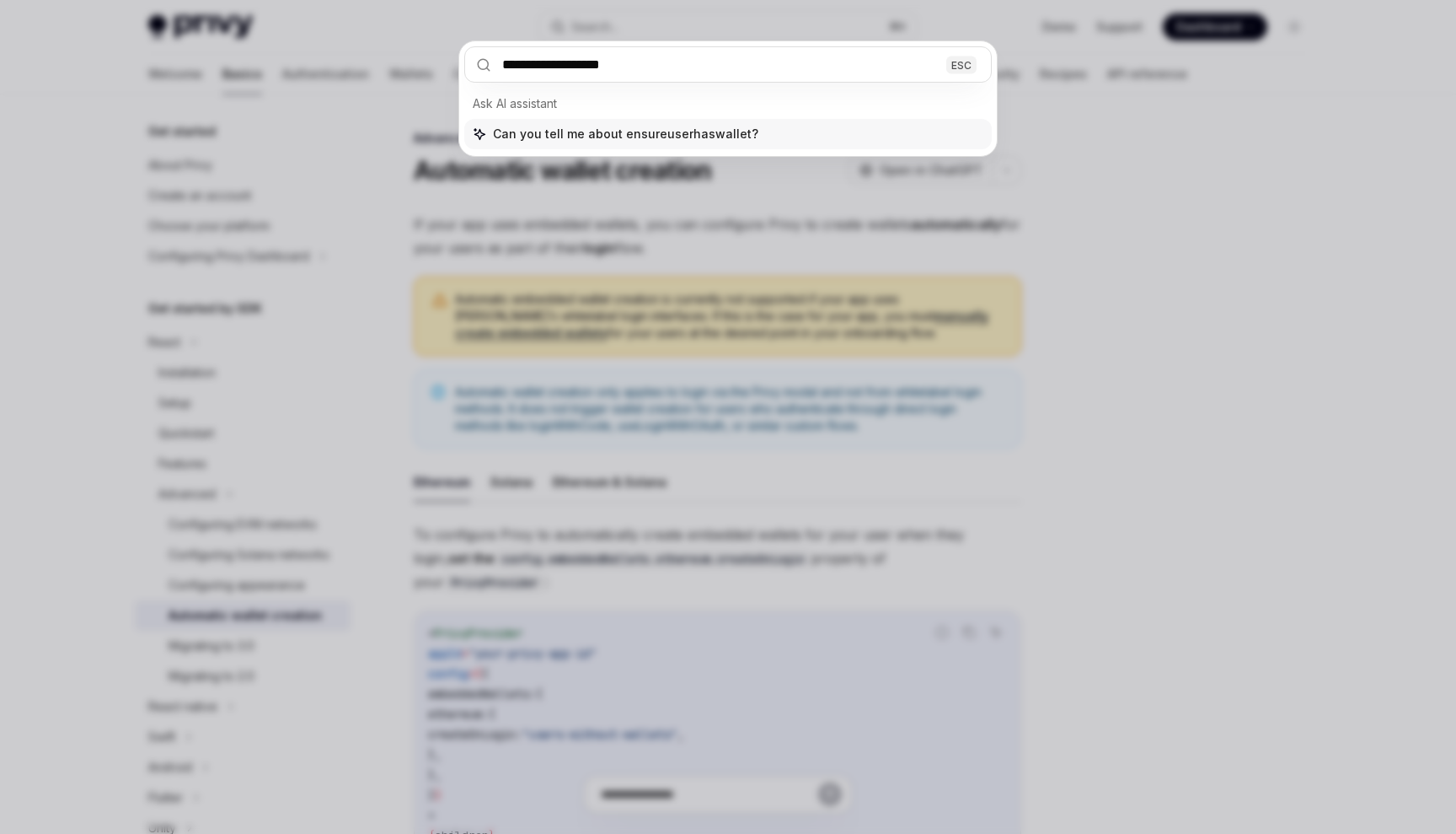
type input "**********"
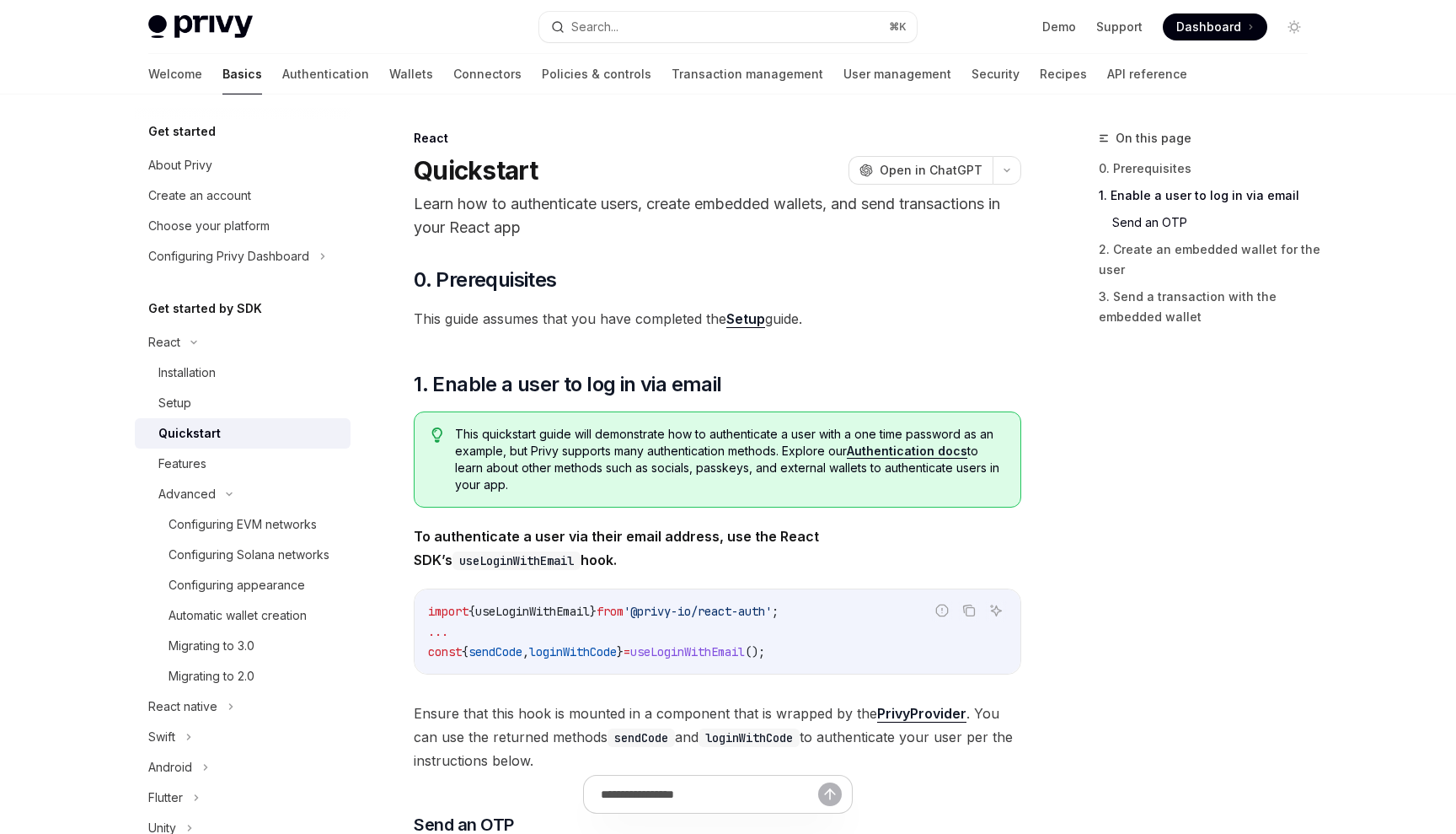
scroll to position [1025, 0]
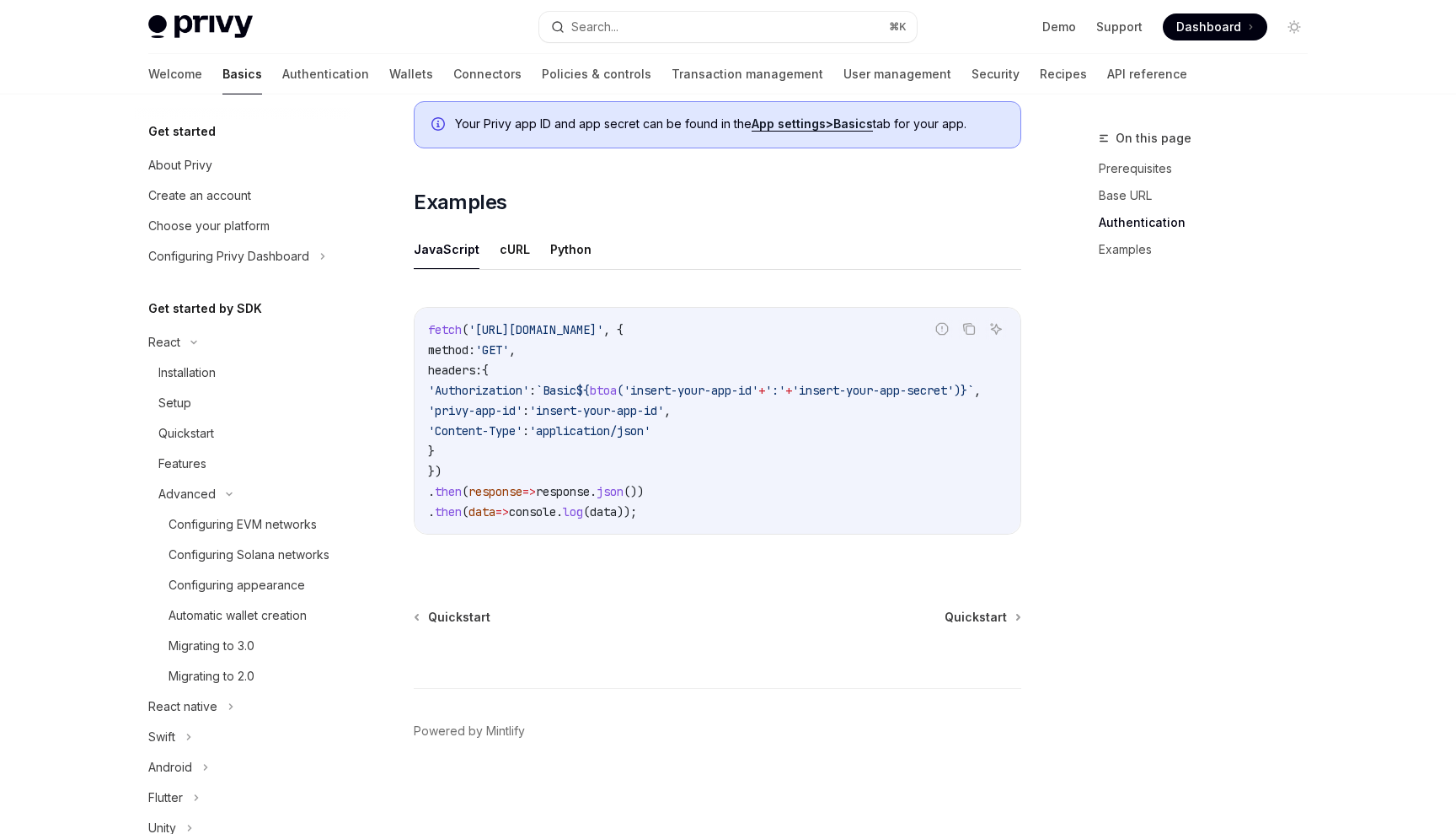
scroll to position [488, 0]
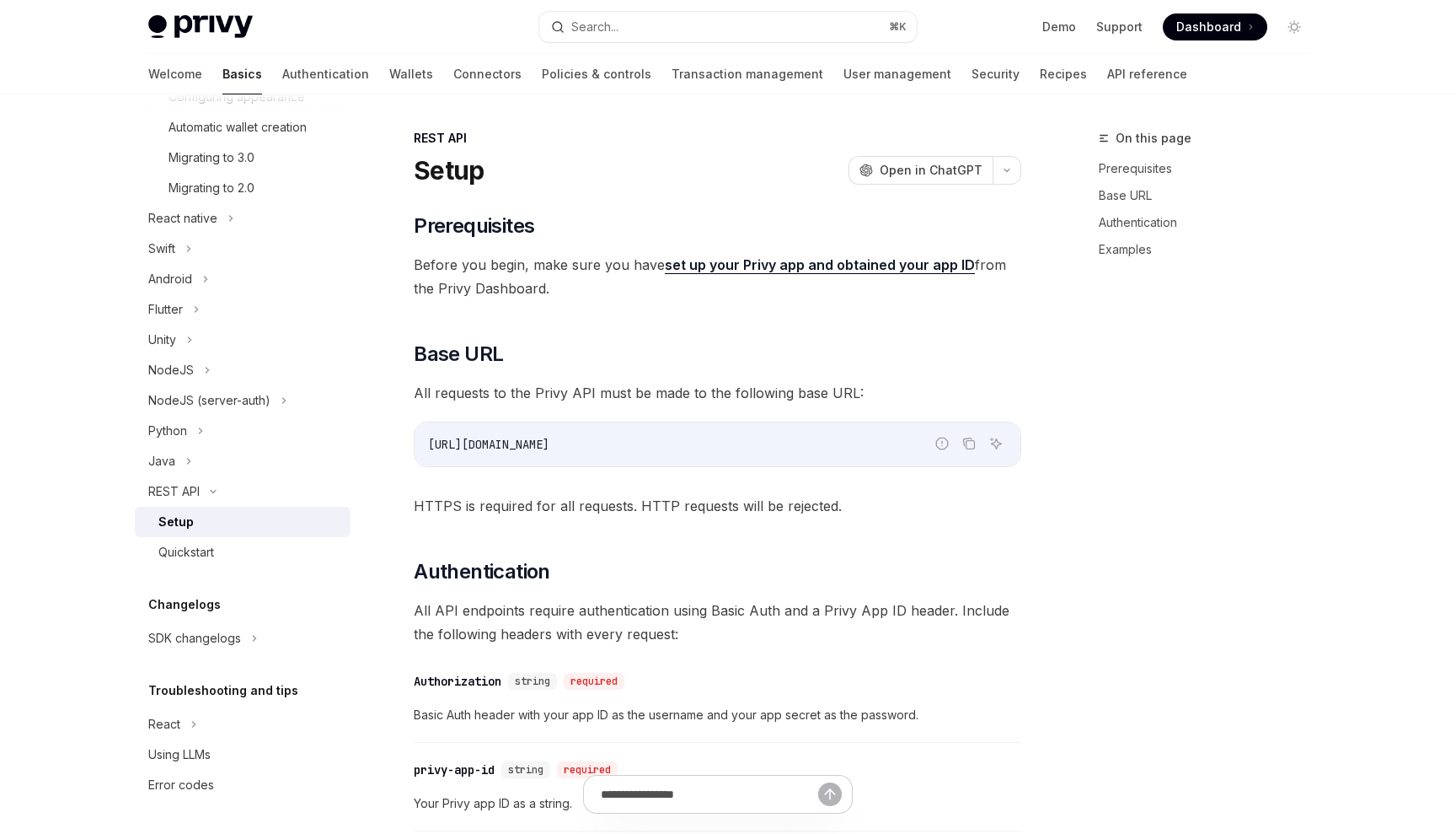
scroll to position [702, 0]
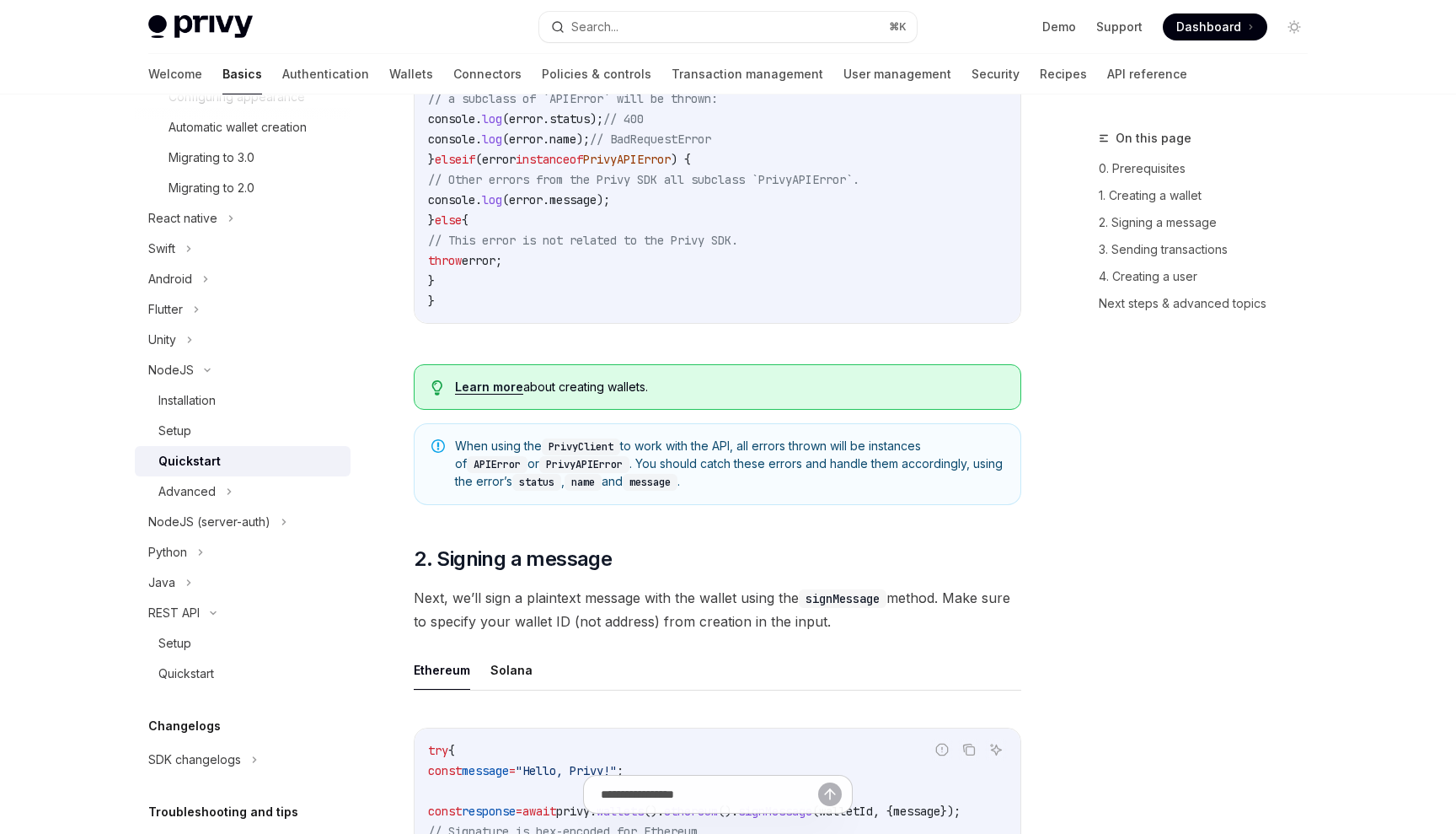
scroll to position [3085, 0]
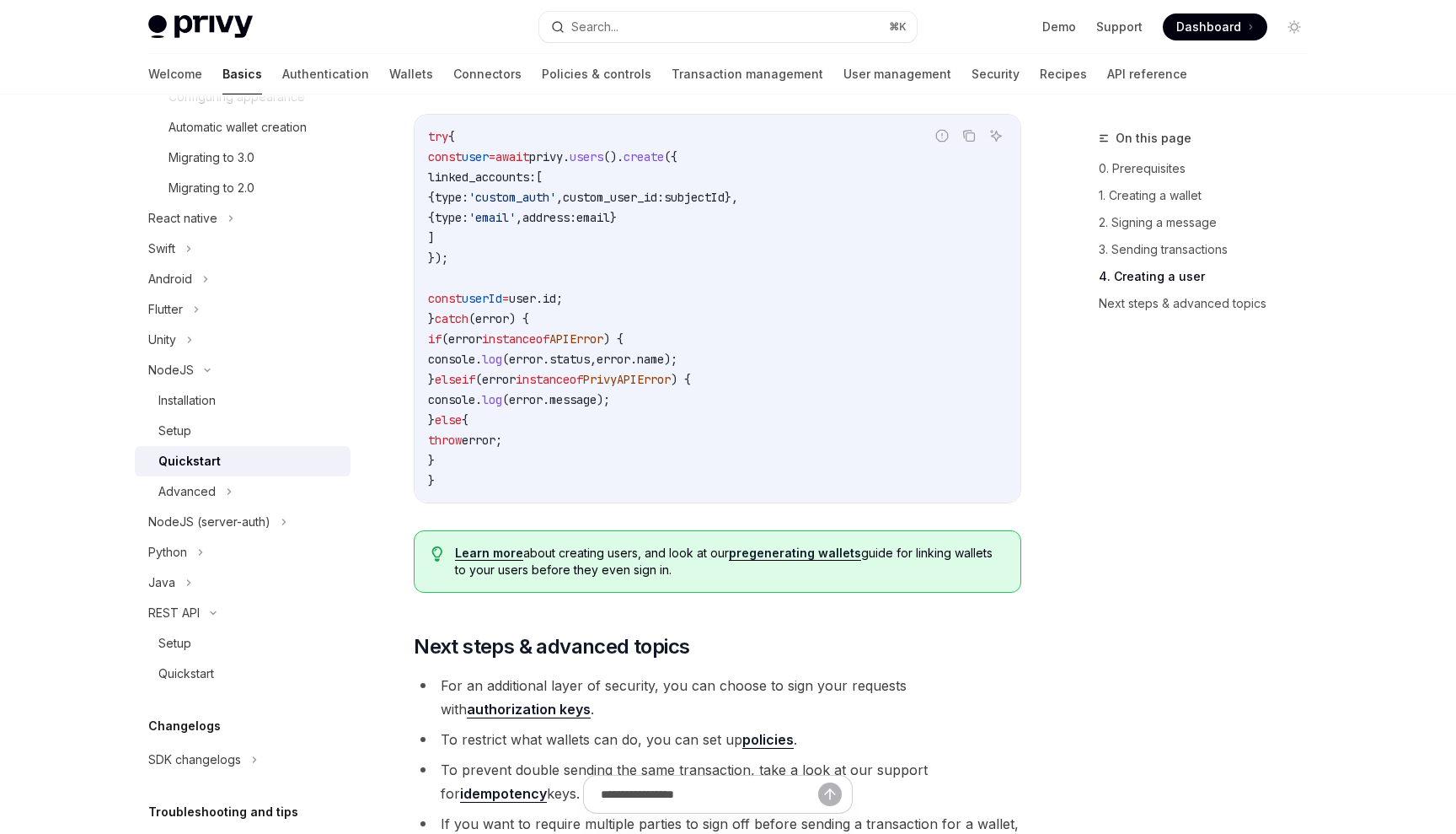
type textarea "*"
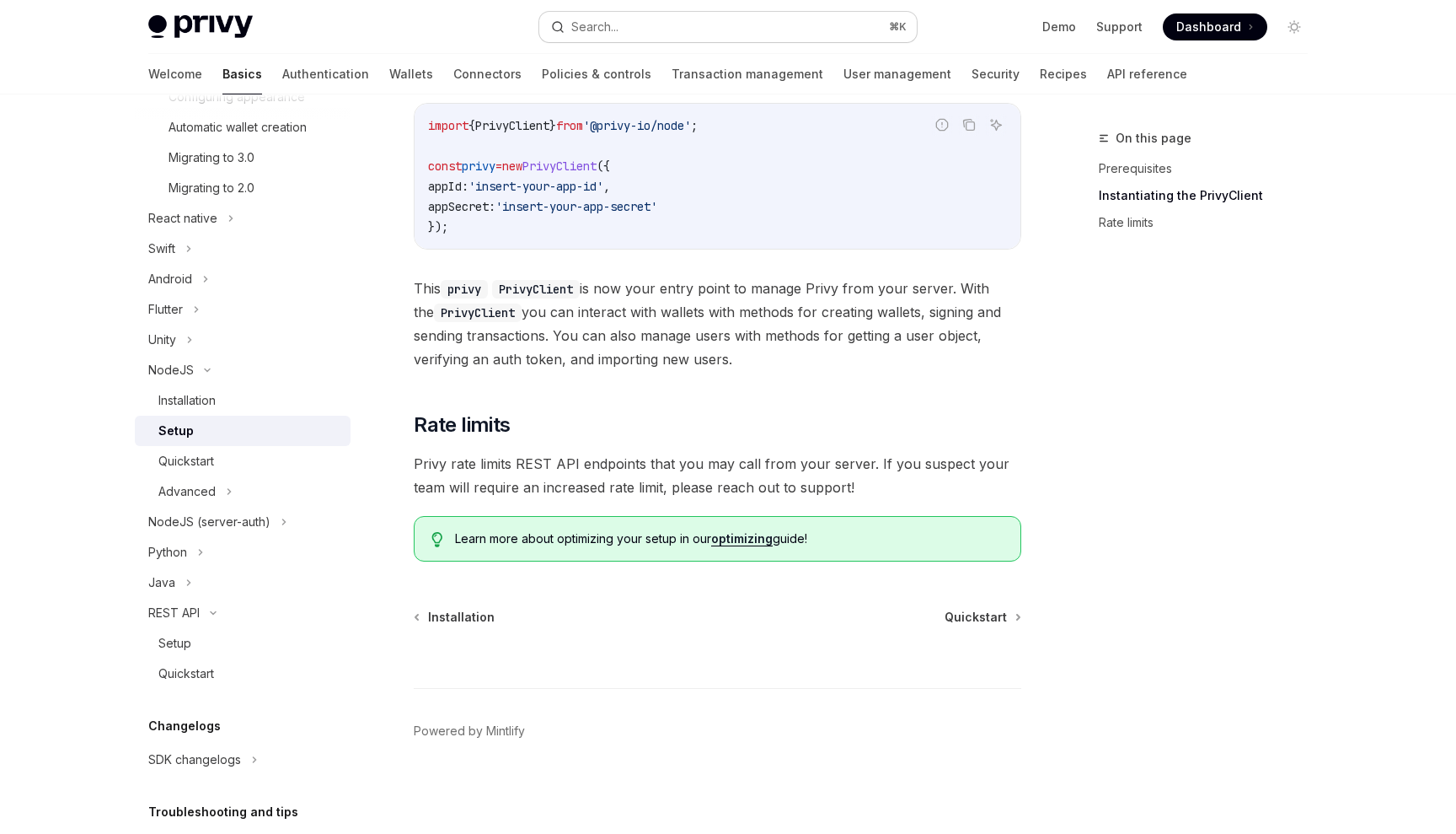
click at [659, 18] on button "Search... ⌘ K" at bounding box center [728, 26] width 377 height 30
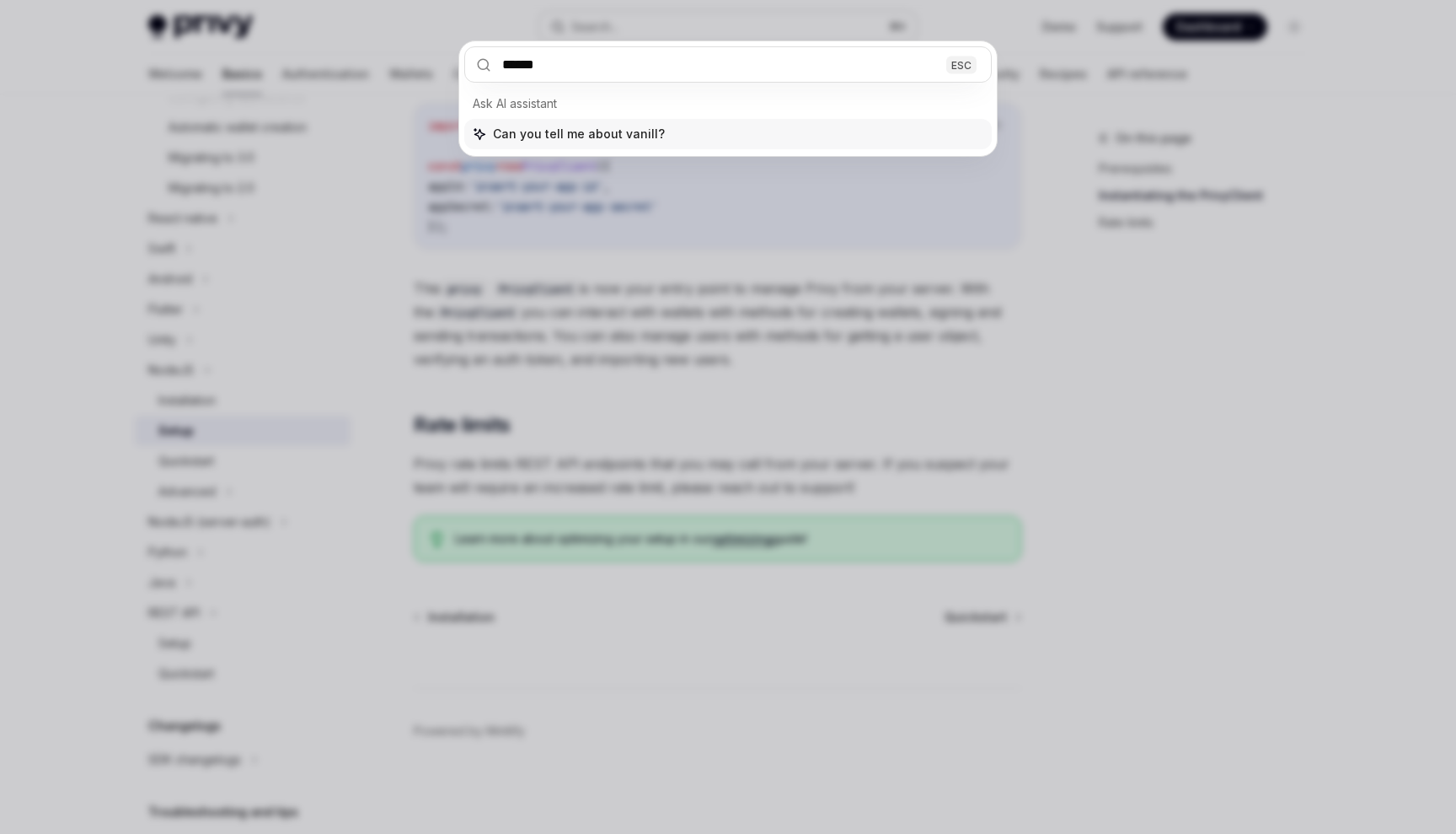
type input "*******"
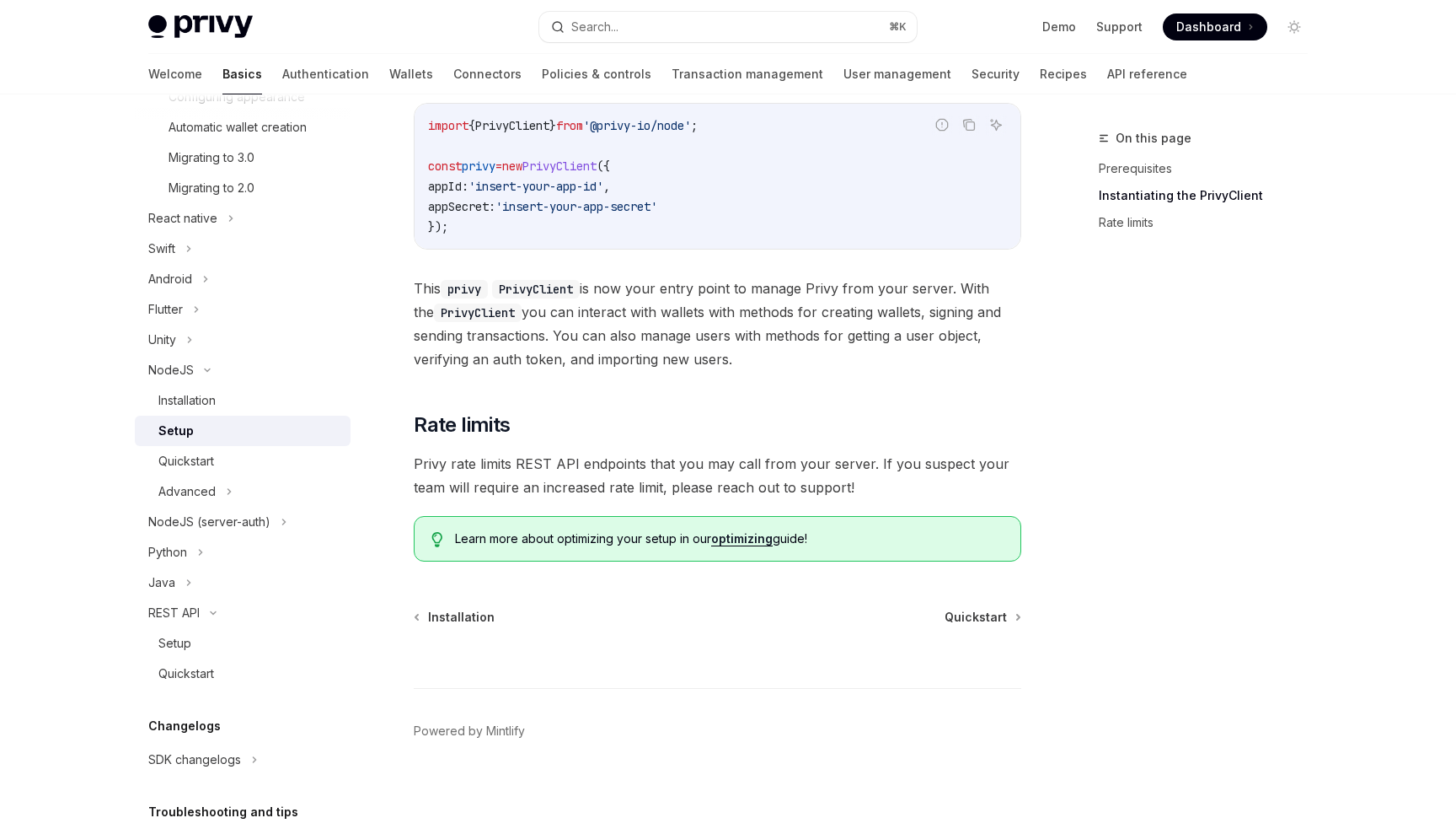
type textarea "*"
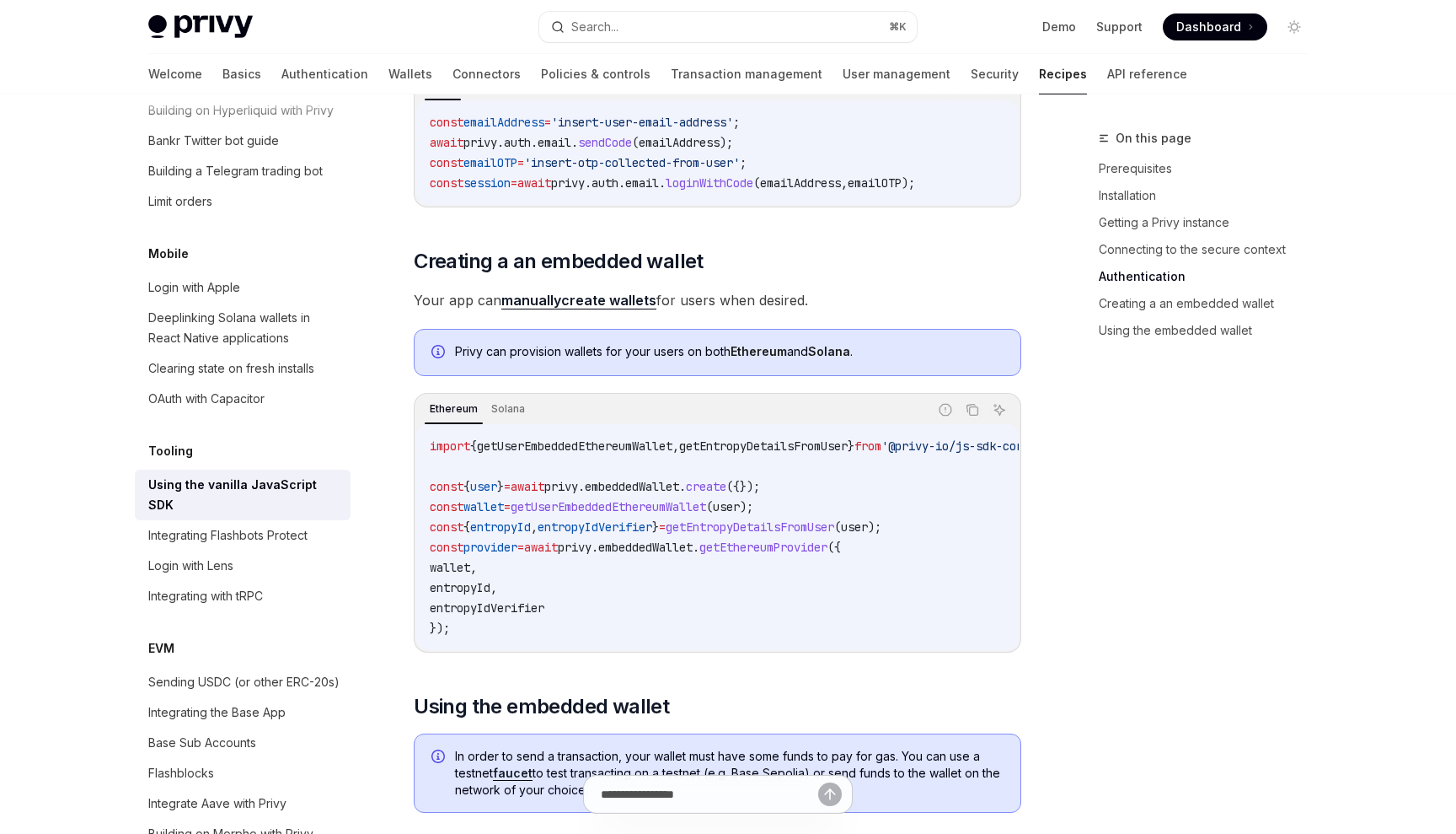
scroll to position [1697, 0]
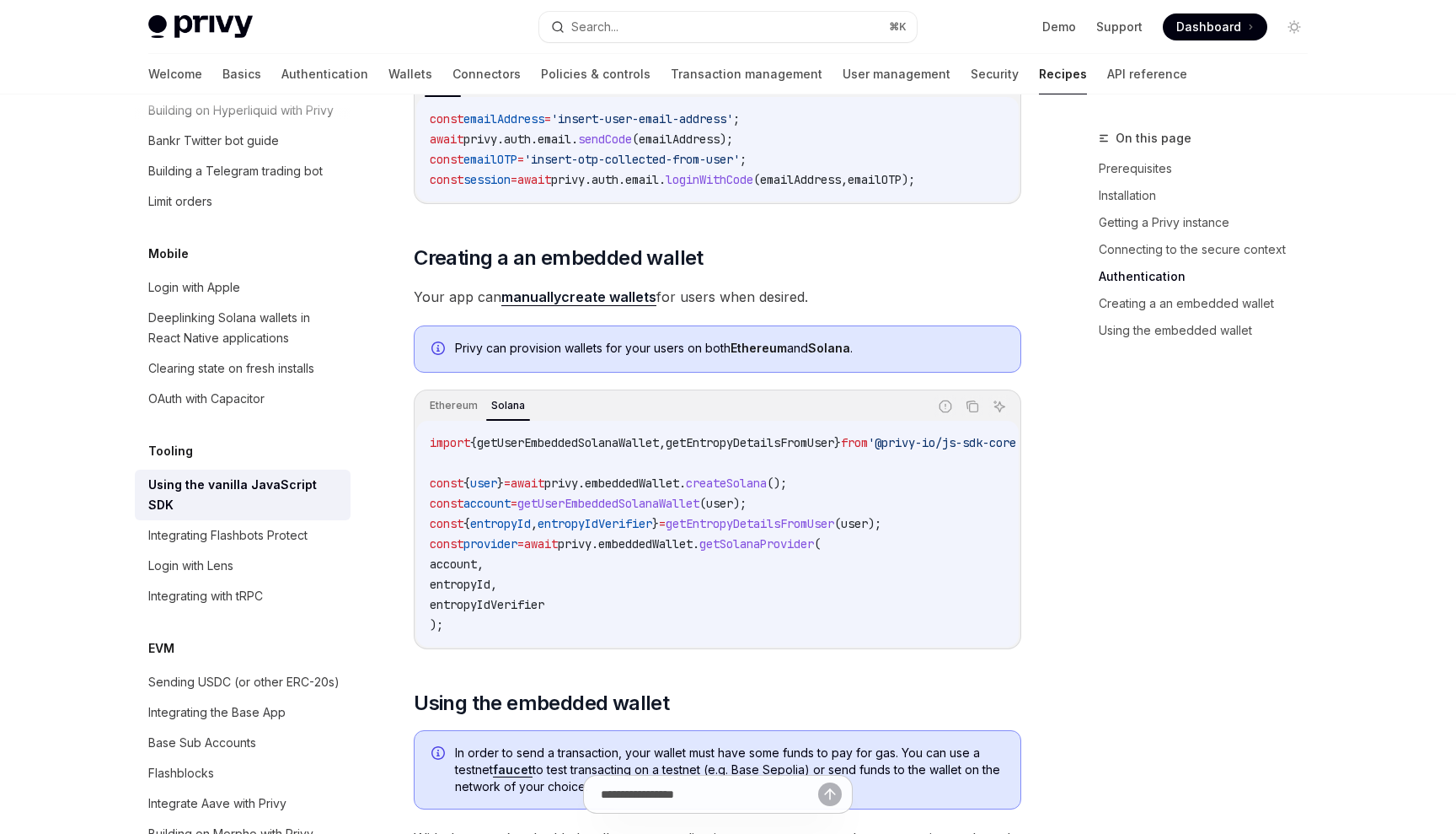
drag, startPoint x: 522, startPoint y: 394, endPoint x: 854, endPoint y: 0, distance: 515.2
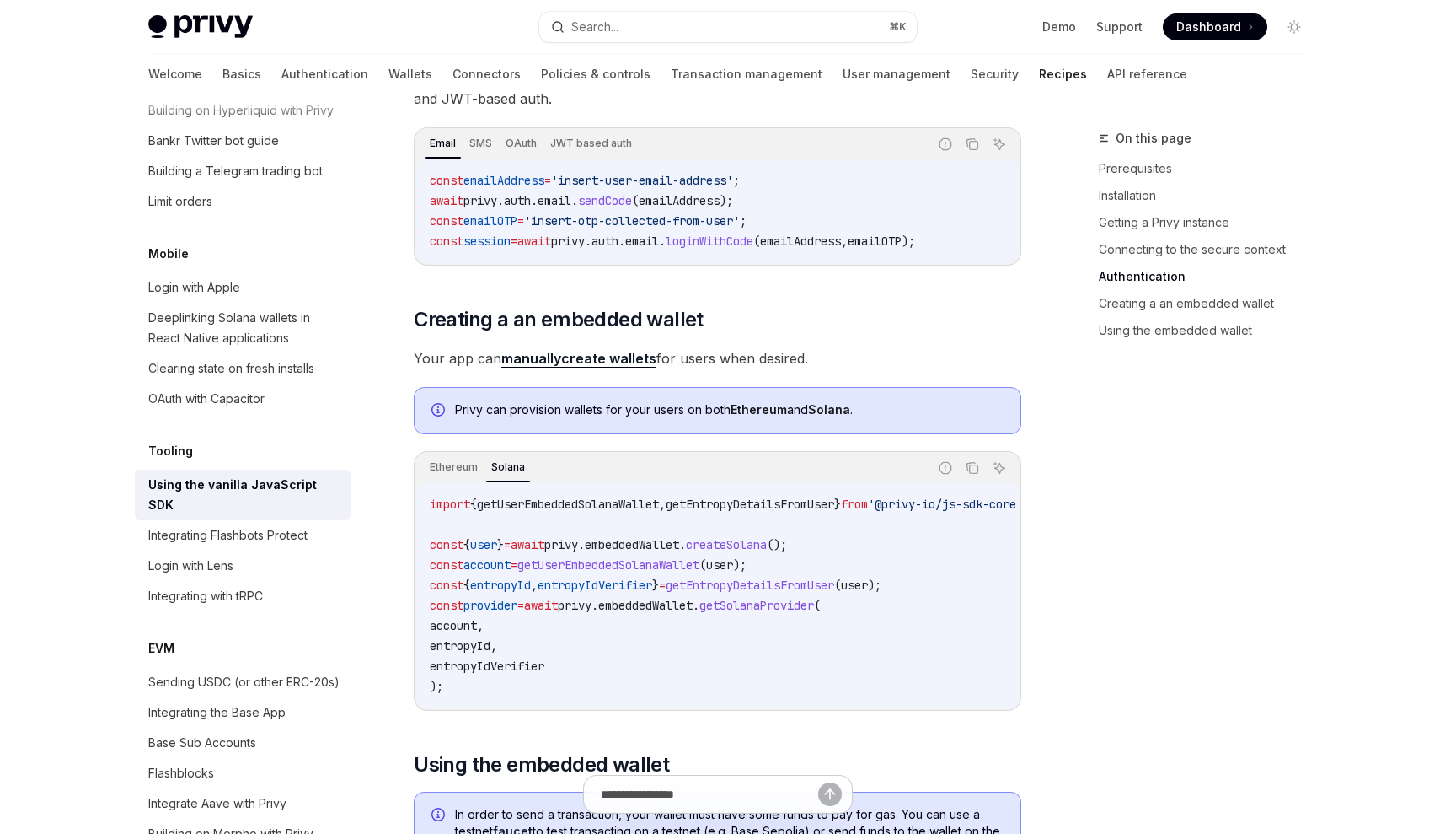
scroll to position [1643, 0]
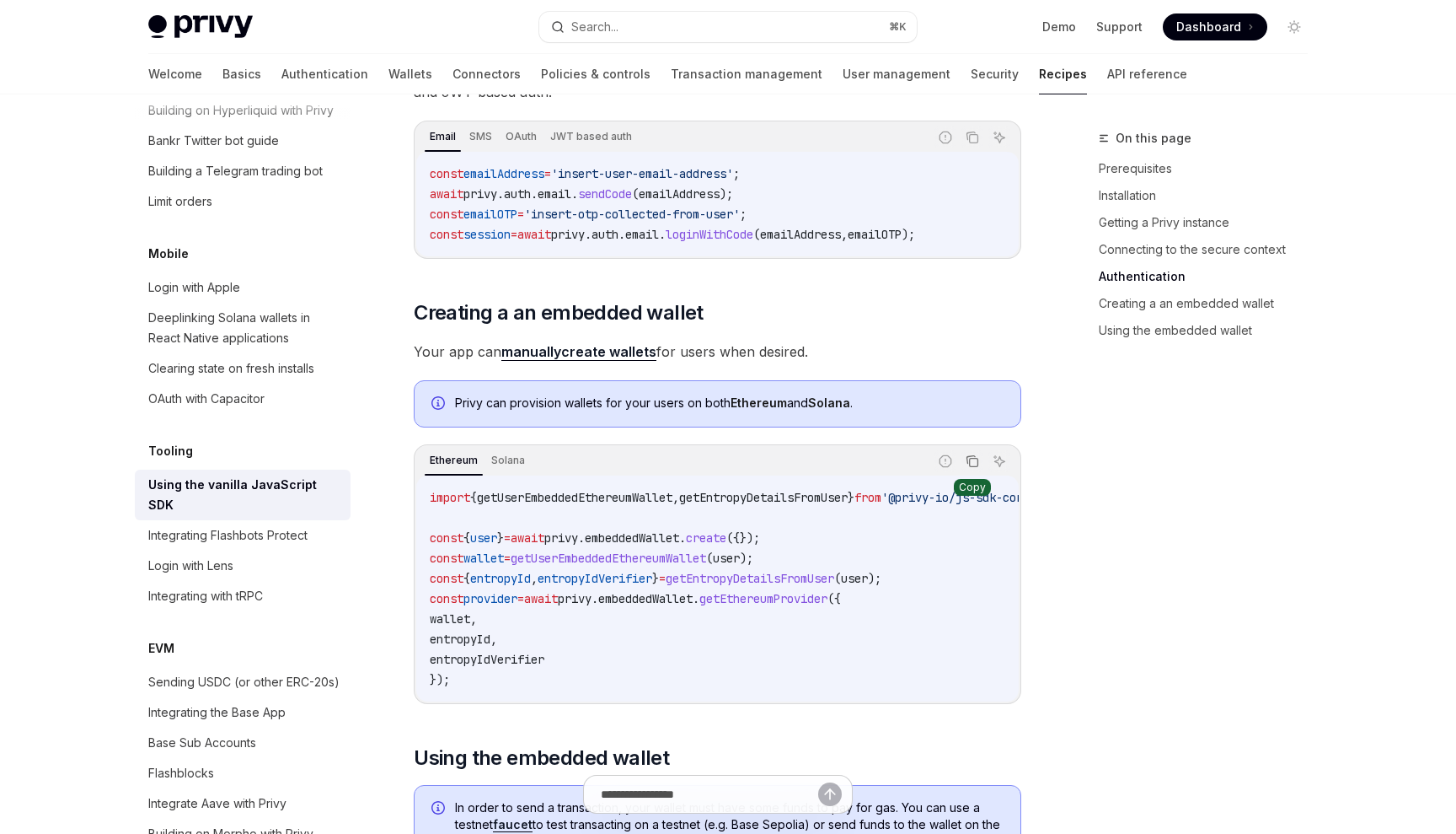
click at [981, 462] on button "Copy the contents from the code block" at bounding box center [972, 461] width 22 height 22
click at [971, 469] on button "Copy the contents from the code block" at bounding box center [972, 461] width 22 height 22
click at [976, 472] on div "Ethereum Solana Report incorrect code Copy Ask AI" at bounding box center [718, 461] width 602 height 29
click at [976, 465] on icon "Copy the contents from the code block" at bounding box center [972, 461] width 14 height 14
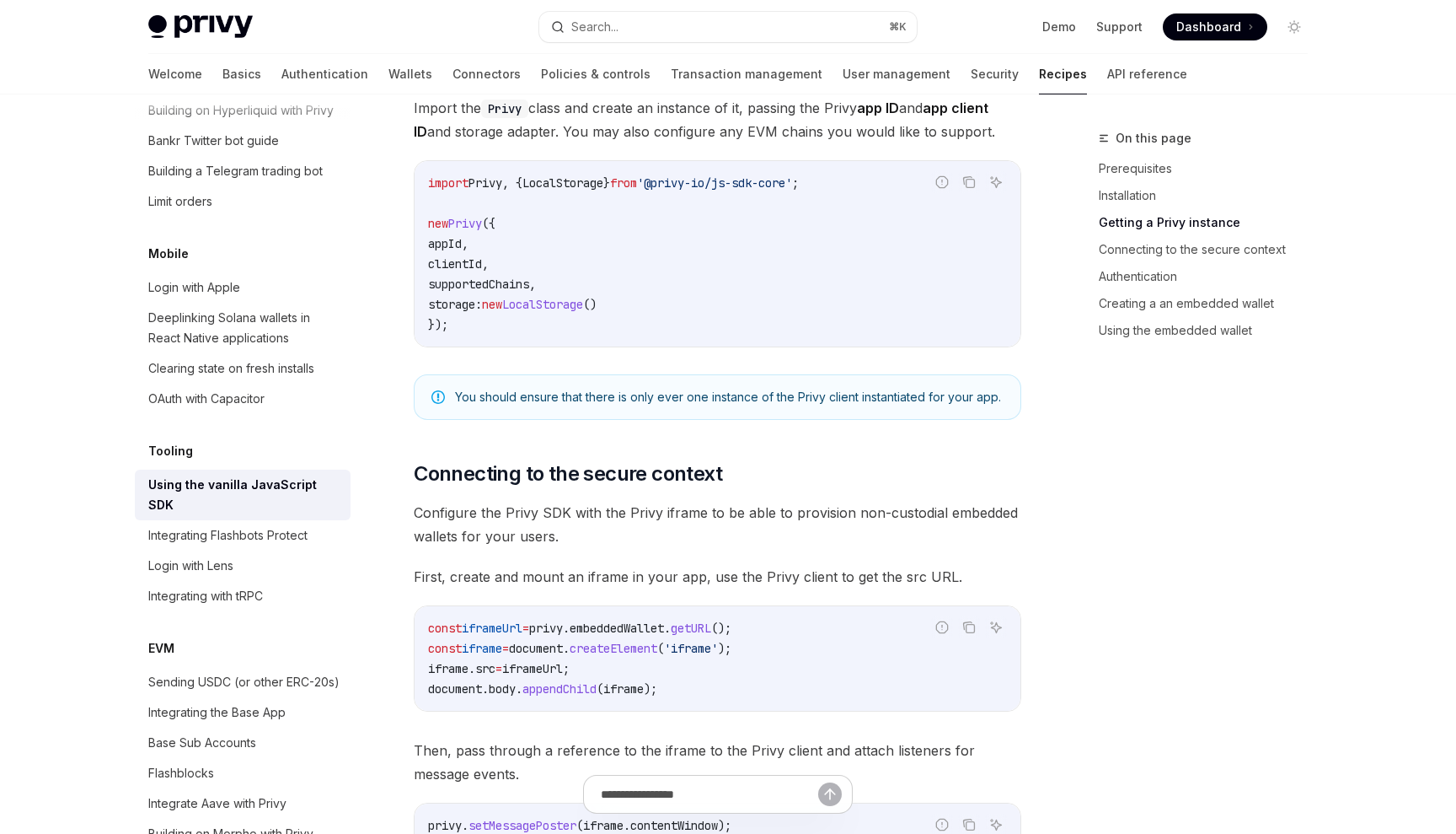
scroll to position [633, 0]
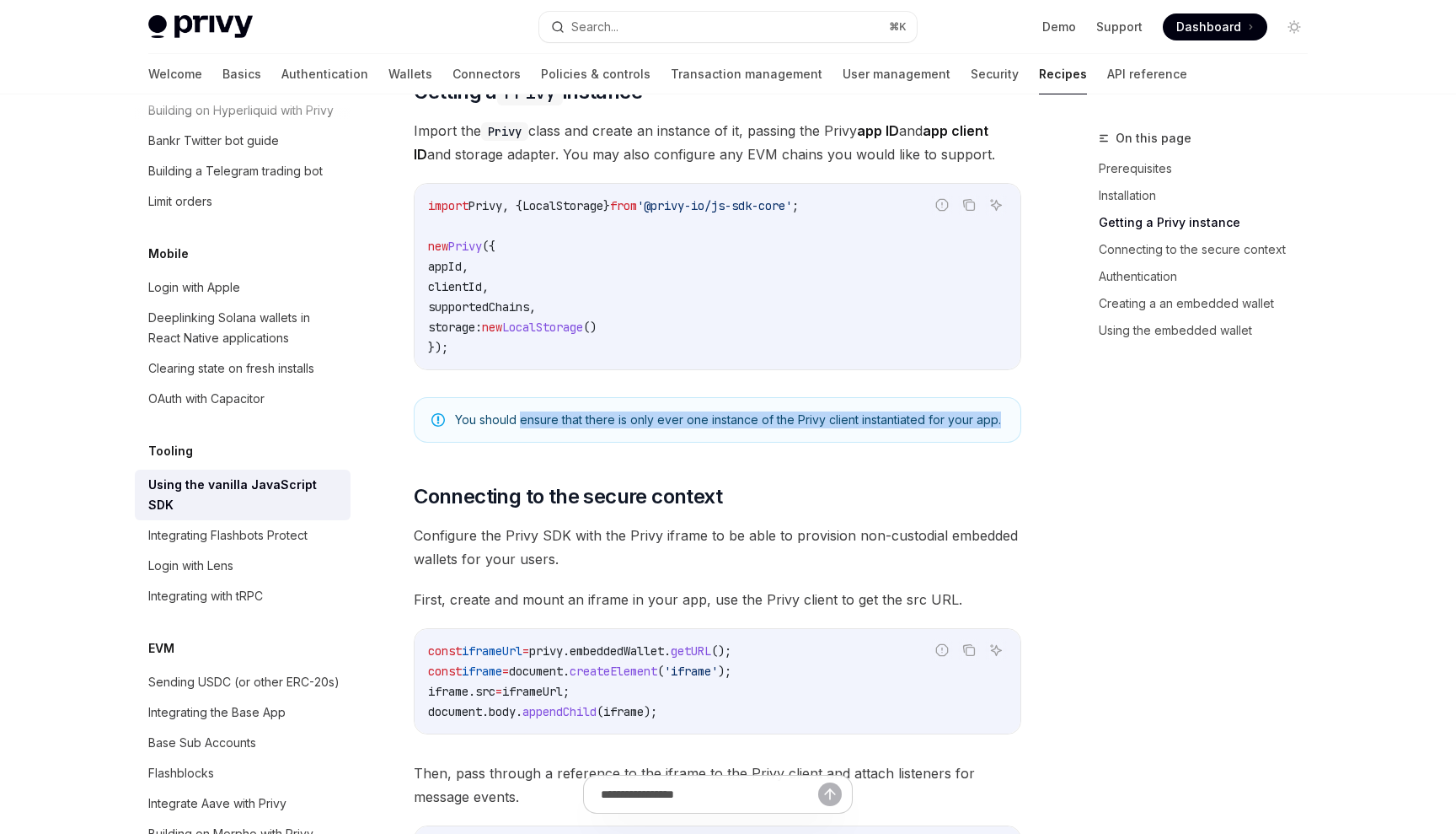
drag, startPoint x: 523, startPoint y: 420, endPoint x: 1001, endPoint y: 423, distance: 478.0
click at [1001, 423] on span "You should ensure that there is only ever one instance of the Privy client inst…" at bounding box center [729, 419] width 549 height 17
copy span "ensure that there is only ever one instance of the Privy client instantiated fo…"
drag, startPoint x: 841, startPoint y: 422, endPoint x: 826, endPoint y: 1, distance: 421.3
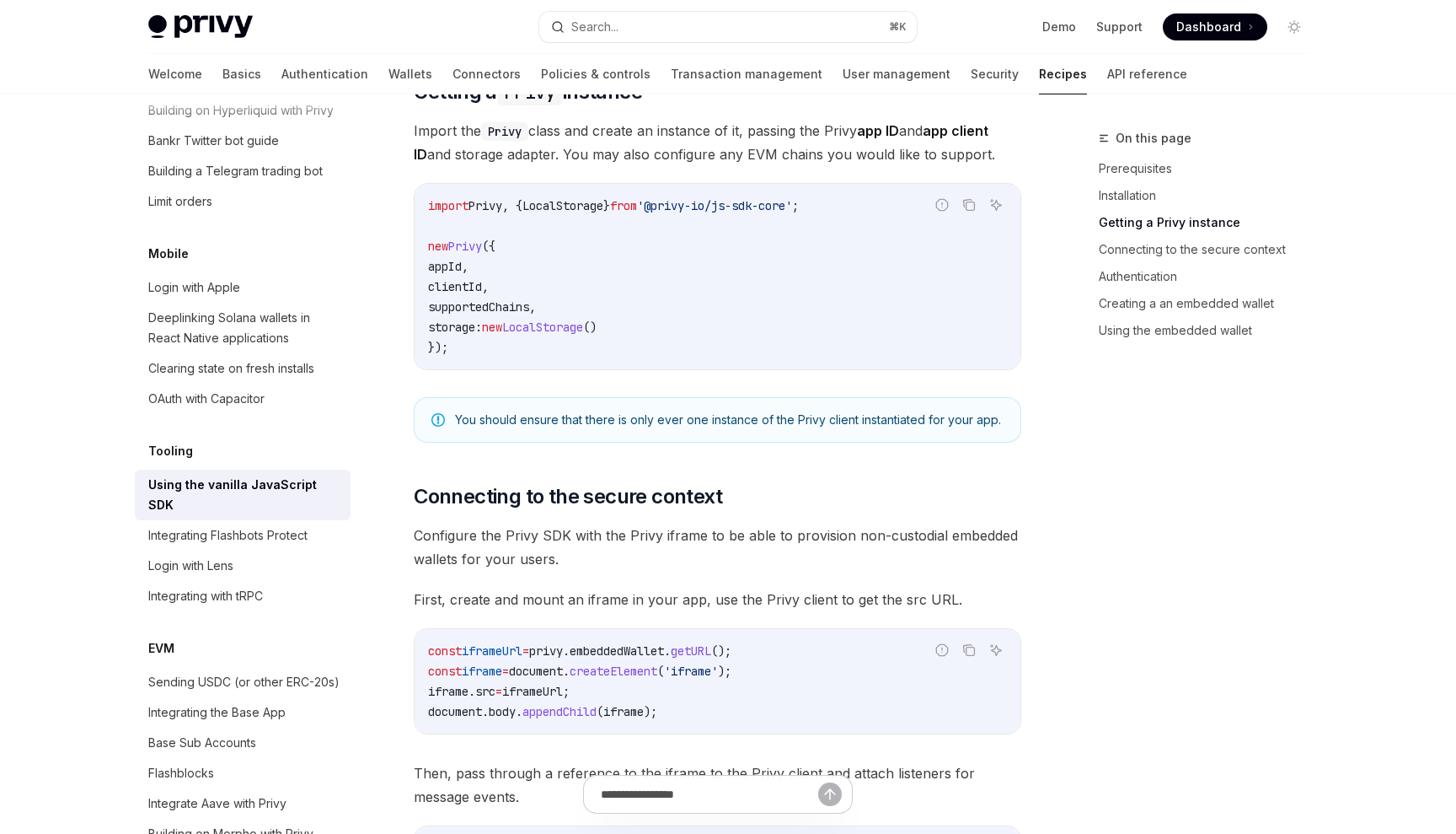
drag, startPoint x: 997, startPoint y: 422, endPoint x: 457, endPoint y: 422, distance: 540.0
click at [457, 422] on span "You should ensure that there is only ever one instance of the Privy client inst…" at bounding box center [729, 419] width 549 height 17
copy span "You should ensure that there is only ever one instance of the Privy client inst…"
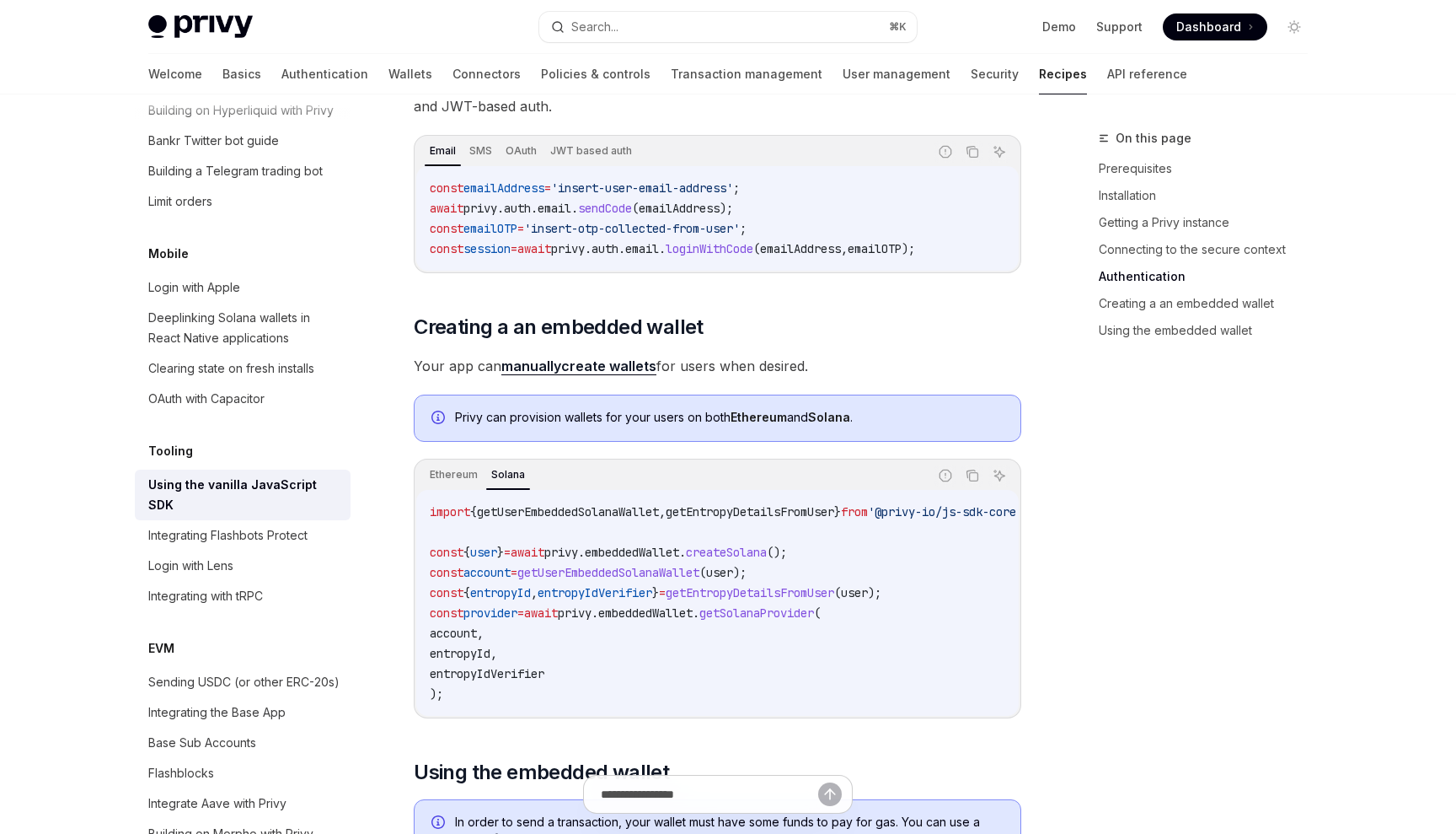
scroll to position [1630, 0]
click at [628, 505] on span "getUserEmbeddedSolanaWallet" at bounding box center [568, 510] width 182 height 15
copy span "getUserEmbeddedSolanaWallet"
click at [598, 512] on span "getUserEmbeddedEthereumWallet" at bounding box center [575, 510] width 196 height 15
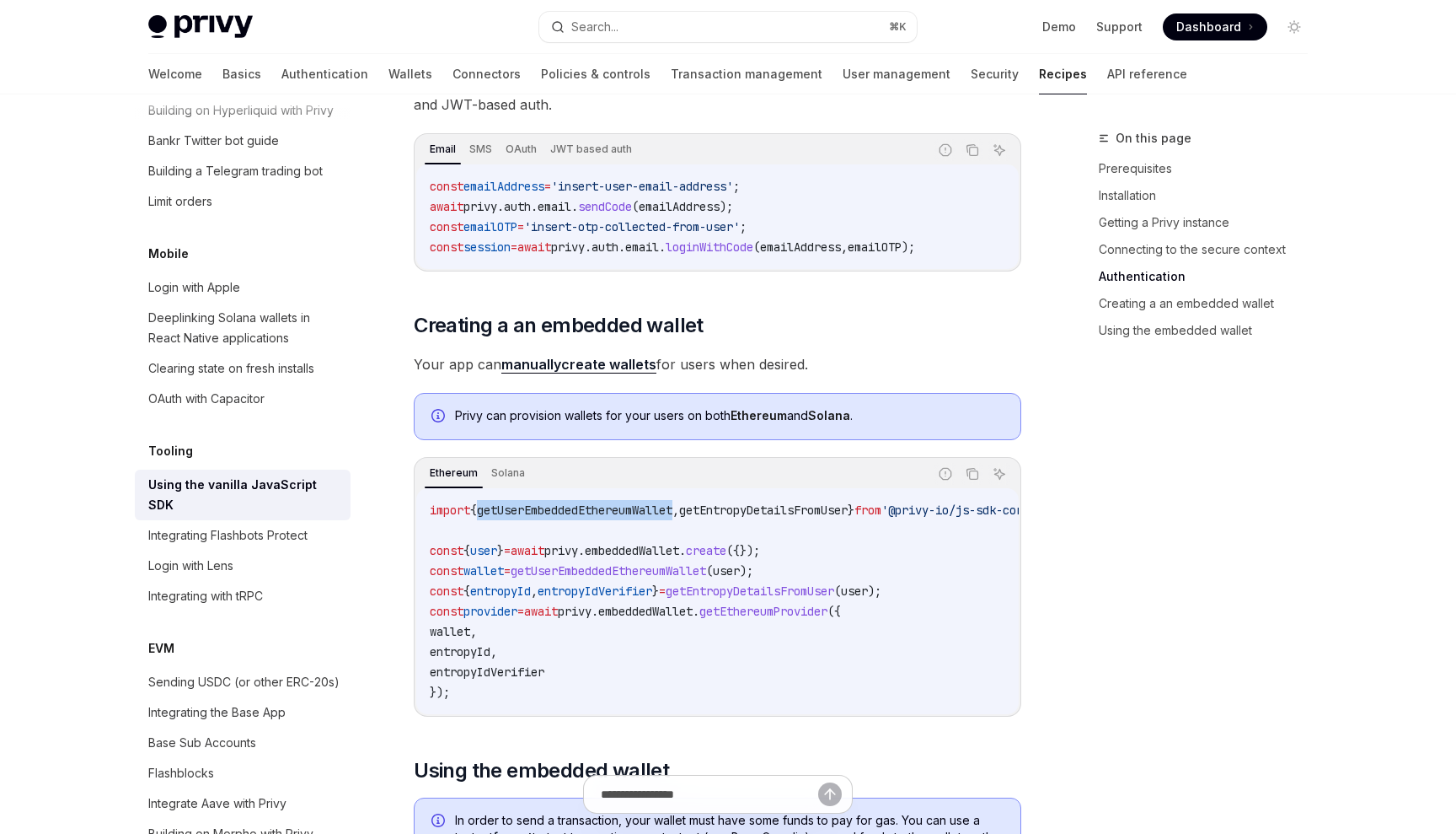
click at [598, 512] on span "getUserEmbeddedEthereumWallet" at bounding box center [575, 510] width 196 height 15
copy span "getUserEmbeddedEthereumWallet"
